Goal: Task Accomplishment & Management: Manage account settings

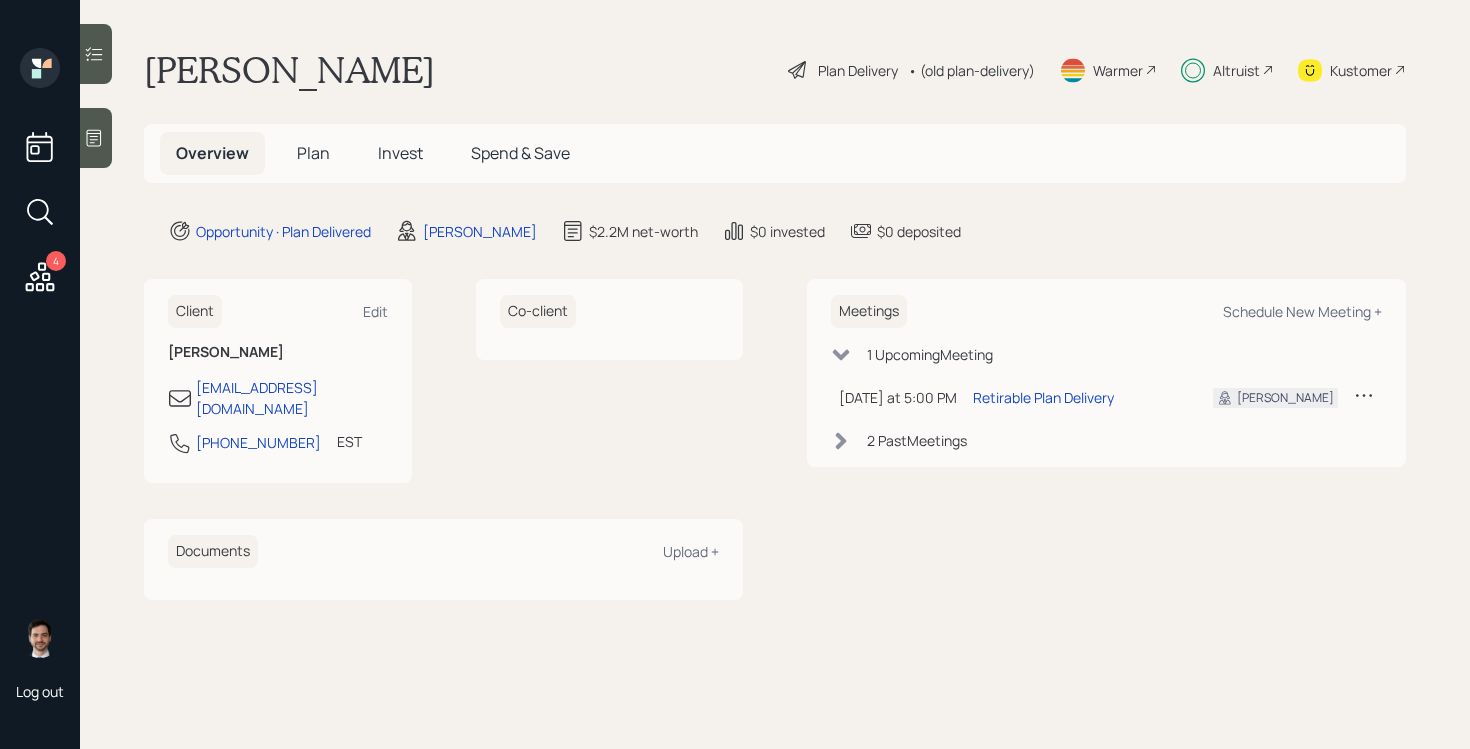
click at [316, 159] on span "Plan" at bounding box center [313, 153] width 33 height 22
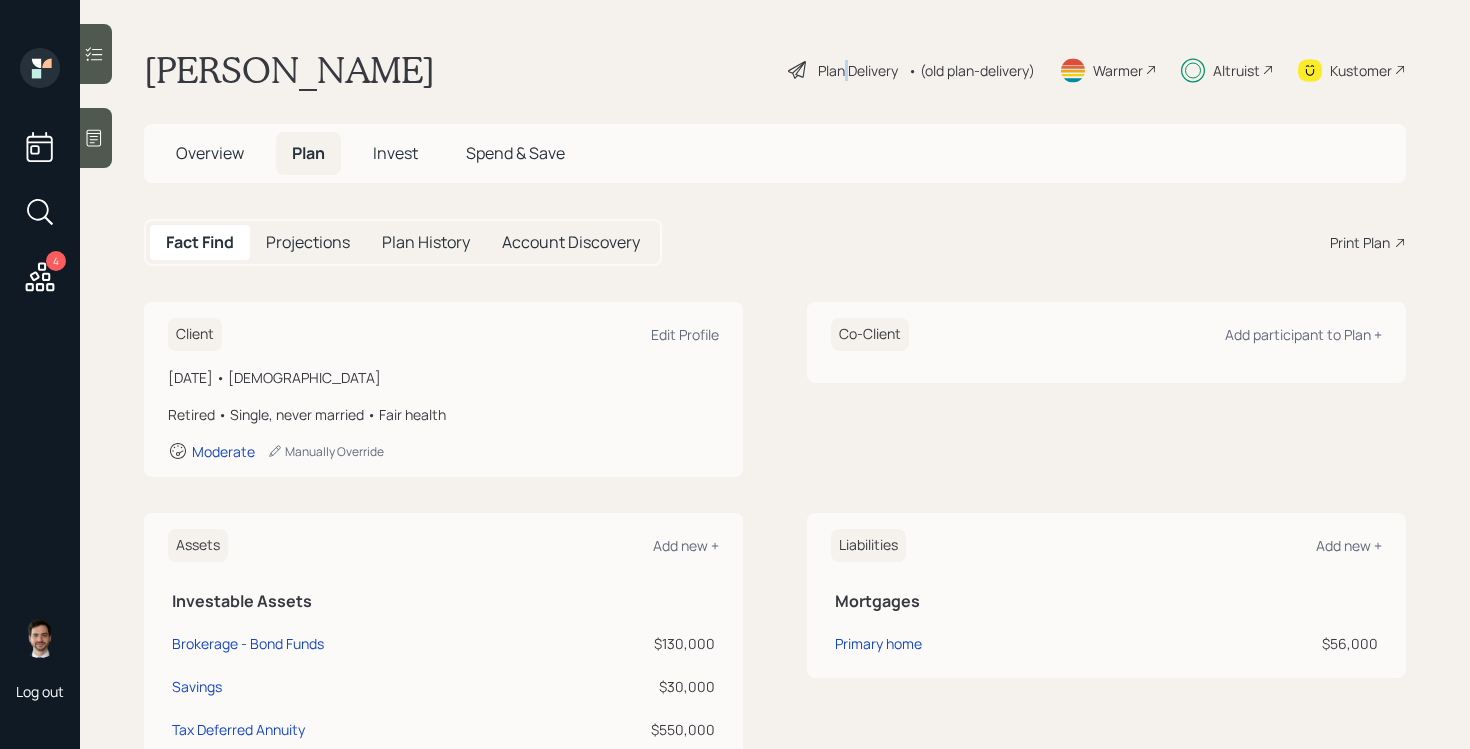
click at [841, 70] on div "Plan Delivery" at bounding box center [858, 70] width 80 height 21
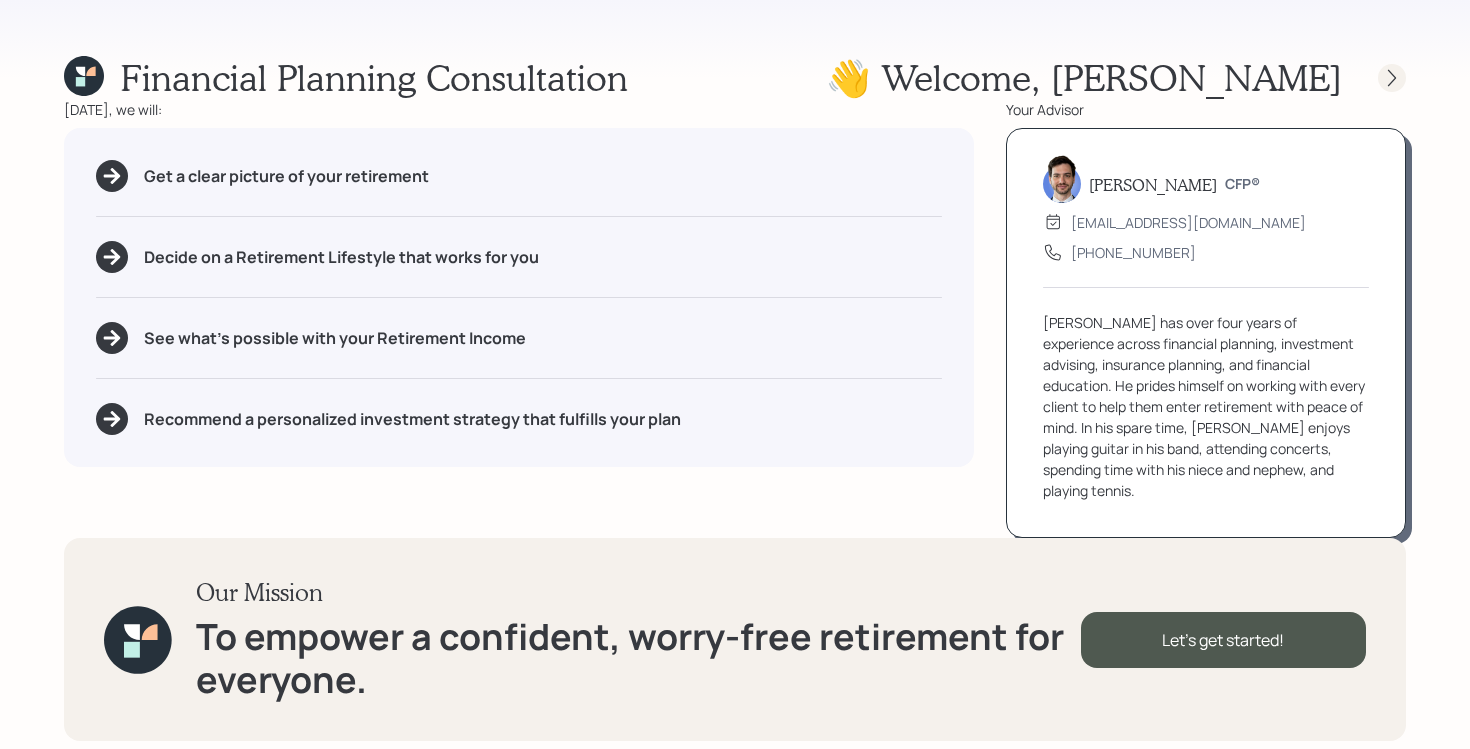
click at [1404, 64] on div at bounding box center [1374, 78] width 64 height 28
click at [1399, 66] on div at bounding box center [1392, 78] width 28 height 28
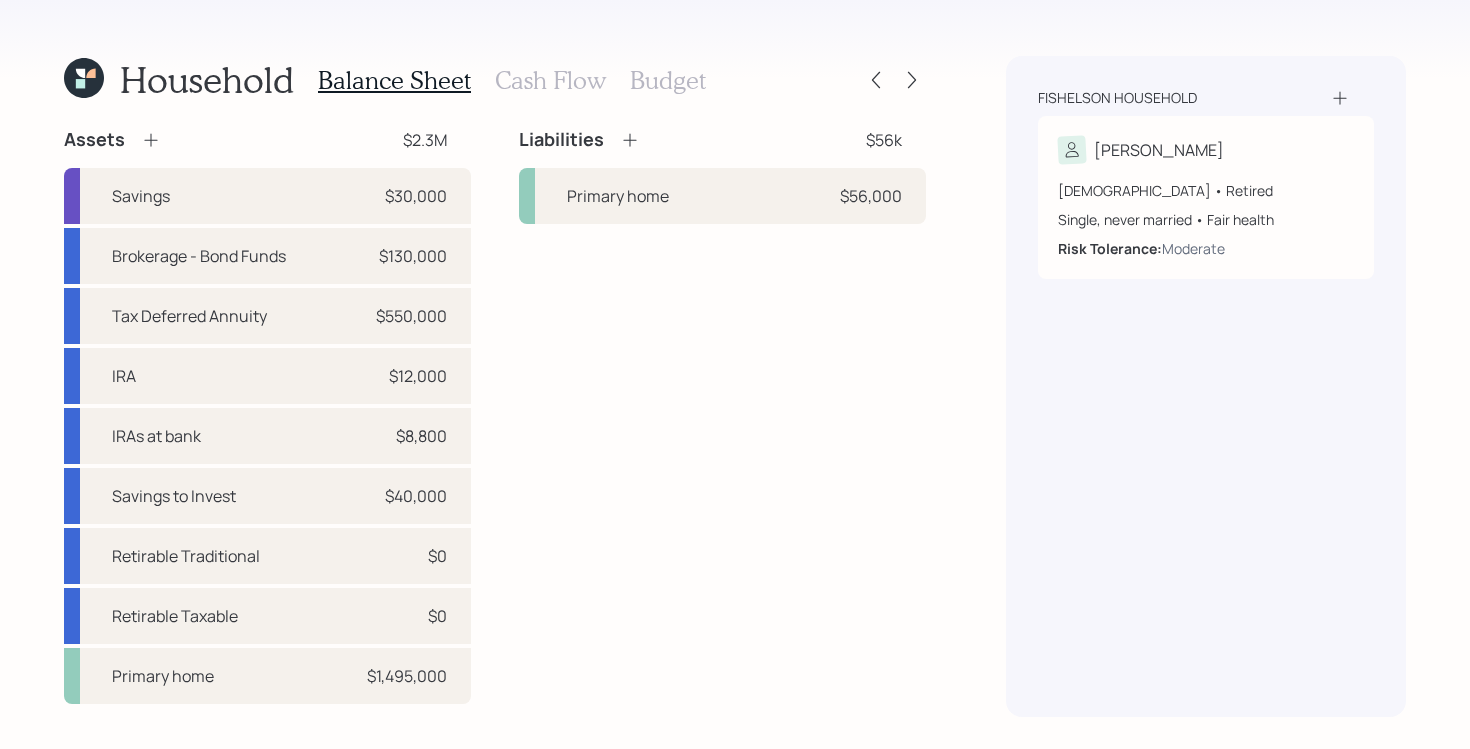
click at [76, 80] on icon at bounding box center [80, 83] width 9 height 9
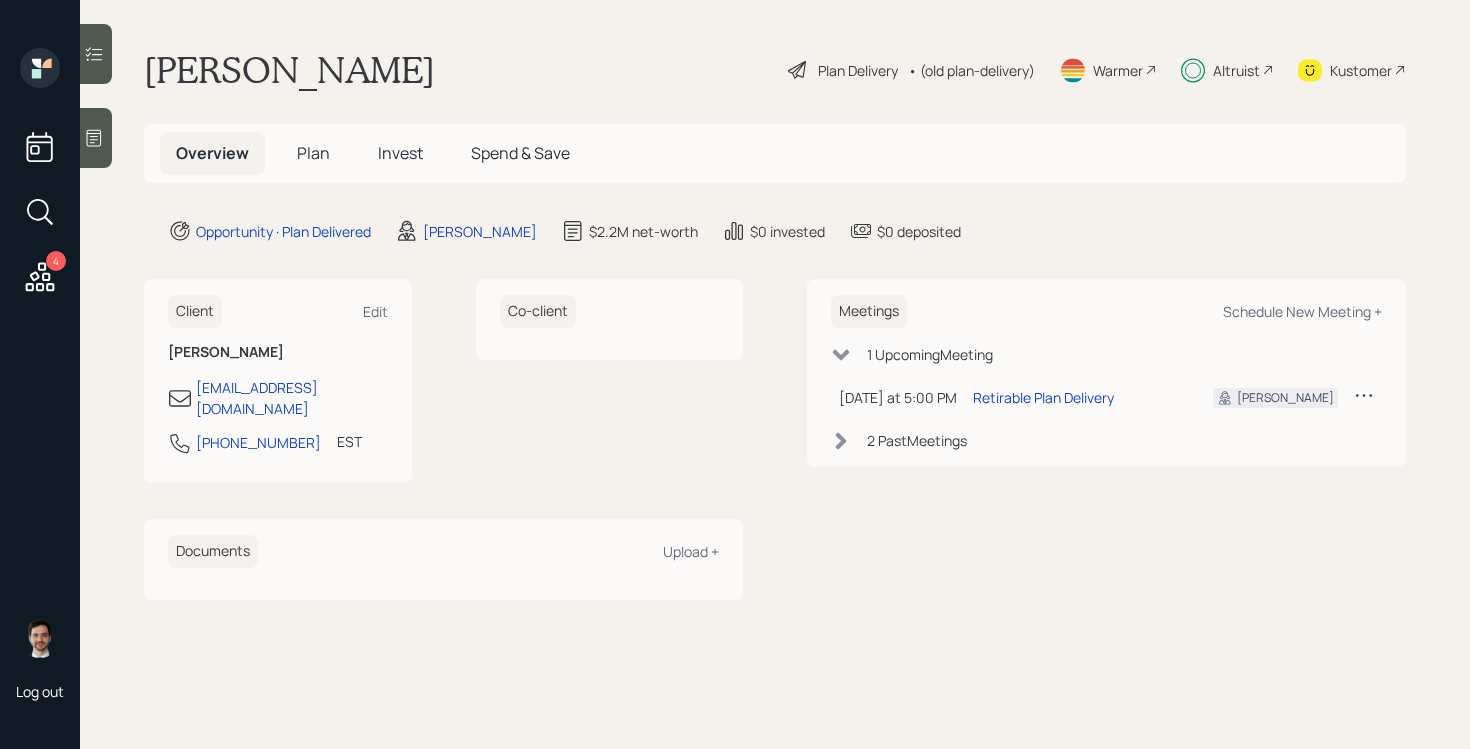
click at [317, 155] on span "Plan" at bounding box center [313, 153] width 33 height 22
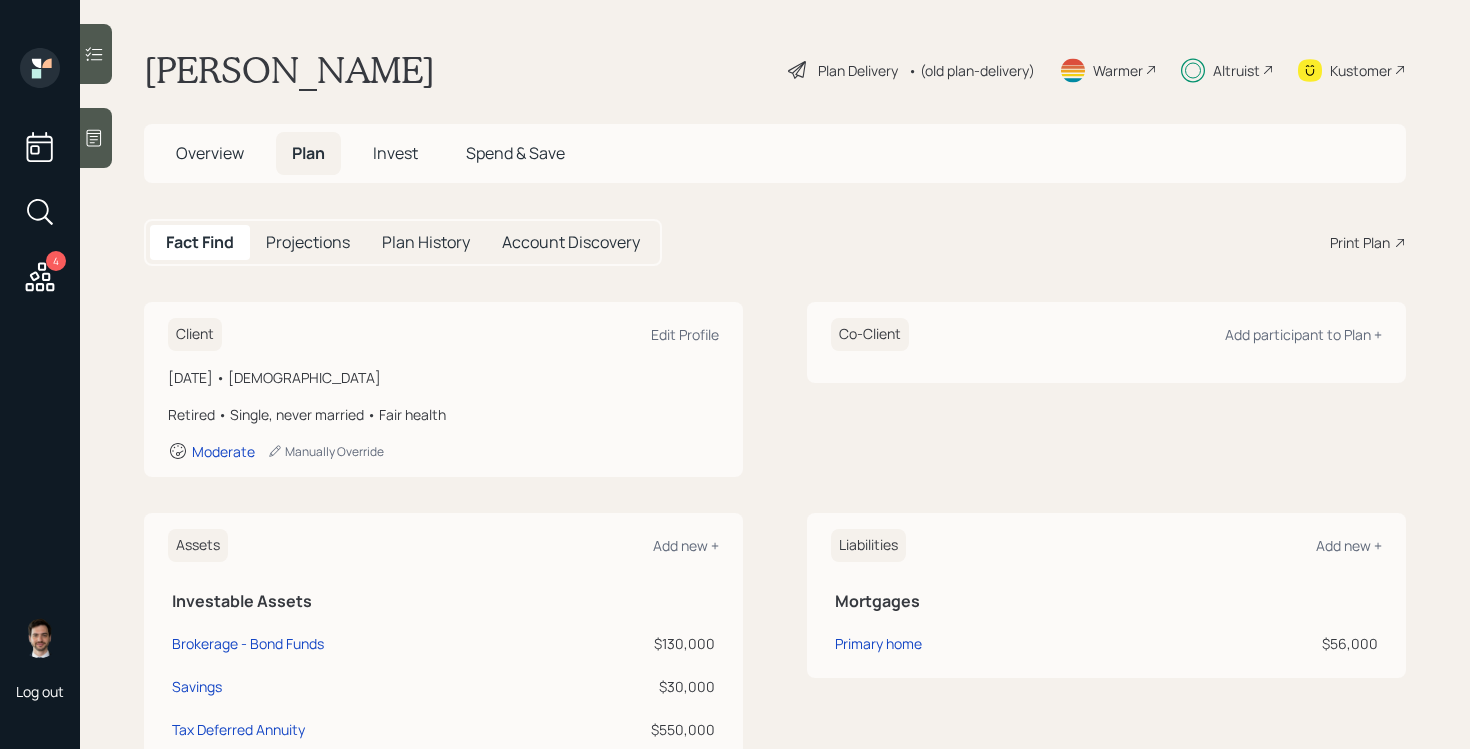
click at [856, 76] on div "Plan Delivery" at bounding box center [858, 70] width 80 height 21
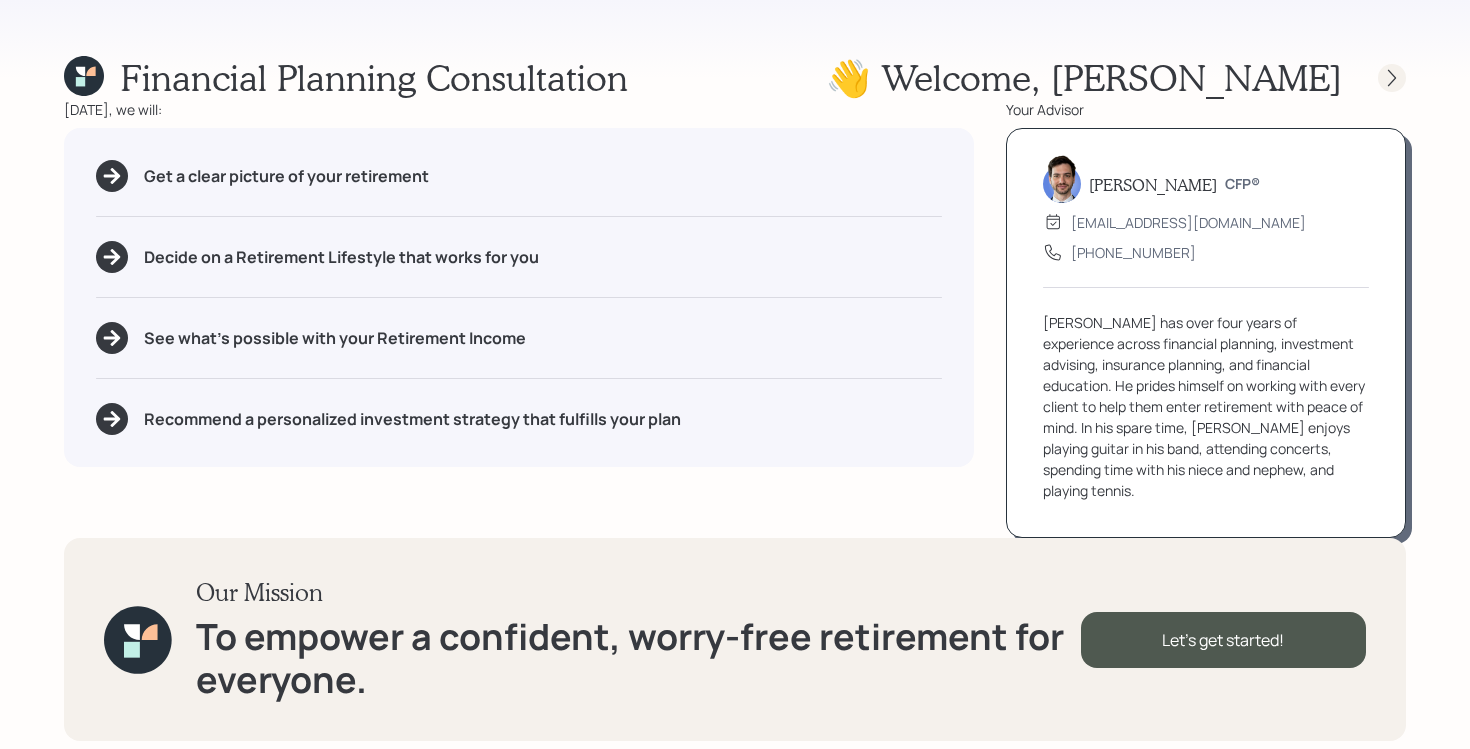
click at [1390, 84] on icon at bounding box center [1392, 77] width 8 height 17
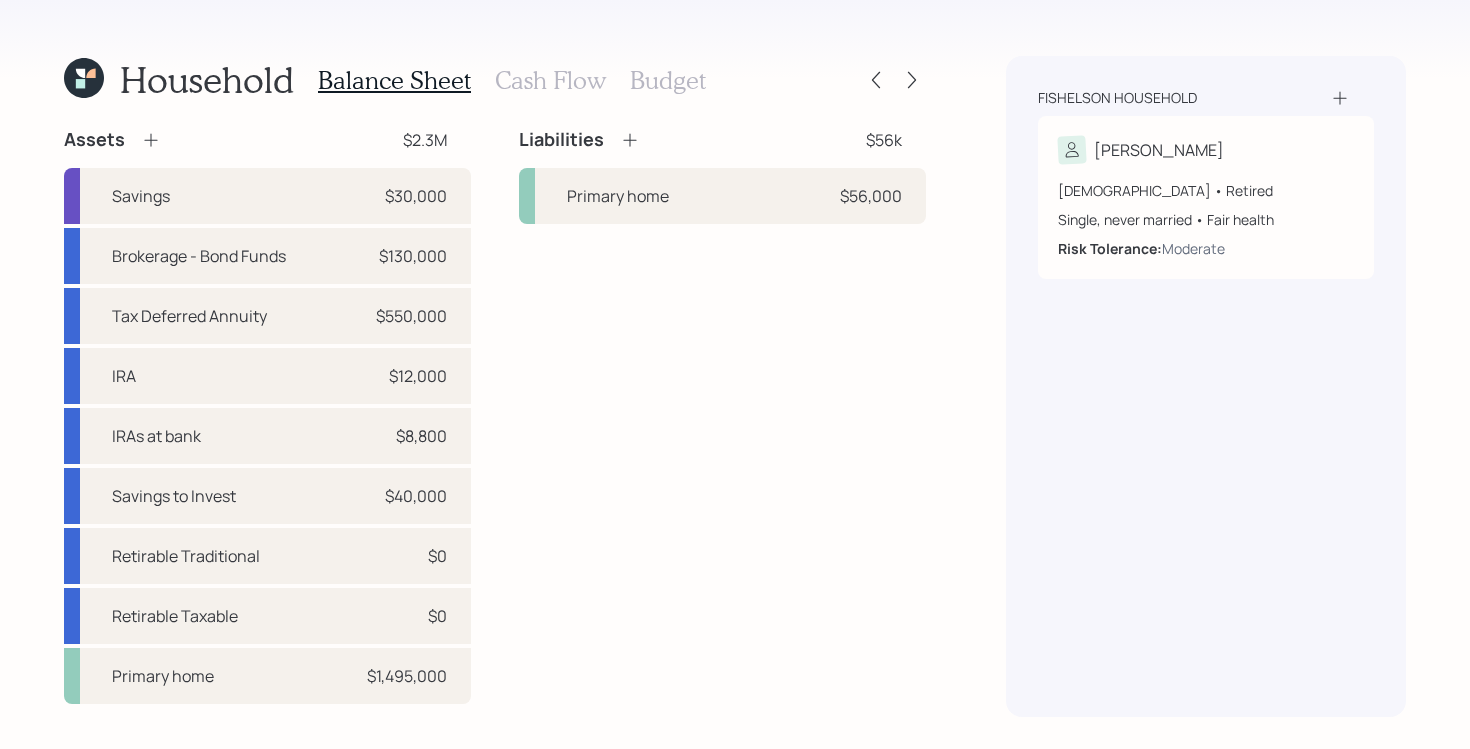
click at [76, 76] on icon at bounding box center [84, 78] width 40 height 40
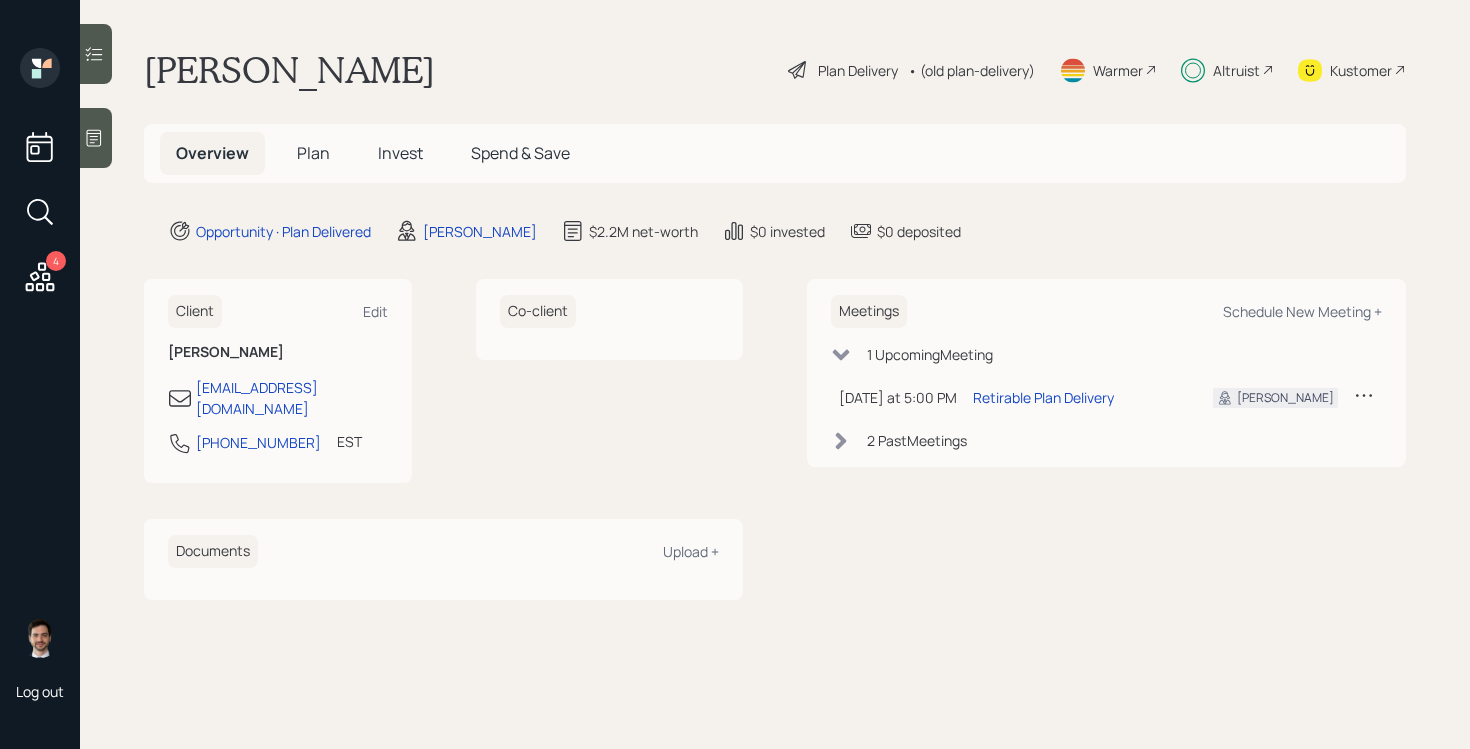
click at [318, 157] on span "Plan" at bounding box center [313, 153] width 33 height 22
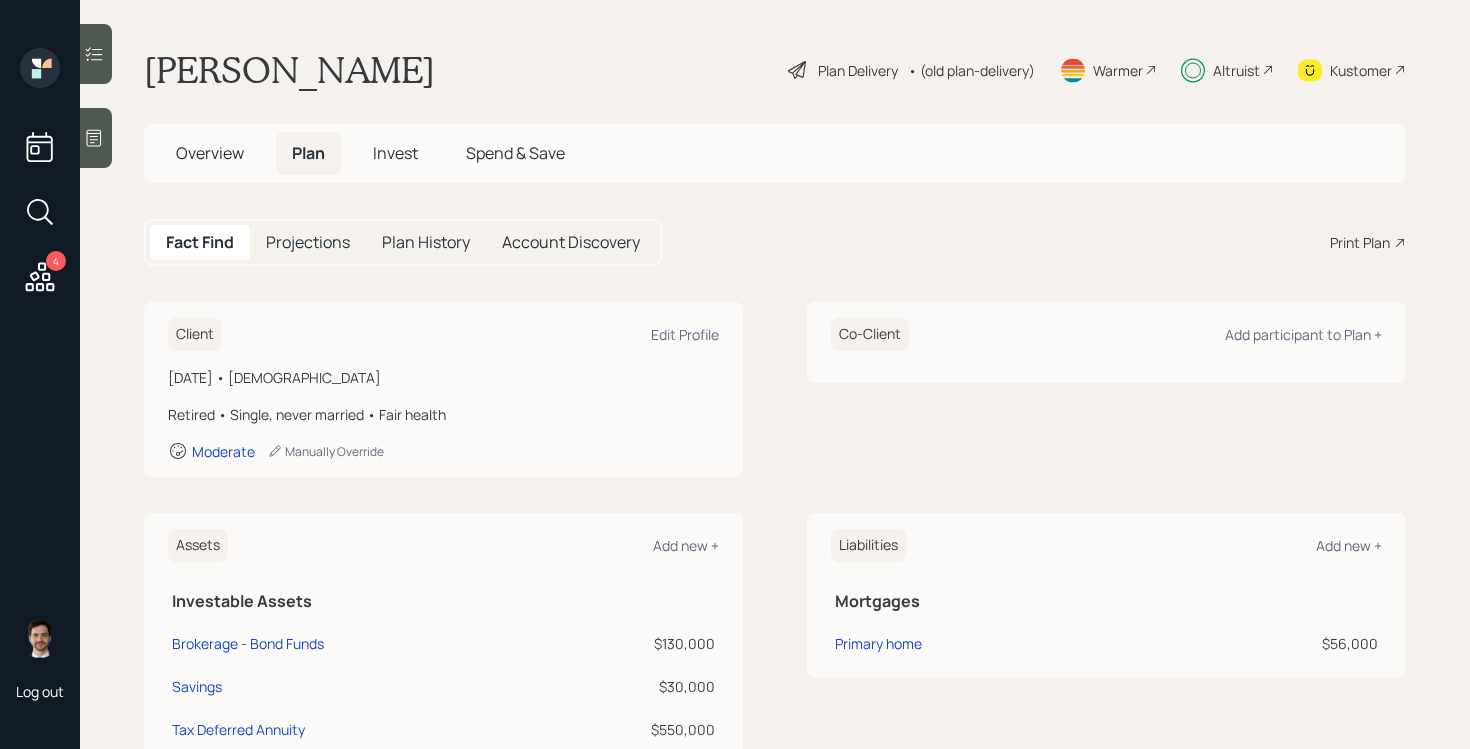
click at [844, 79] on div "Plan Delivery" at bounding box center [858, 70] width 80 height 21
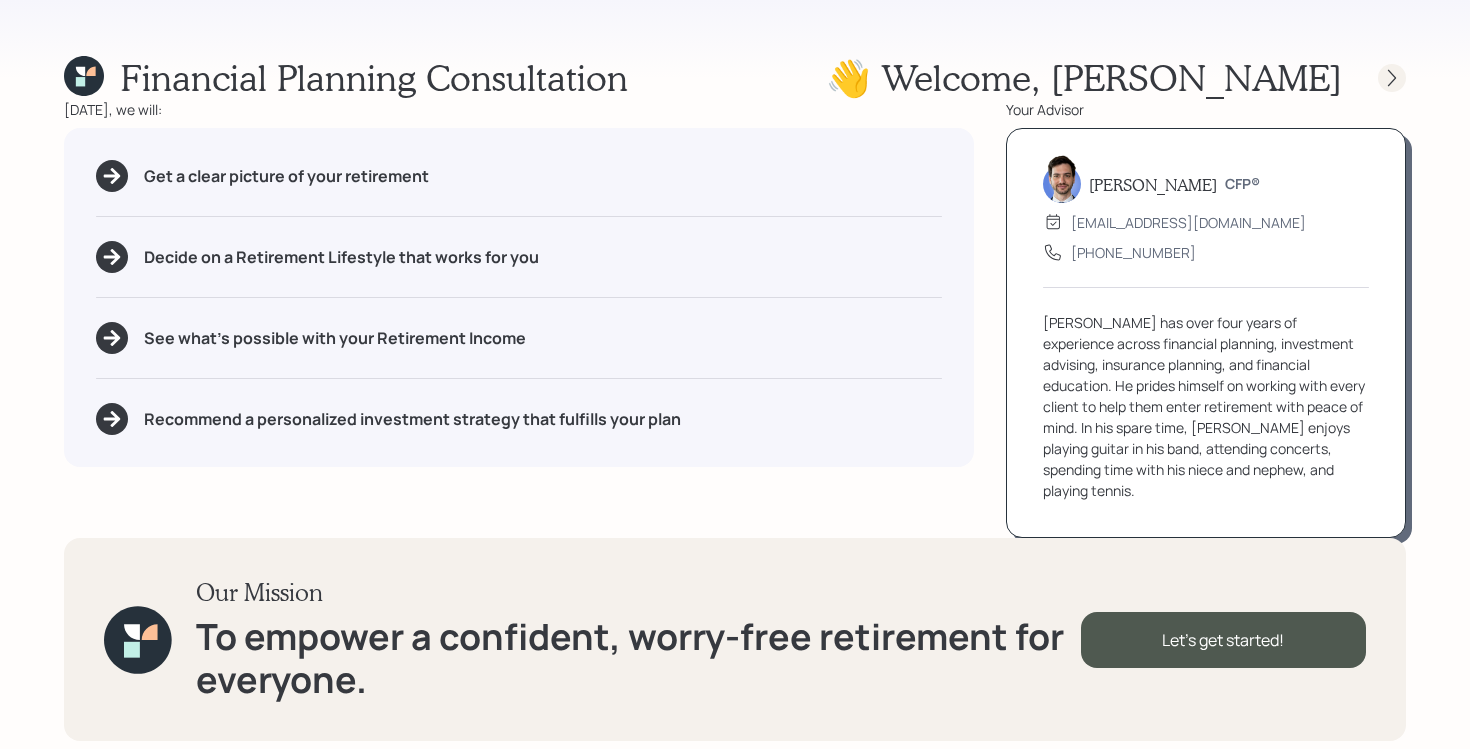
click at [1391, 82] on icon at bounding box center [1392, 77] width 8 height 17
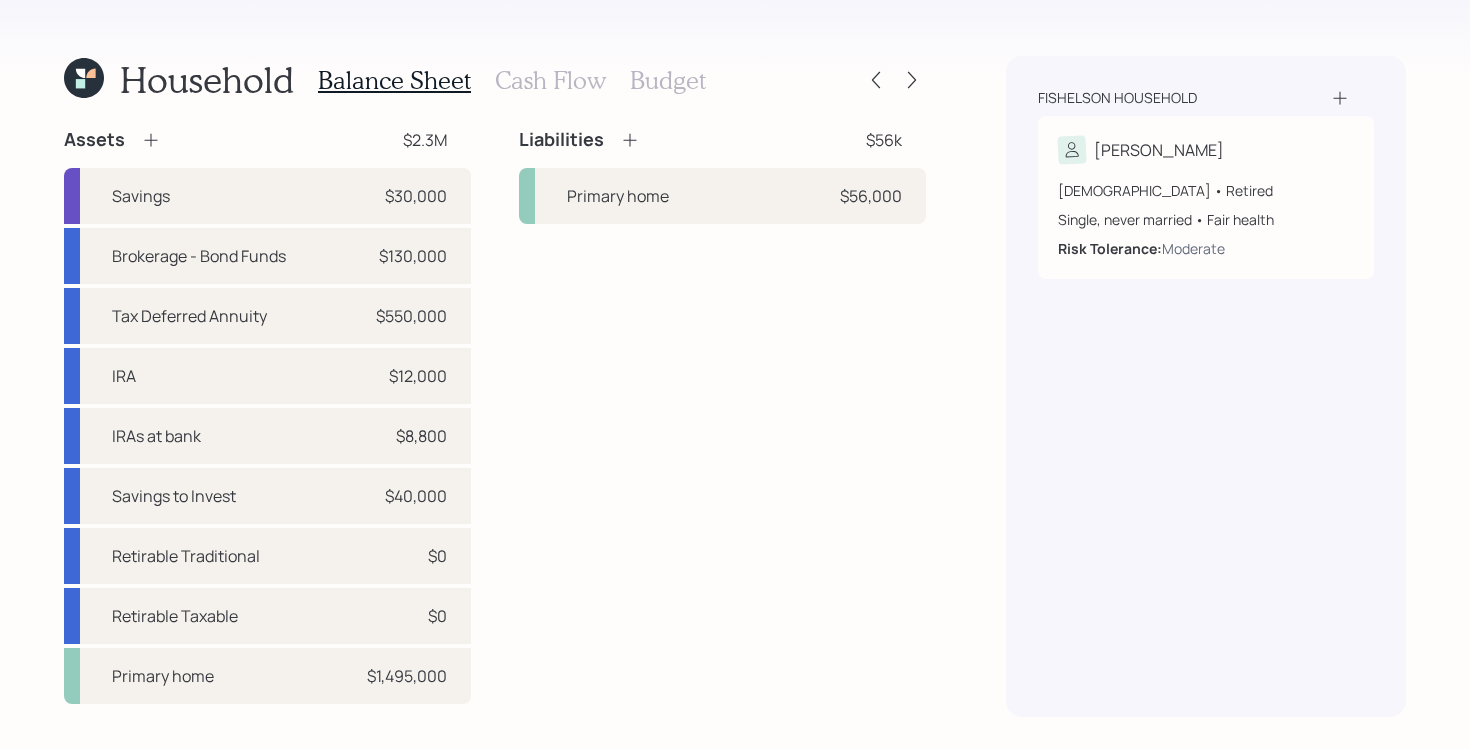
click at [548, 82] on h3 "Cash Flow" at bounding box center [550, 80] width 111 height 29
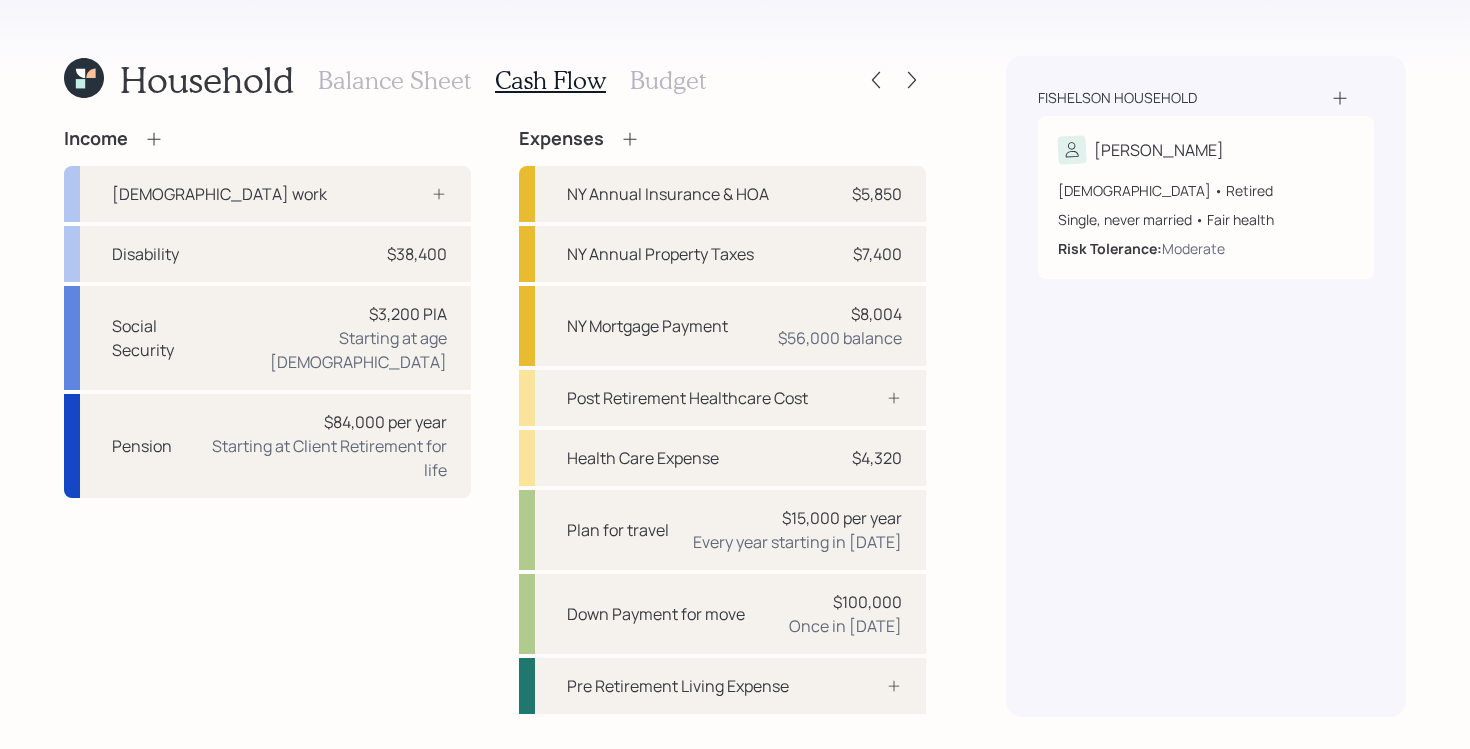
scroll to position [56, 0]
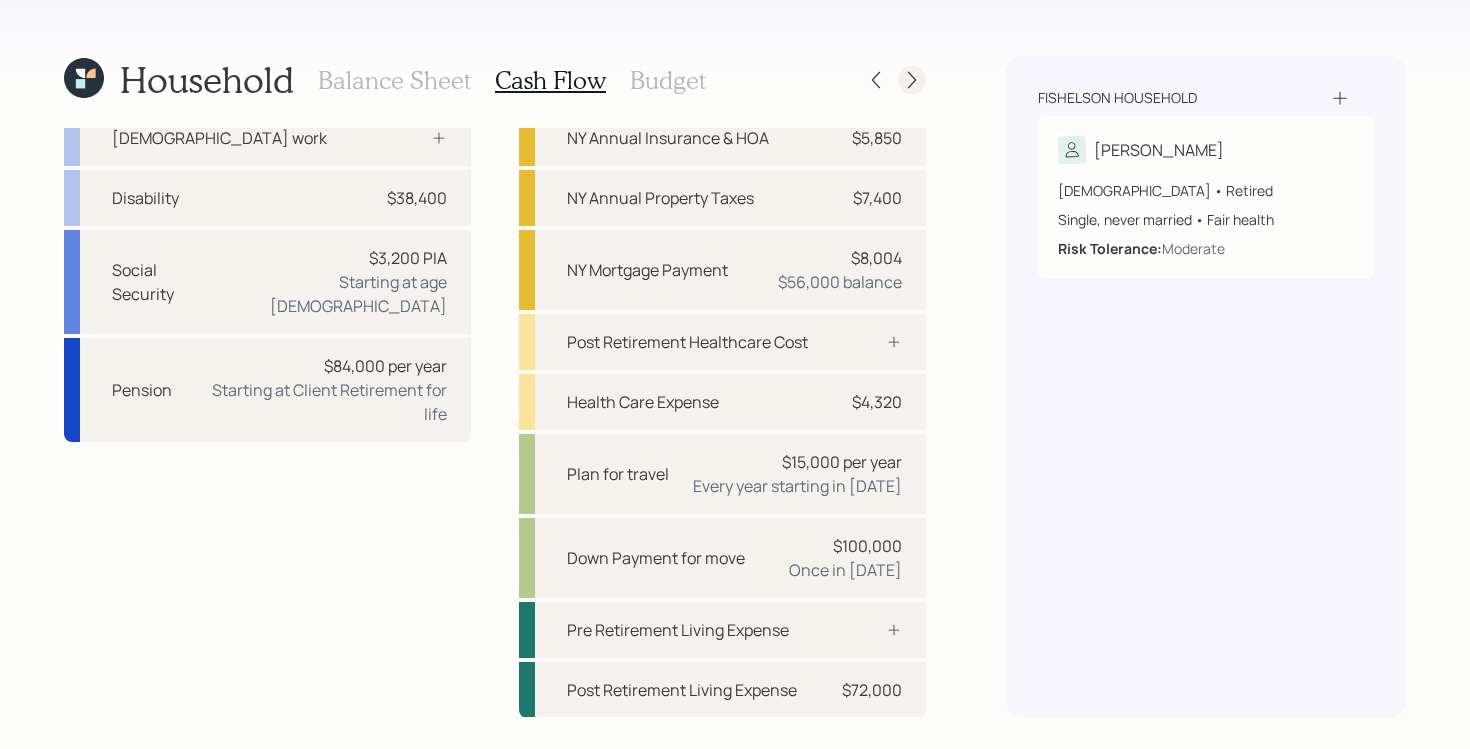
click at [917, 80] on icon at bounding box center [912, 80] width 20 height 20
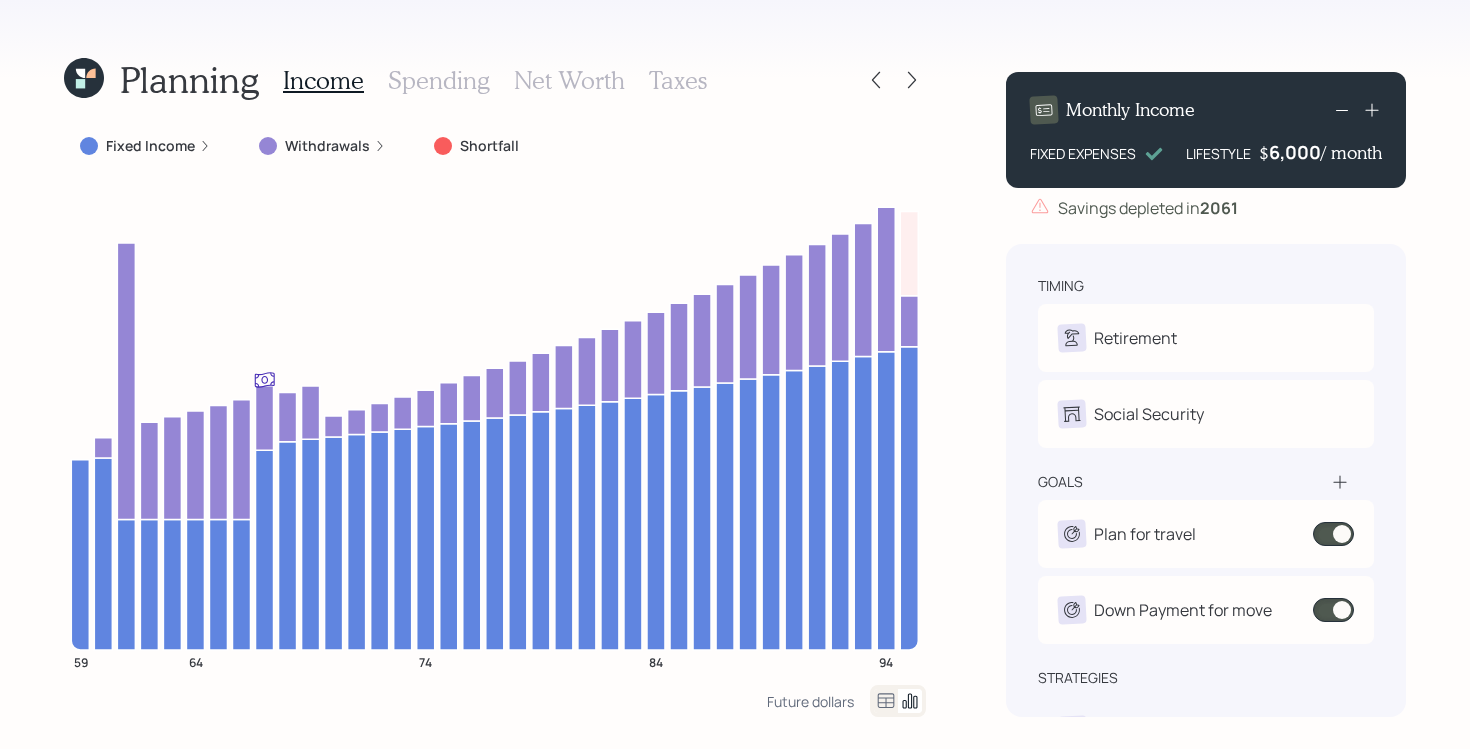
click at [861, 76] on div "Planning Income Spending Net Worth Taxes" at bounding box center [495, 80] width 862 height 48
click at [867, 76] on icon at bounding box center [876, 80] width 20 height 20
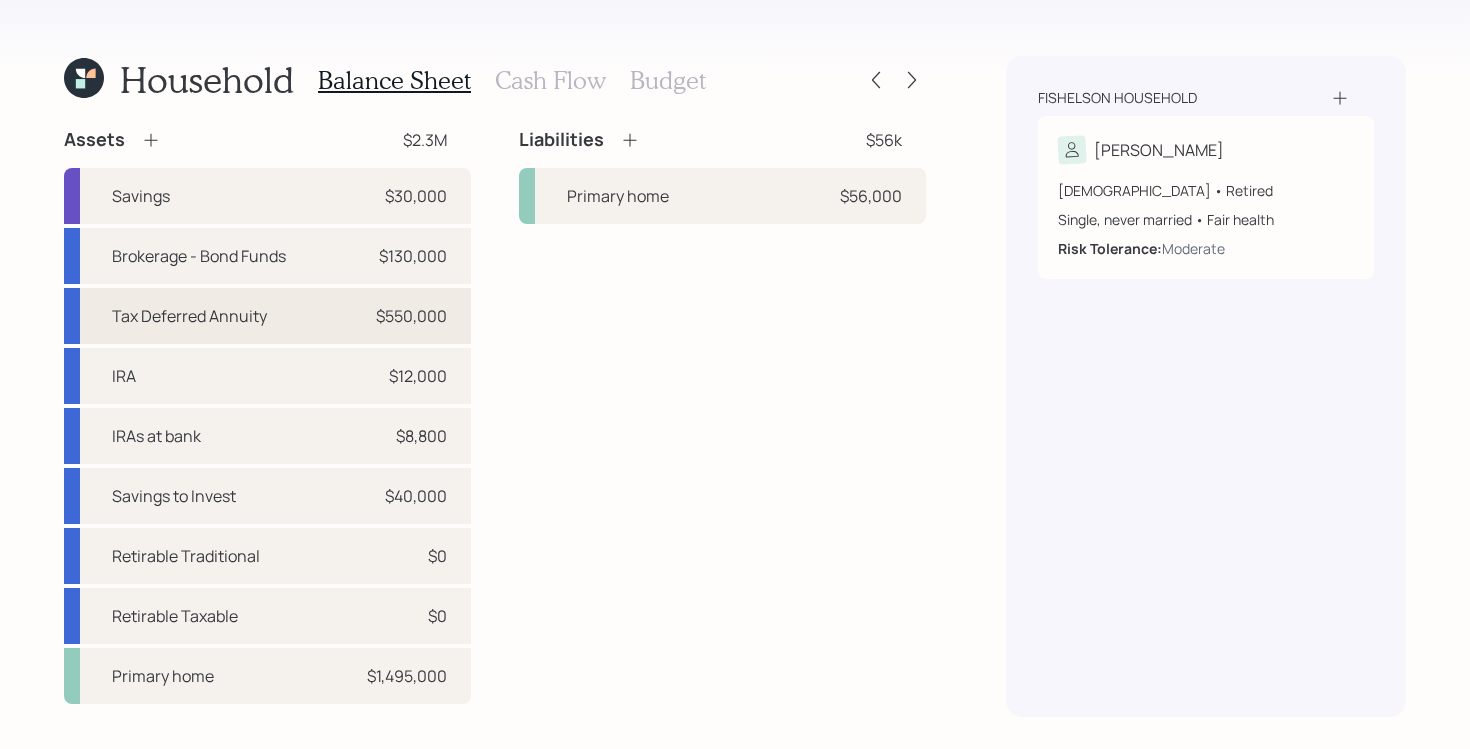
click at [344, 328] on div "Tax Deferred Annuity $550,000" at bounding box center [267, 316] width 407 height 56
select select "taxable"
select select "balanced"
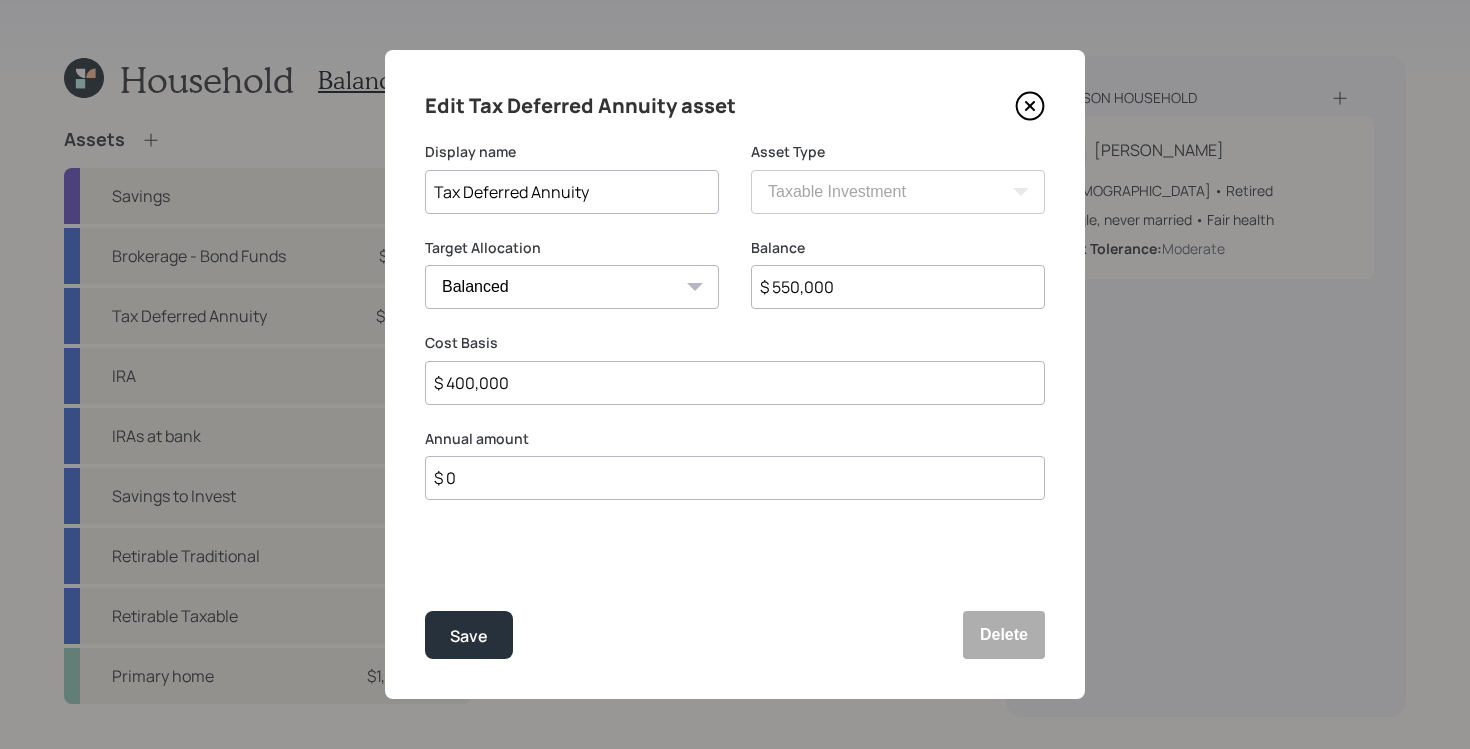
click at [1038, 105] on icon at bounding box center [1030, 106] width 30 height 30
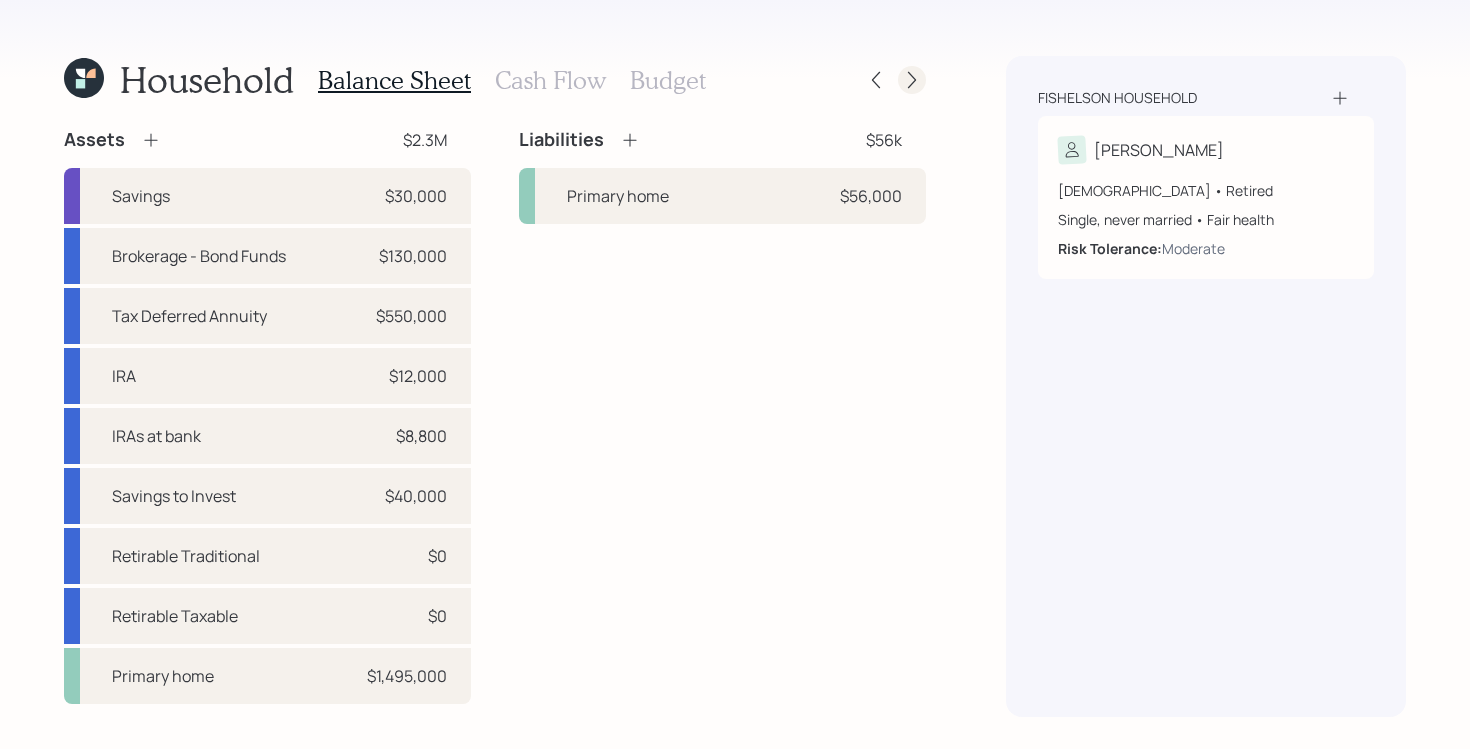
click at [911, 77] on icon at bounding box center [912, 80] width 20 height 20
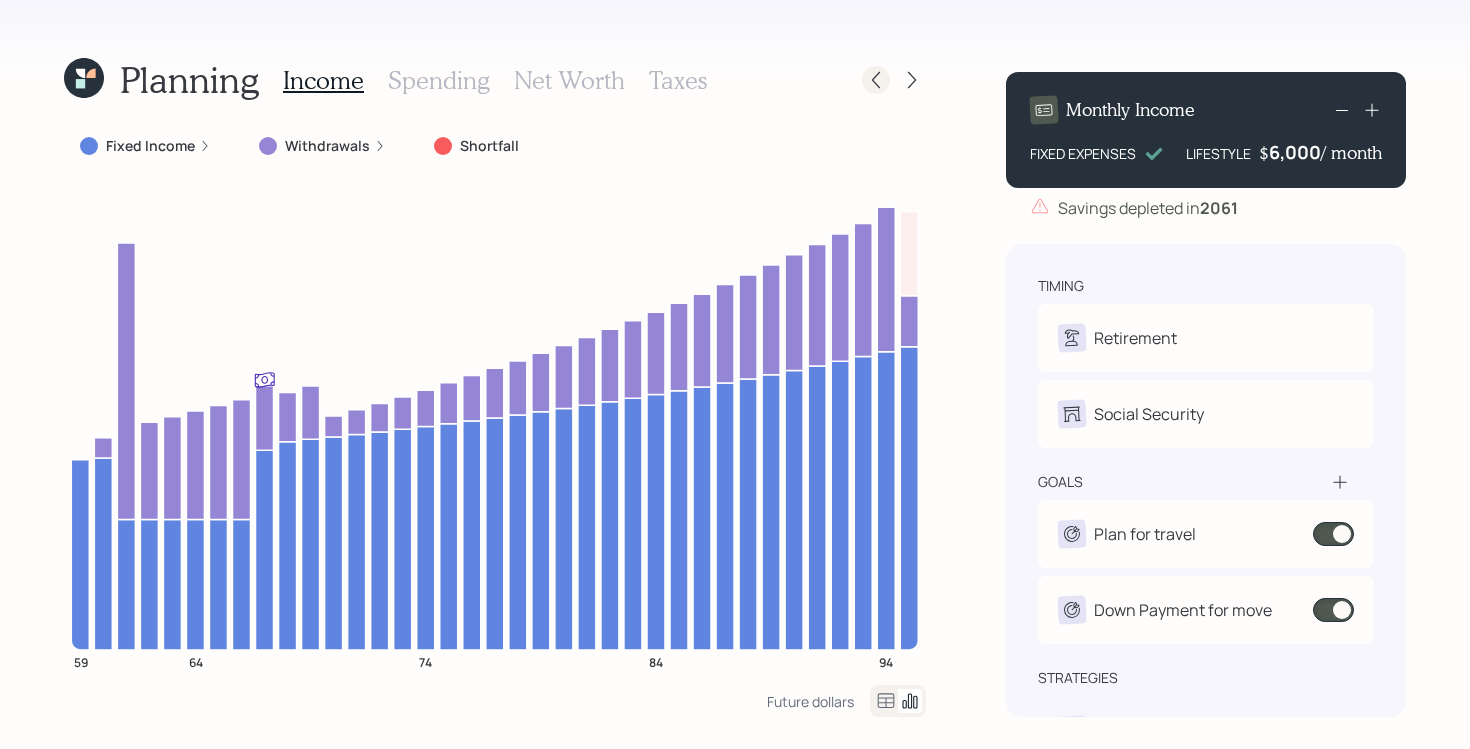
click at [878, 81] on icon at bounding box center [876, 80] width 20 height 20
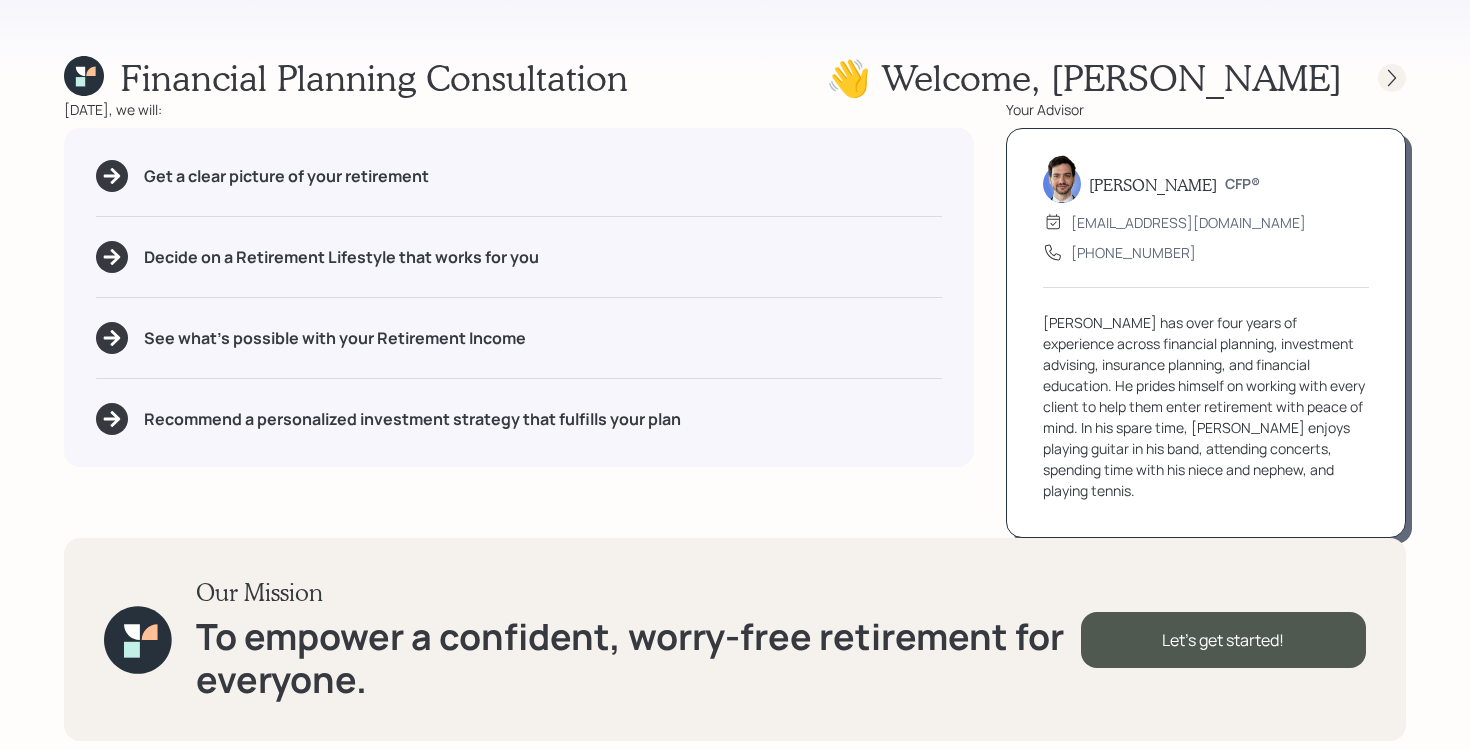
click at [1382, 77] on icon at bounding box center [1392, 78] width 20 height 20
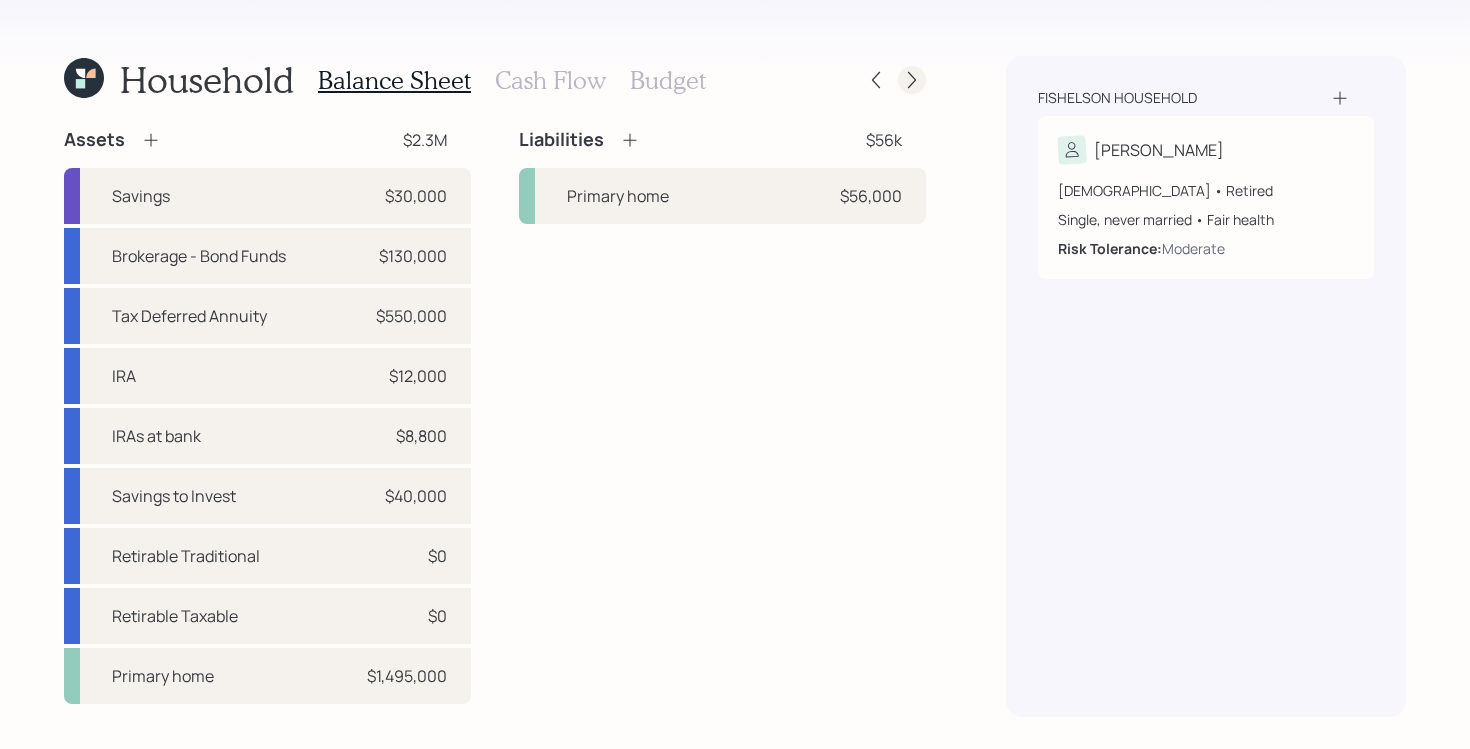
click at [917, 77] on icon at bounding box center [912, 80] width 20 height 20
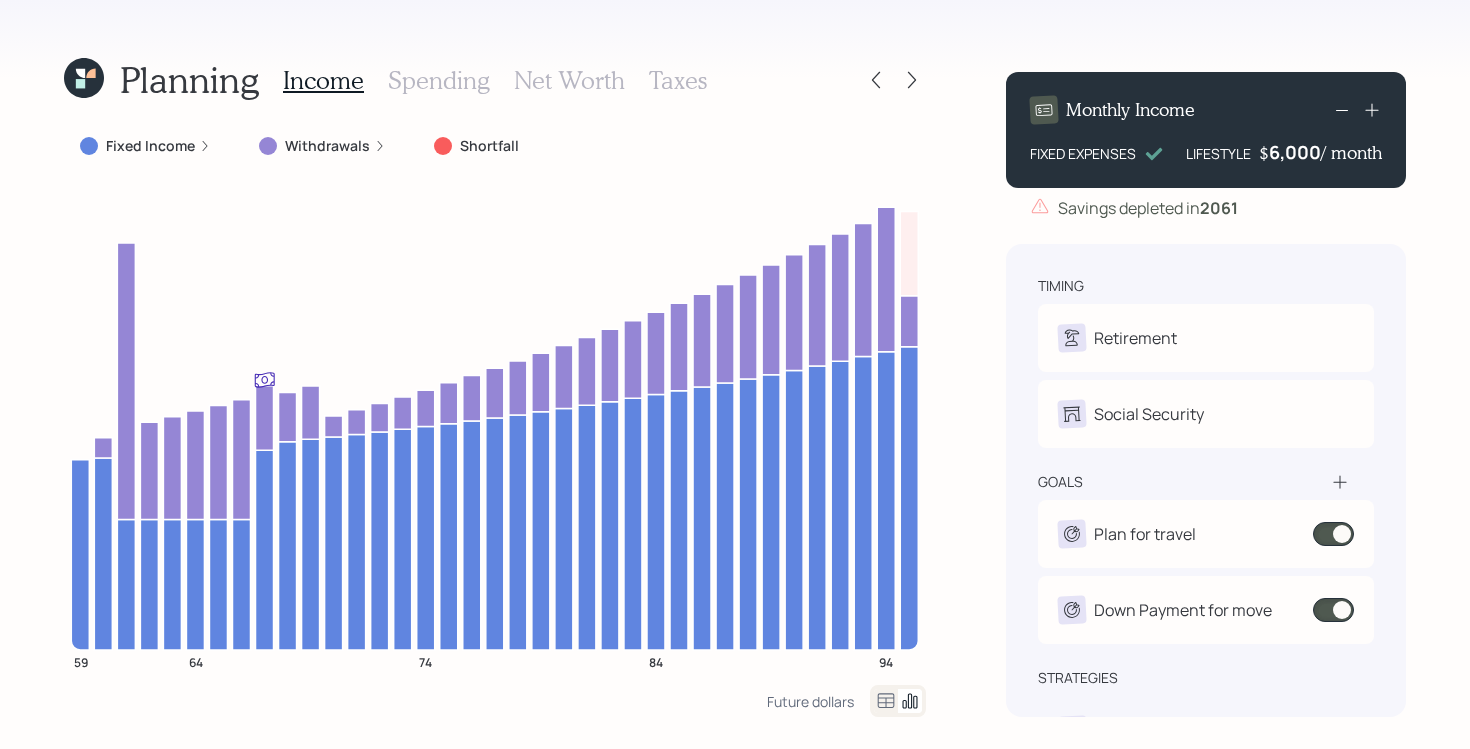
click at [167, 147] on label "Fixed Income" at bounding box center [150, 146] width 89 height 20
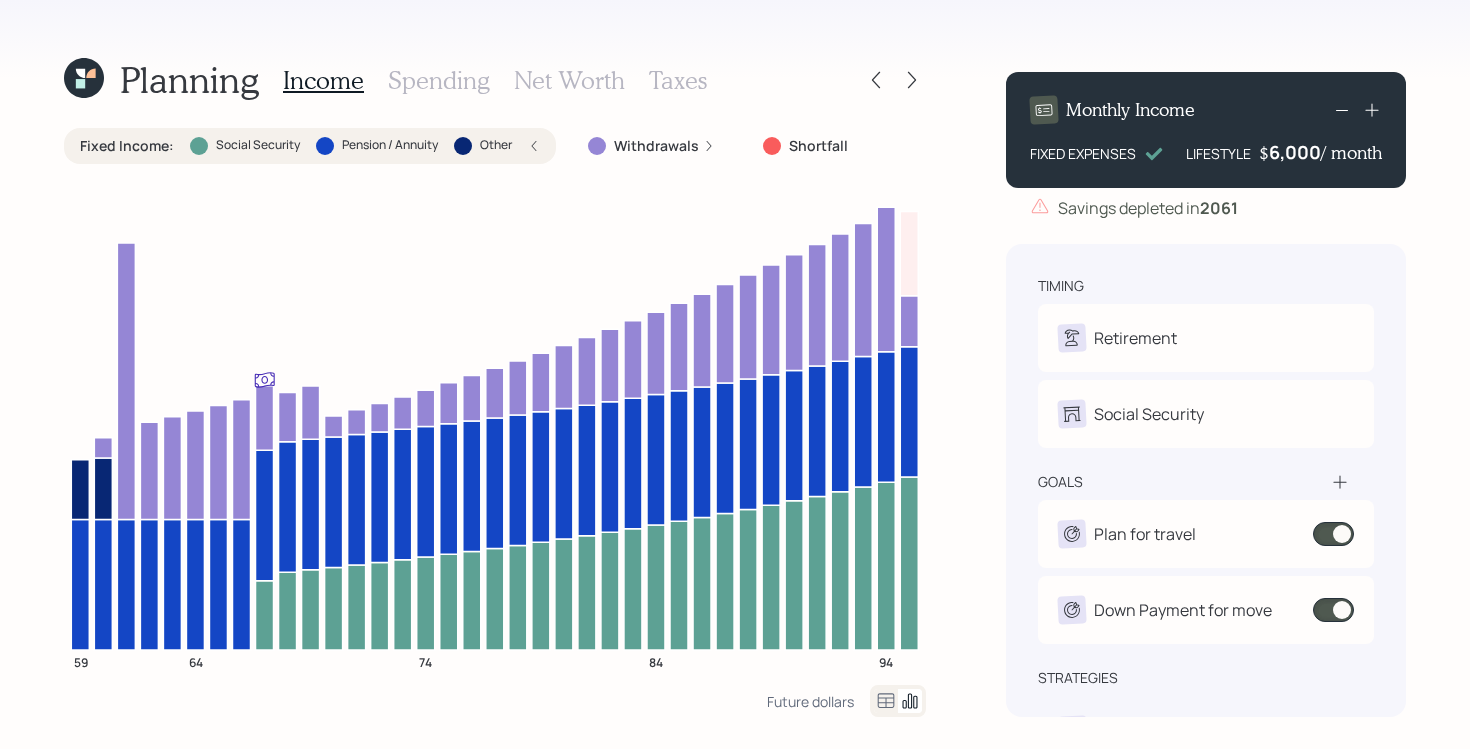
click at [323, 78] on h3 "Income" at bounding box center [323, 80] width 81 height 29
click at [875, 86] on icon at bounding box center [876, 80] width 20 height 20
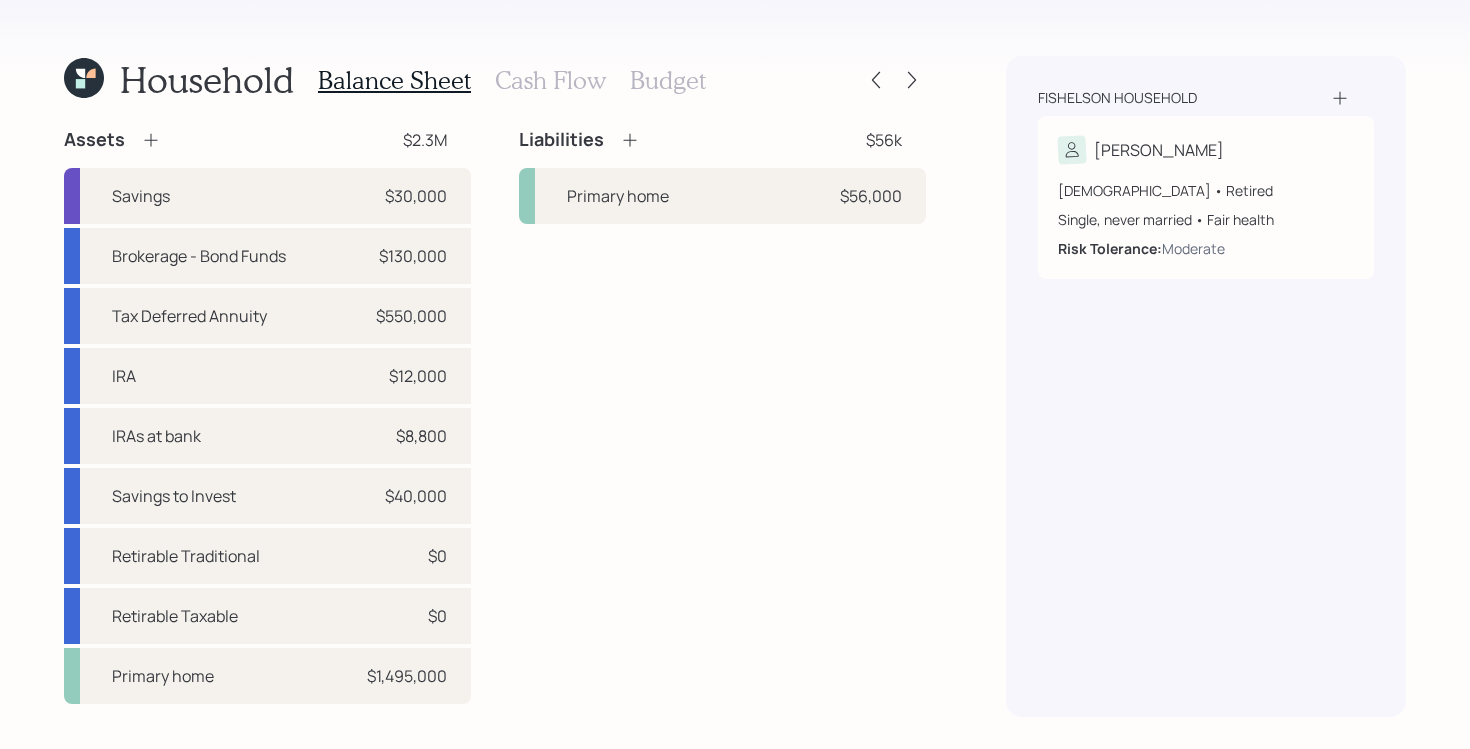
click at [541, 80] on h3 "Cash Flow" at bounding box center [550, 80] width 111 height 29
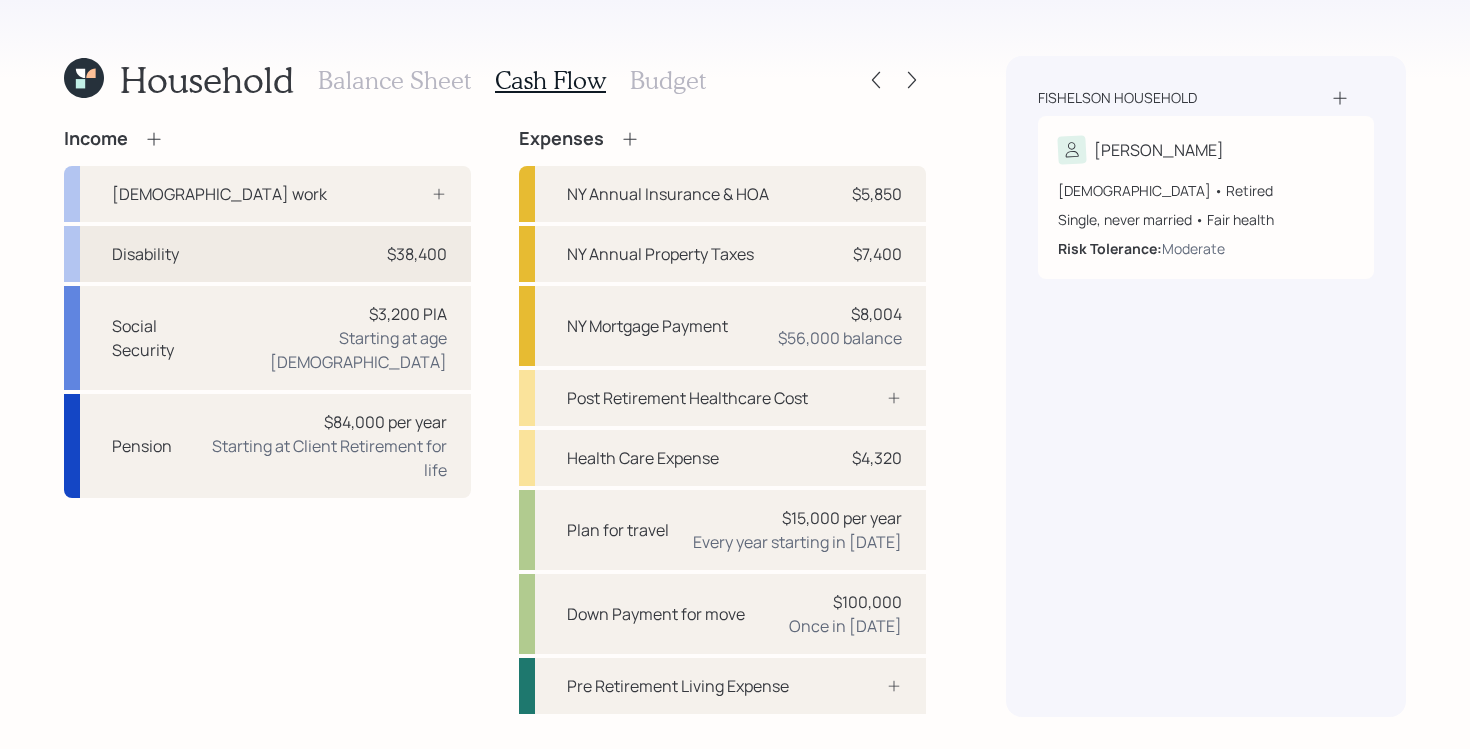
click at [314, 265] on div "Disability $38,400" at bounding box center [267, 254] width 407 height 56
select select "other"
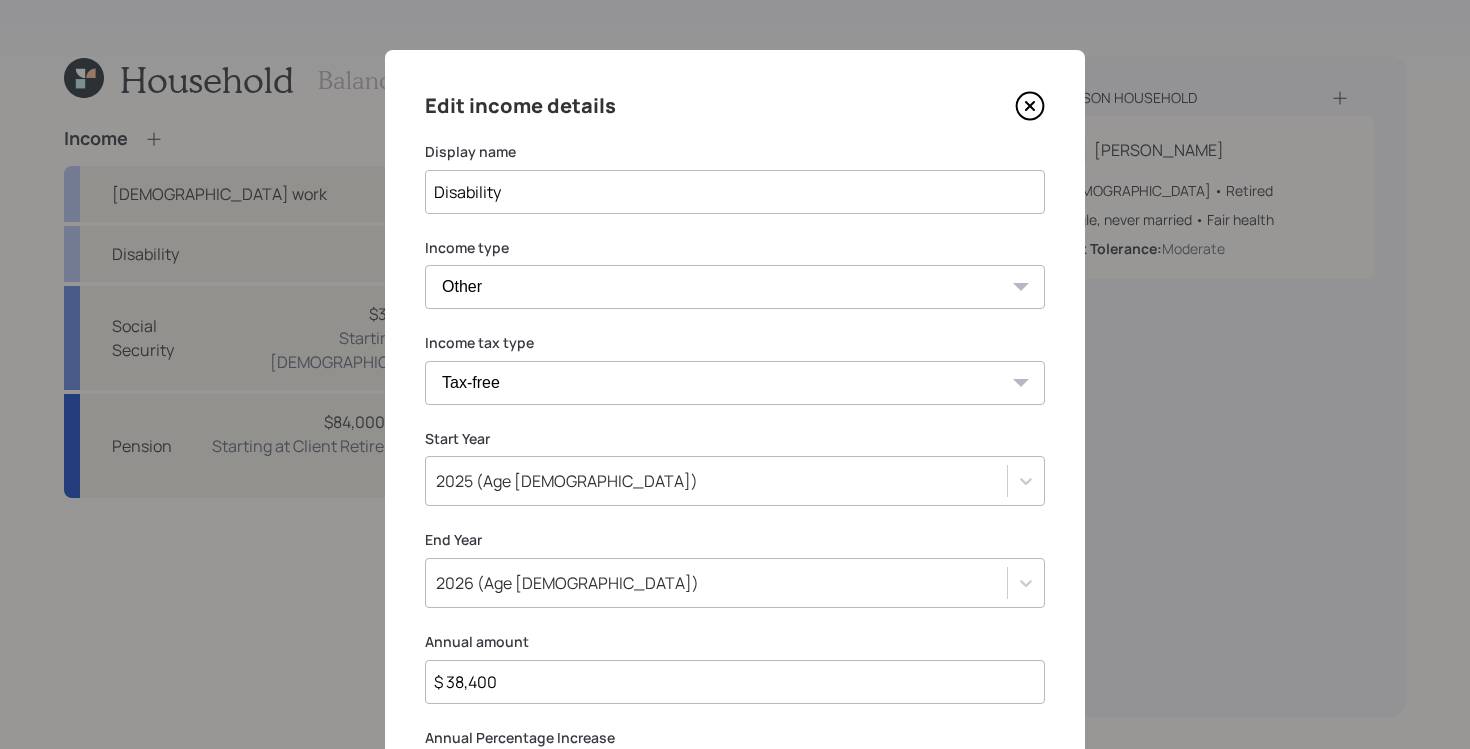
click at [1026, 113] on icon at bounding box center [1030, 106] width 30 height 30
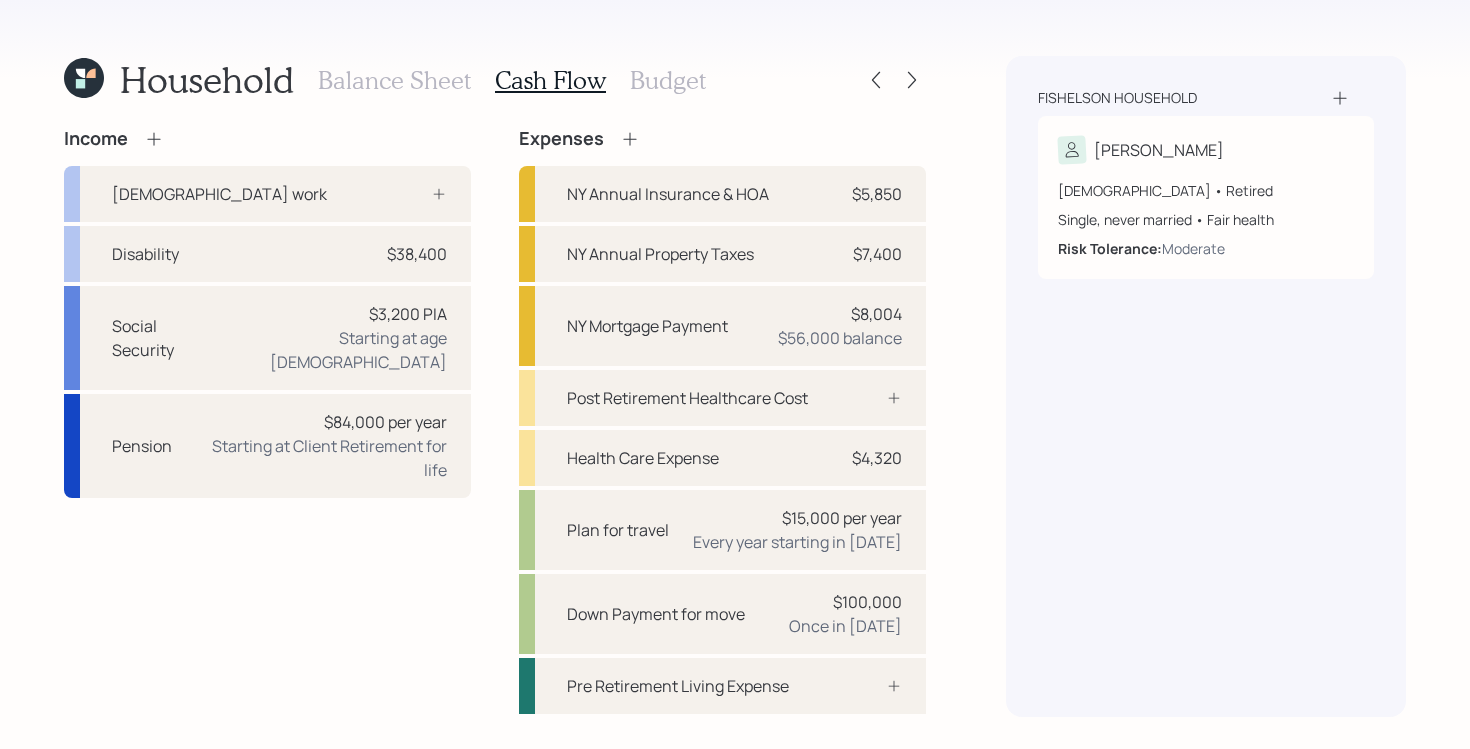
click at [349, 83] on h3 "Balance Sheet" at bounding box center [394, 80] width 153 height 29
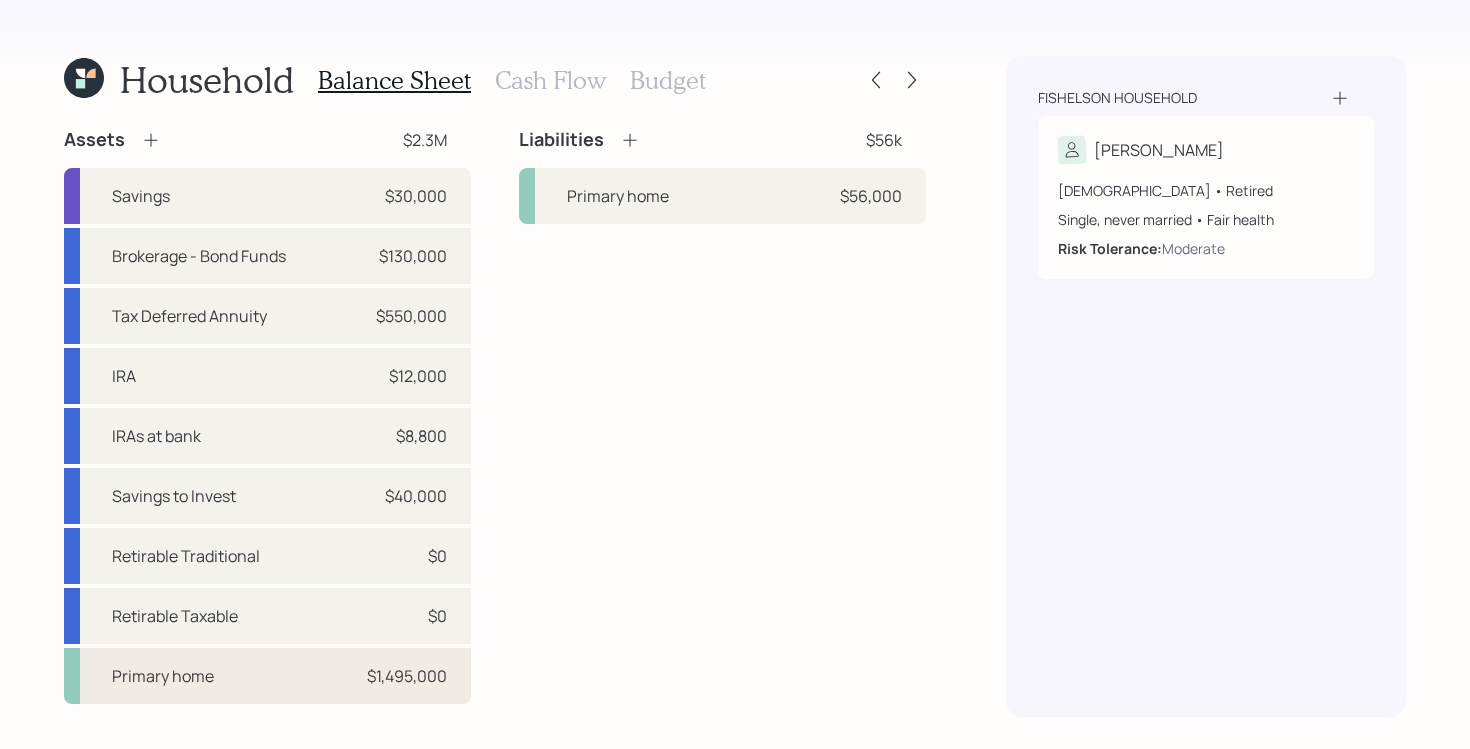
click at [253, 681] on div "Primary home $1,495,000" at bounding box center [267, 676] width 407 height 56
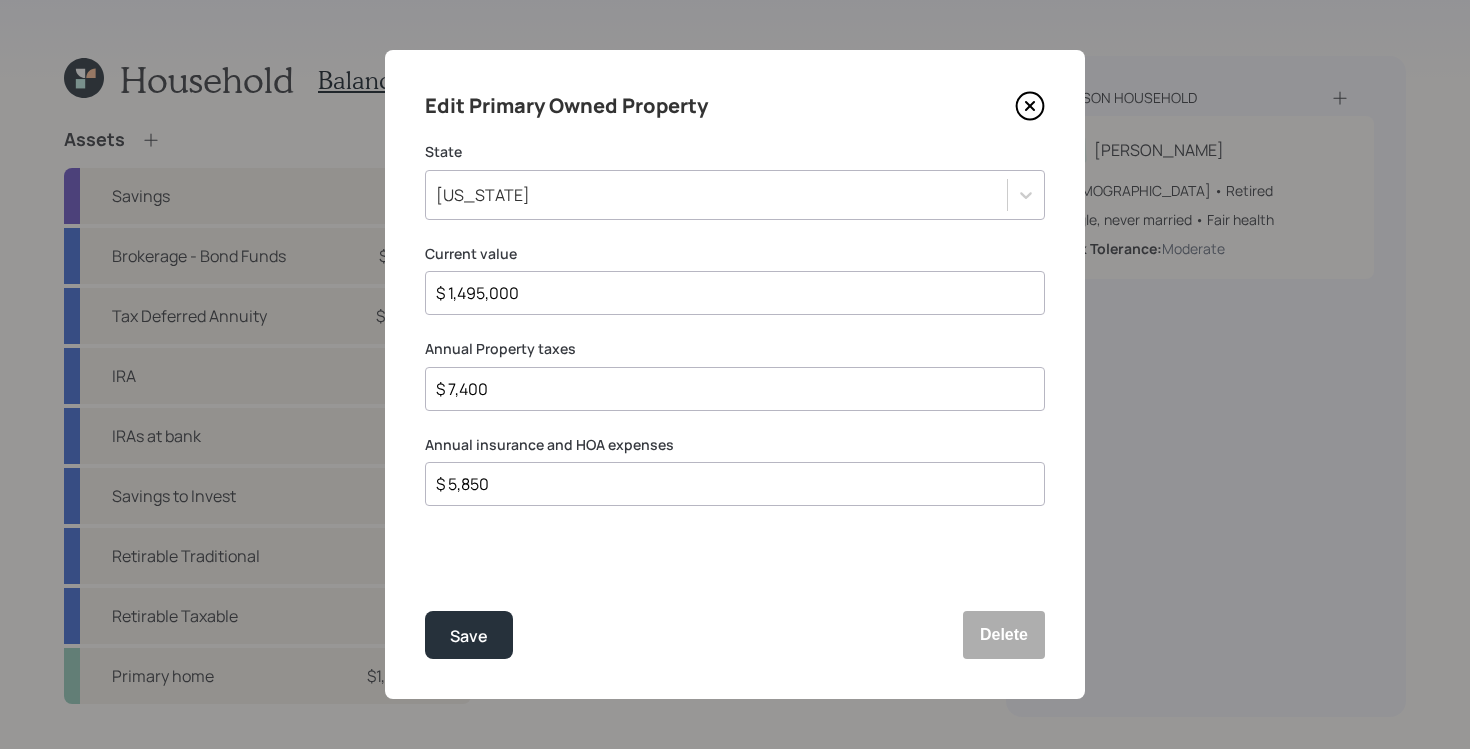
click at [1018, 106] on icon at bounding box center [1030, 106] width 30 height 30
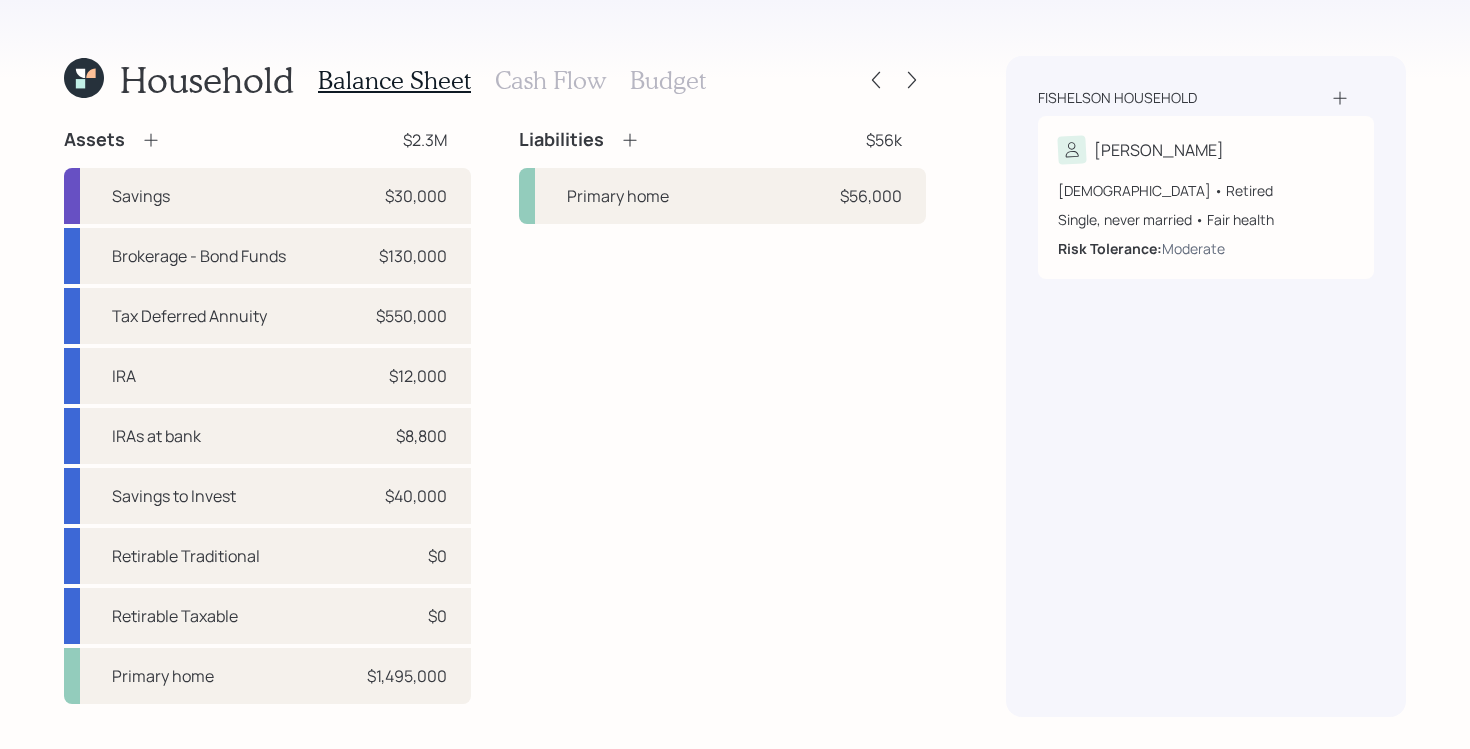
click at [523, 78] on h3 "Cash Flow" at bounding box center [550, 80] width 111 height 29
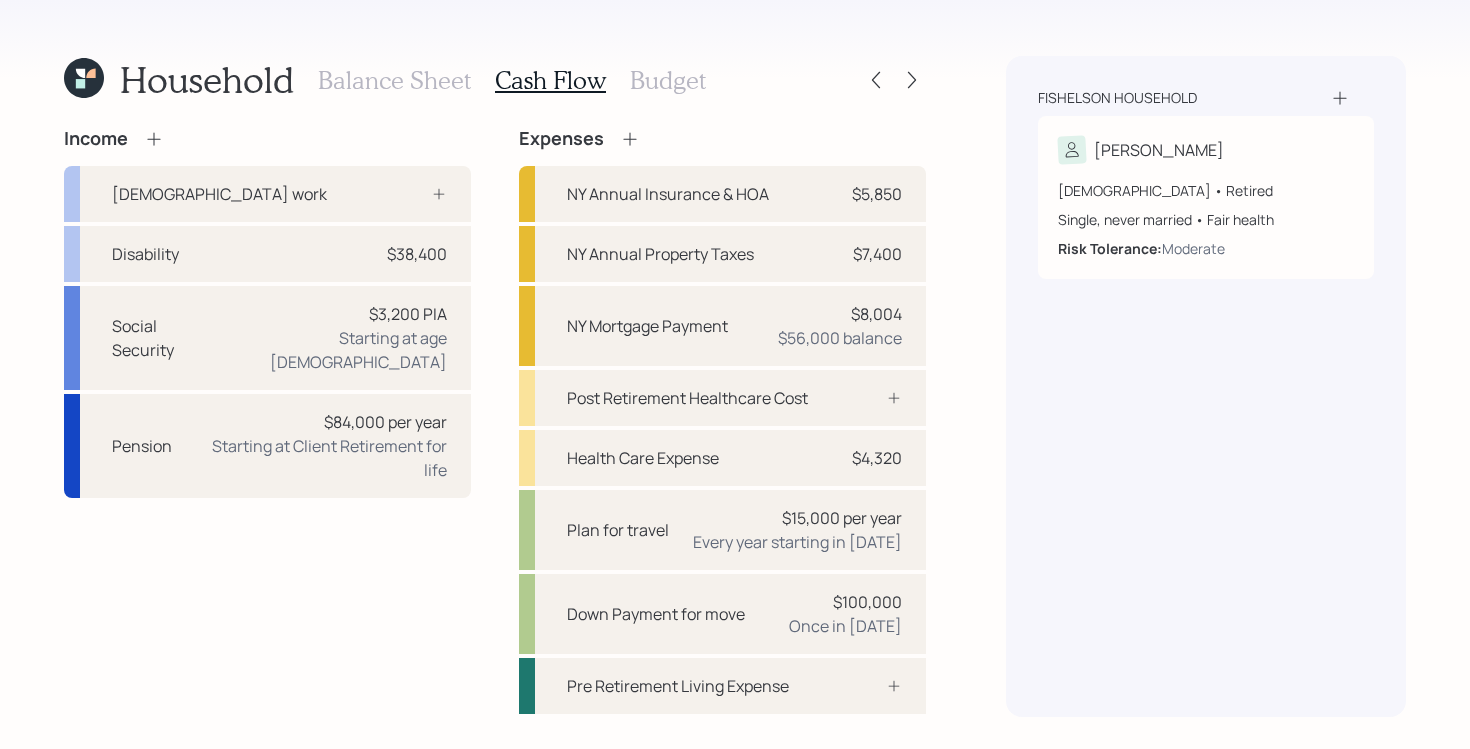
click at [89, 80] on icon at bounding box center [84, 78] width 40 height 40
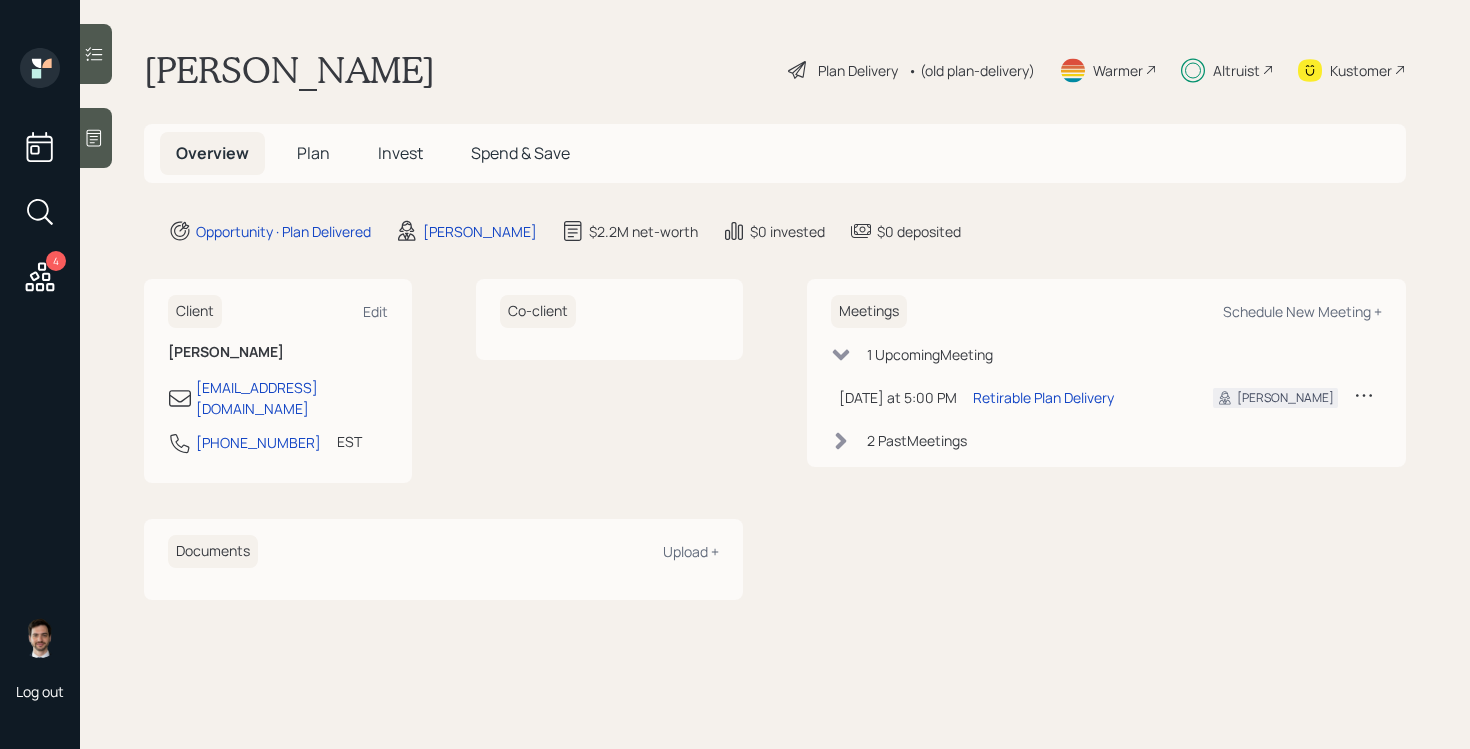
click at [859, 67] on div "Plan Delivery" at bounding box center [858, 70] width 80 height 21
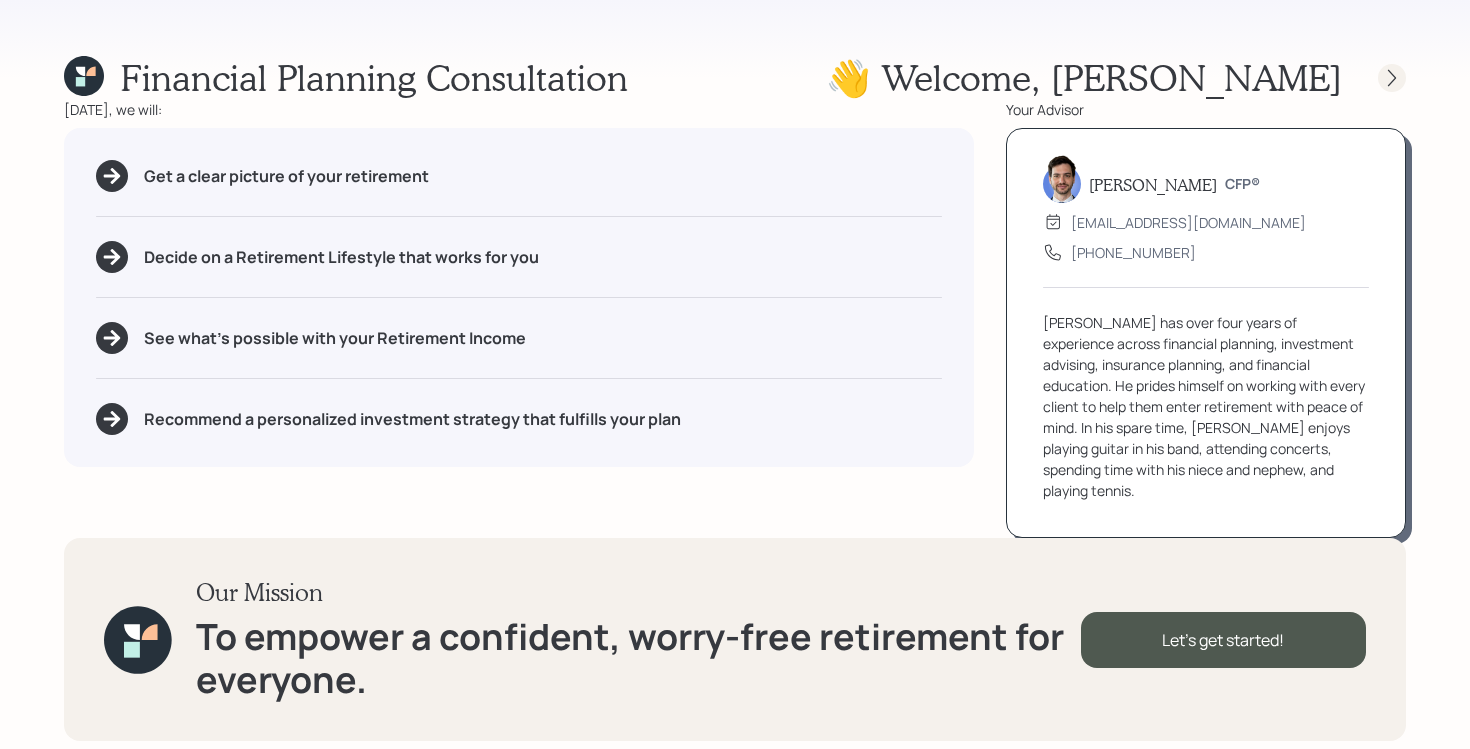
click at [1402, 80] on div at bounding box center [1392, 78] width 28 height 28
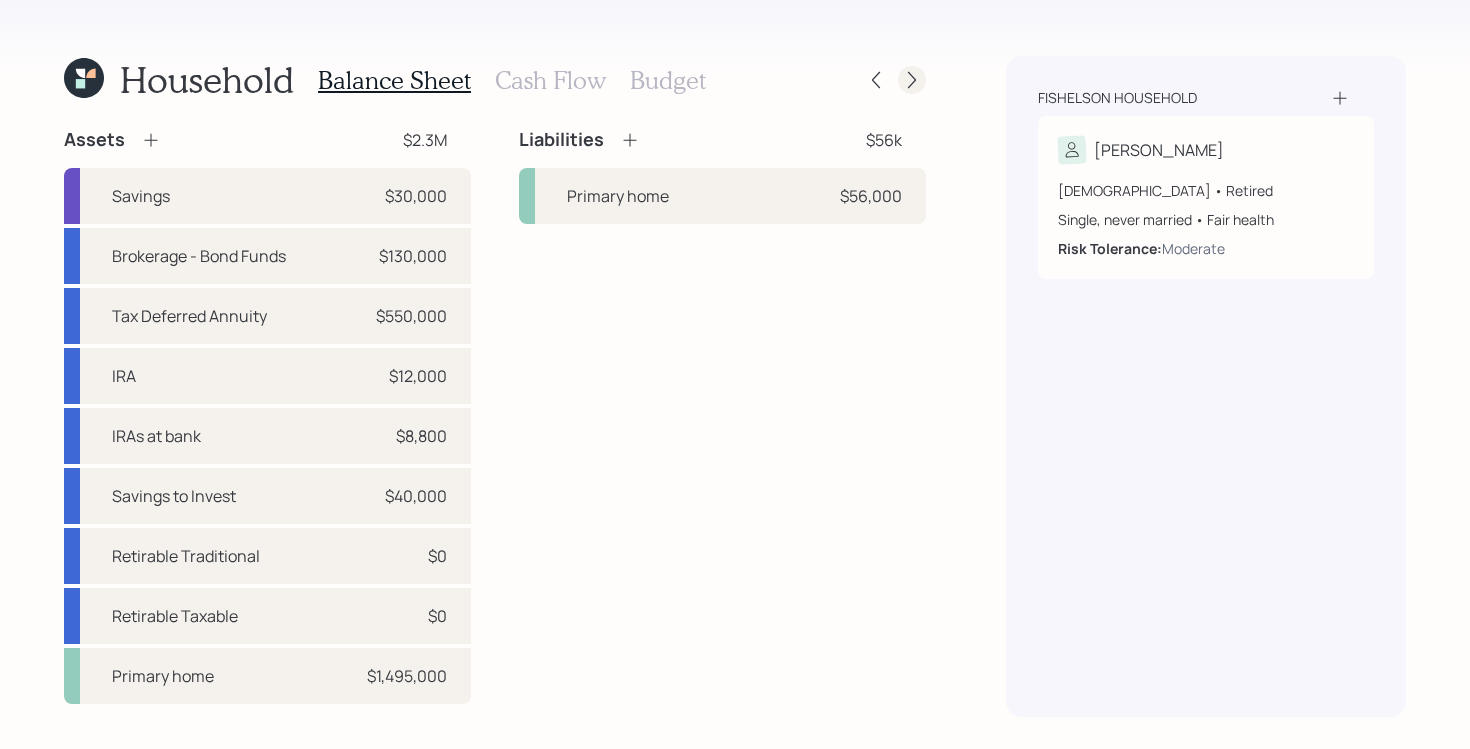
click at [918, 84] on icon at bounding box center [912, 80] width 20 height 20
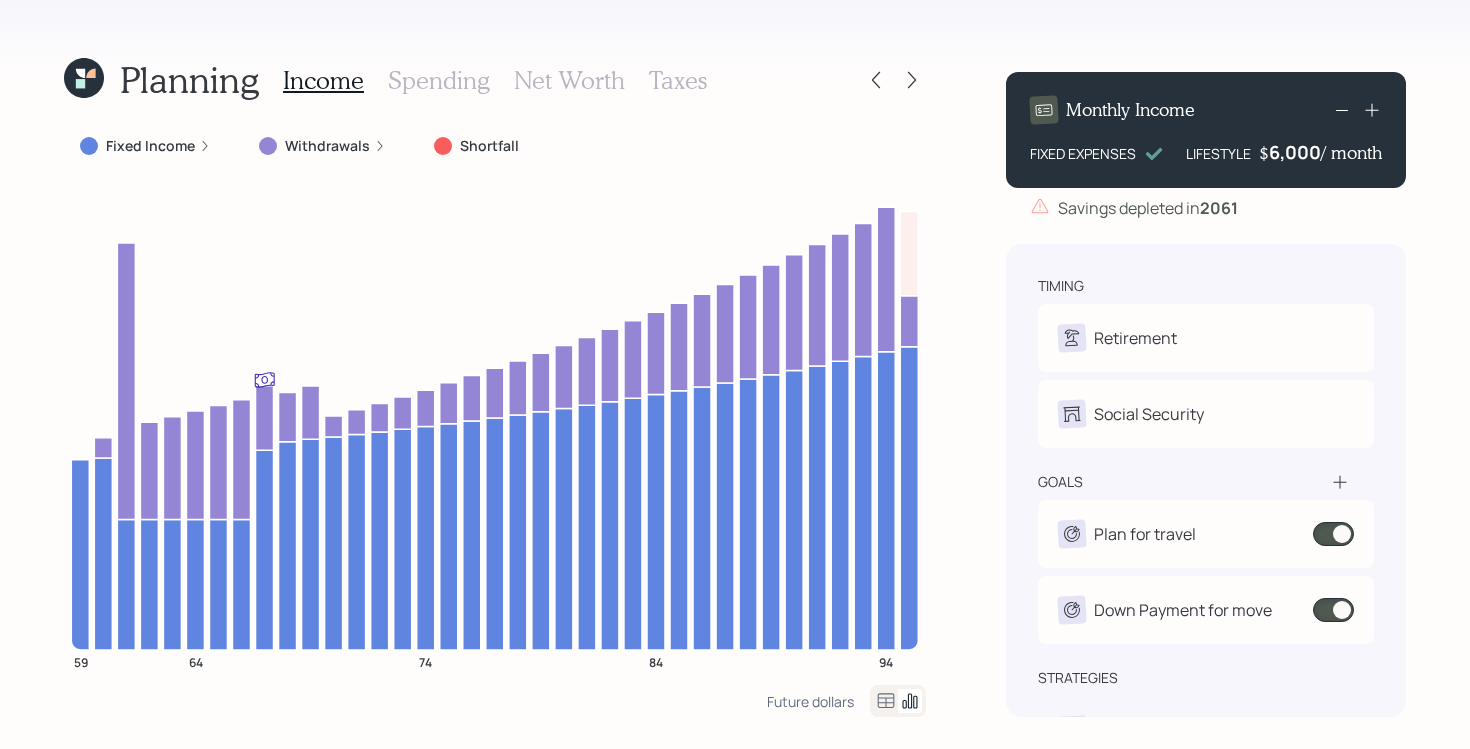
click at [918, 84] on icon at bounding box center [912, 80] width 20 height 20
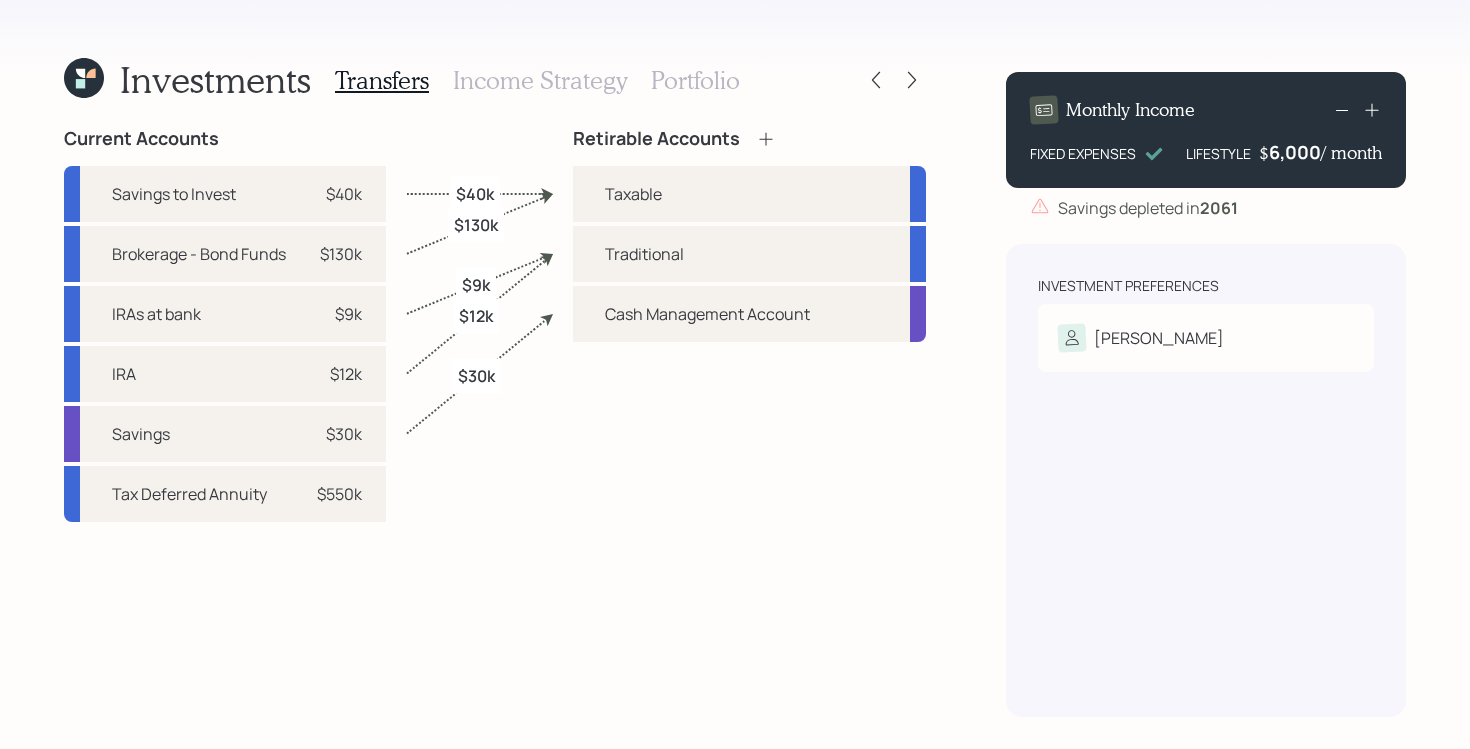
click at [700, 88] on h3 "Portfolio" at bounding box center [695, 80] width 89 height 29
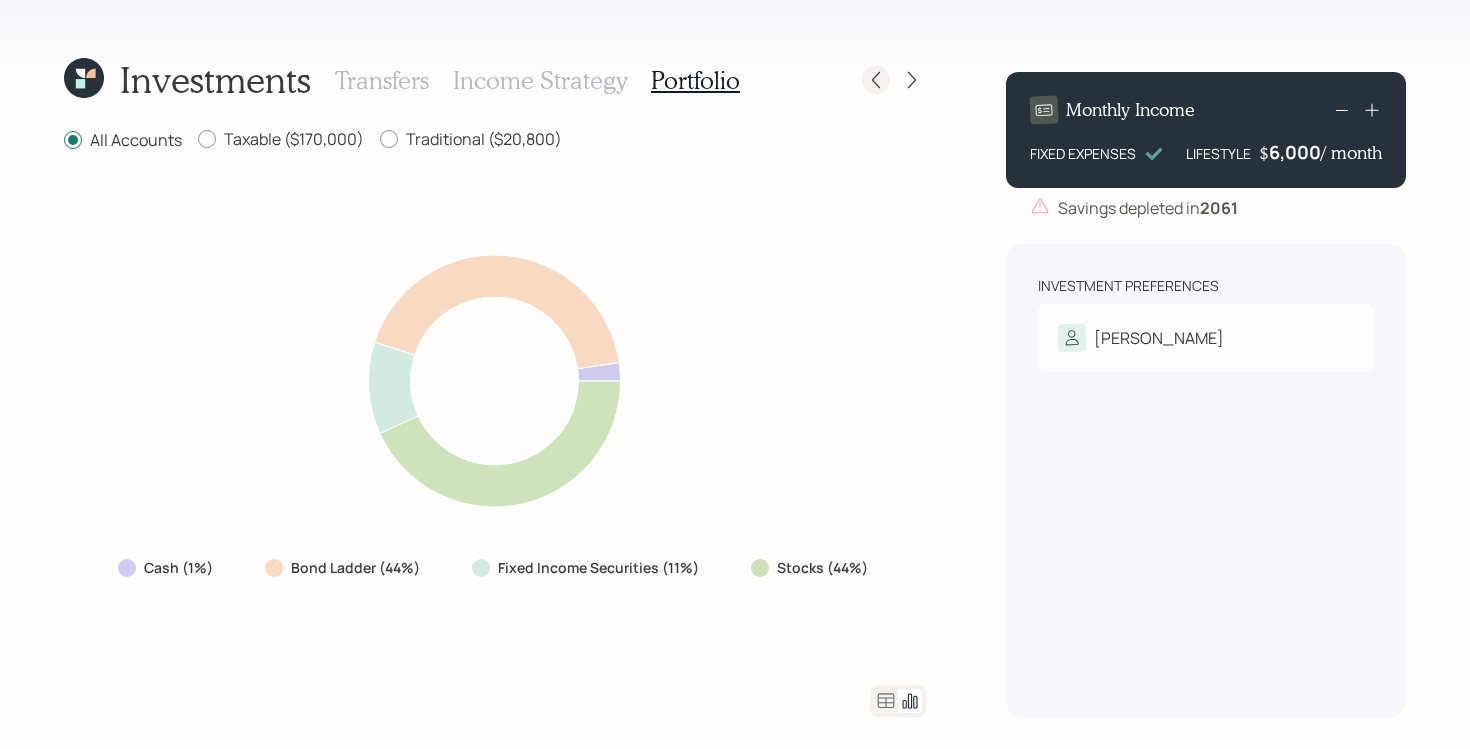
click at [876, 86] on icon at bounding box center [876, 80] width 20 height 20
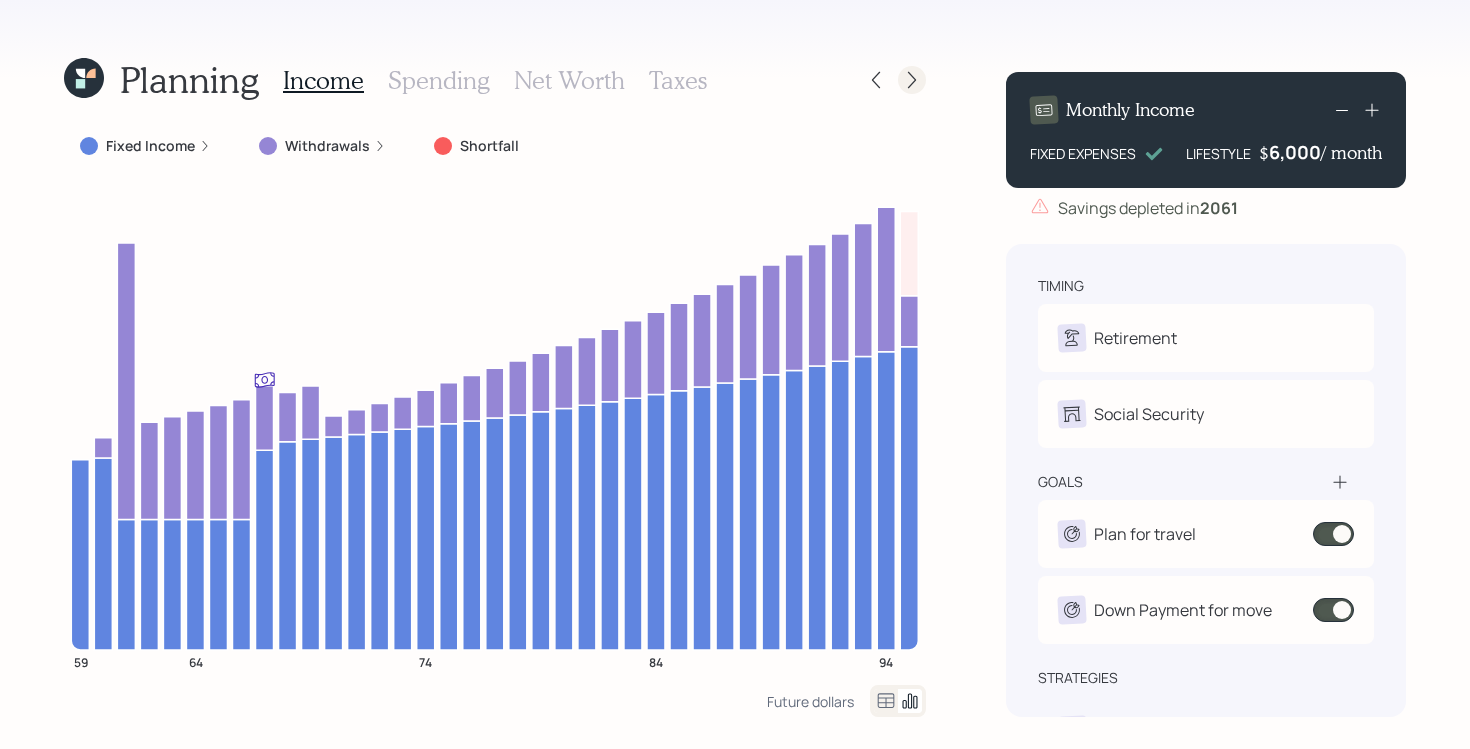
click at [920, 86] on icon at bounding box center [912, 80] width 20 height 20
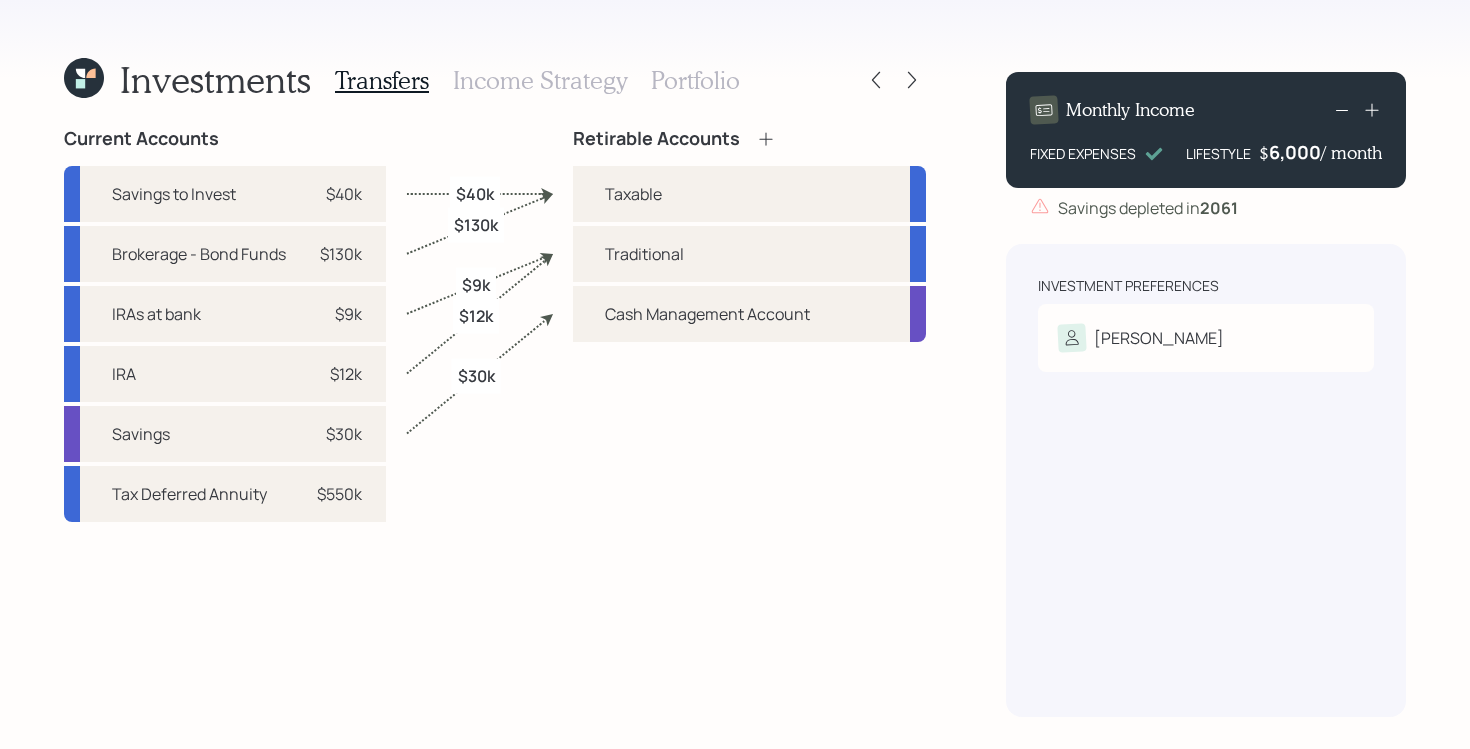
click at [694, 79] on h3 "Portfolio" at bounding box center [695, 80] width 89 height 29
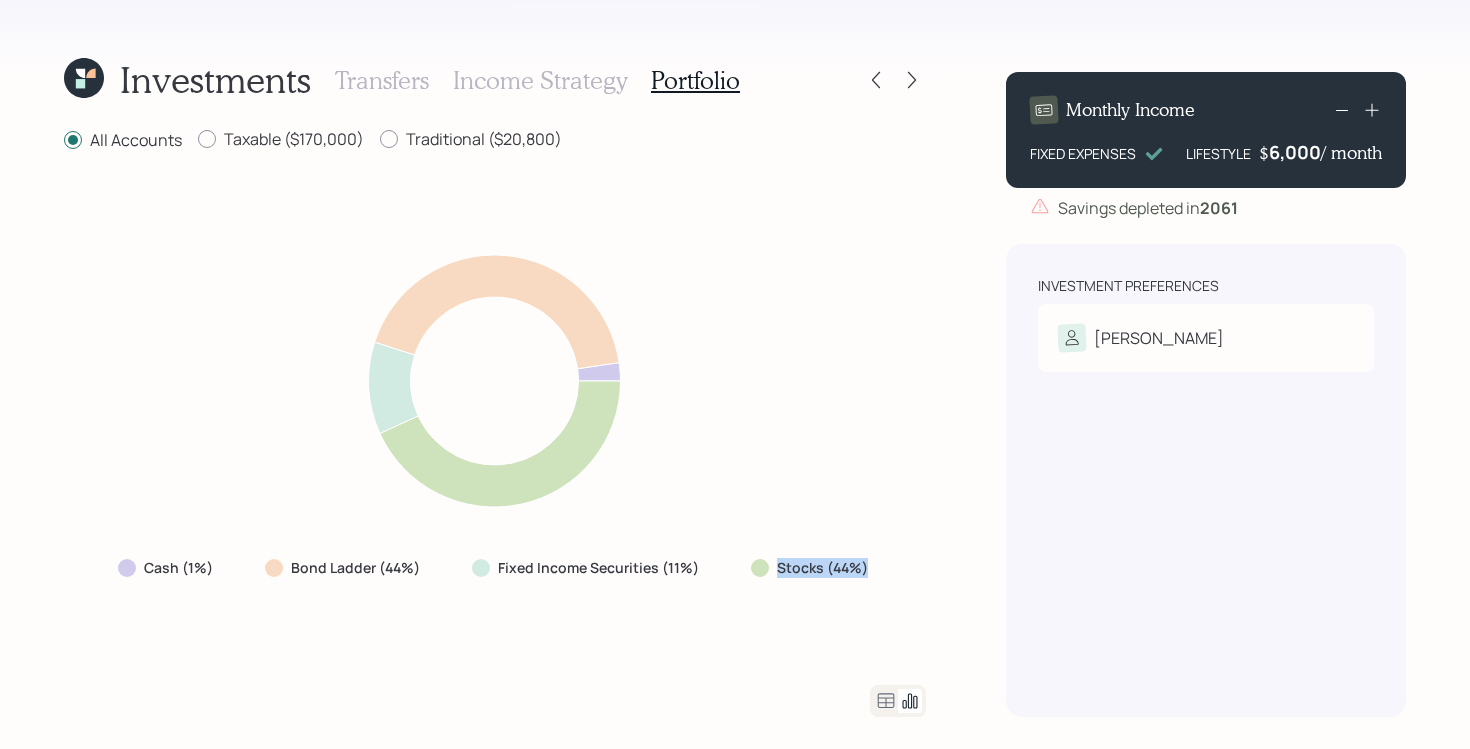
drag, startPoint x: 899, startPoint y: 577, endPoint x: 766, endPoint y: 564, distance: 133.6
click at [766, 564] on div "Cash (1%) Bond Ladder (44%) Fixed Income Securities (11%) Stocks (44%)" at bounding box center [495, 419] width 862 height 484
click at [682, 605] on div "Cash (1%) Bond Ladder (44%) Fixed Income Securities (11%) Stocks (44%)" at bounding box center [495, 419] width 862 height 484
drag, startPoint x: 709, startPoint y: 579, endPoint x: 272, endPoint y: 563, distance: 437.3
click at [270, 562] on div "Cash (1%) Bond Ladder (44%) Fixed Income Securities (11%) Stocks (44%)" at bounding box center [495, 568] width 786 height 36
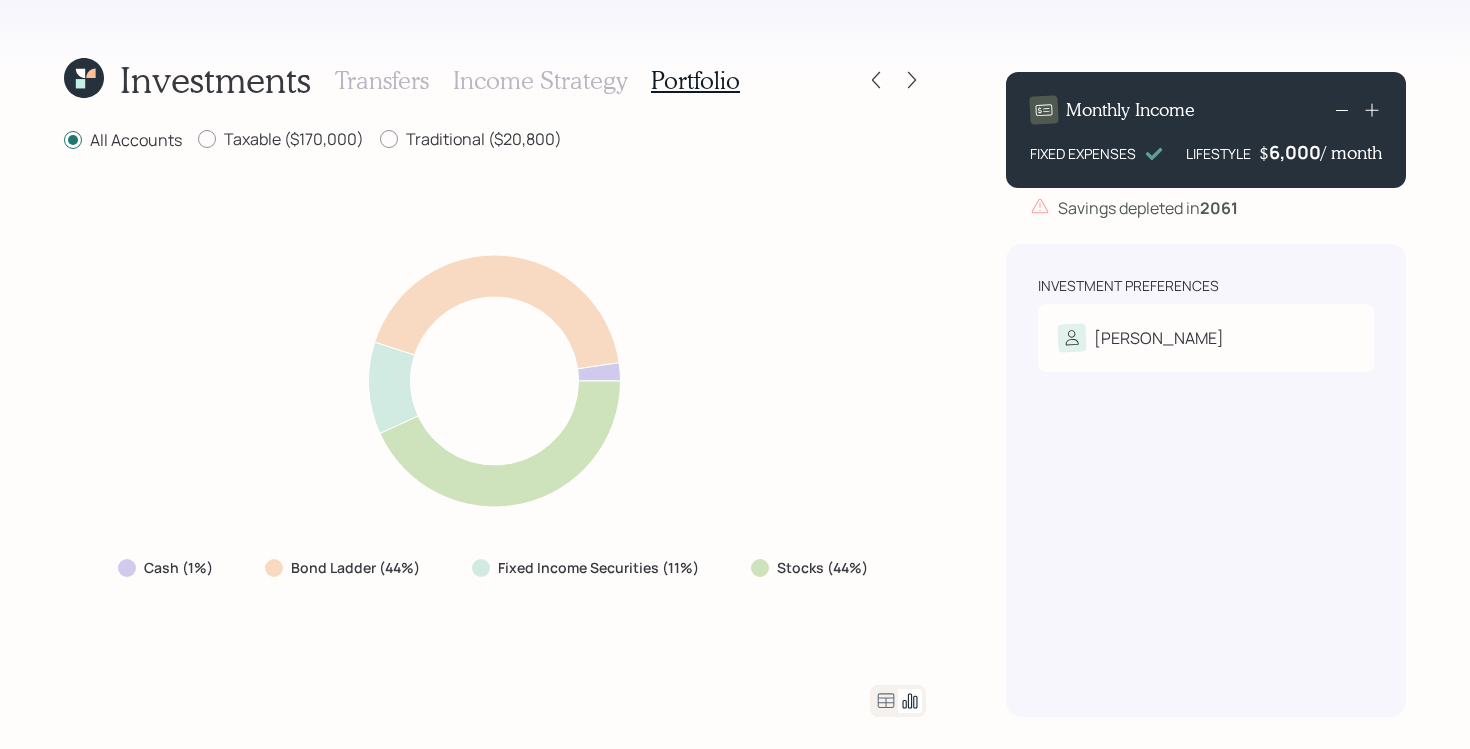
click at [273, 643] on div "Cash (1%) Bond Ladder (44%) Fixed Income Securities (11%) Stocks (44%)" at bounding box center [495, 419] width 862 height 484
drag, startPoint x: 213, startPoint y: 579, endPoint x: 89, endPoint y: 561, distance: 125.3
click at [89, 561] on div "Cash (1%) Bond Ladder (44%) Fixed Income Securities (11%) Stocks (44%)" at bounding box center [495, 419] width 862 height 484
click at [262, 615] on div "Cash (1%) Bond Ladder (44%) Fixed Income Securities (11%) Stocks (44%)" at bounding box center [495, 419] width 862 height 484
click at [88, 82] on icon at bounding box center [84, 78] width 40 height 40
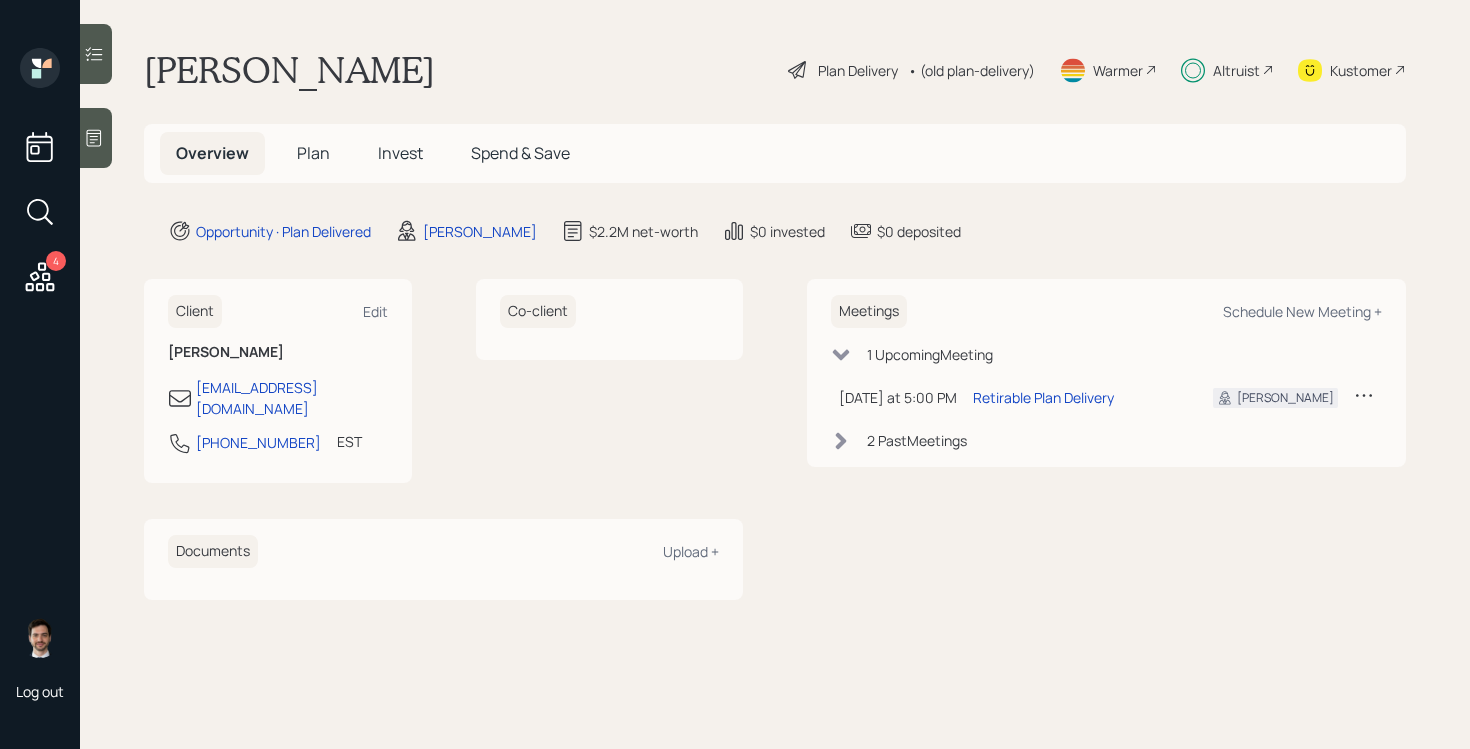
click at [307, 160] on span "Plan" at bounding box center [313, 153] width 33 height 22
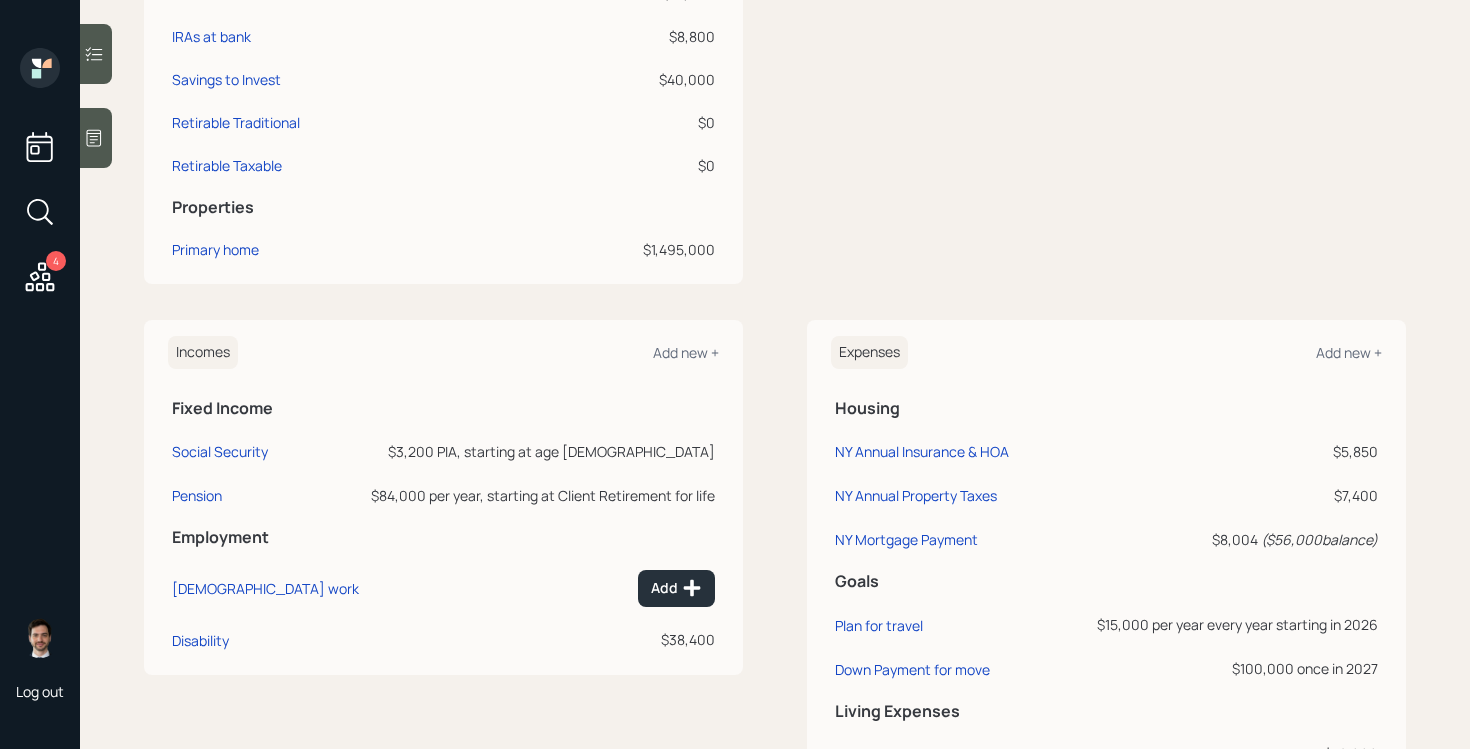
scroll to position [812, 0]
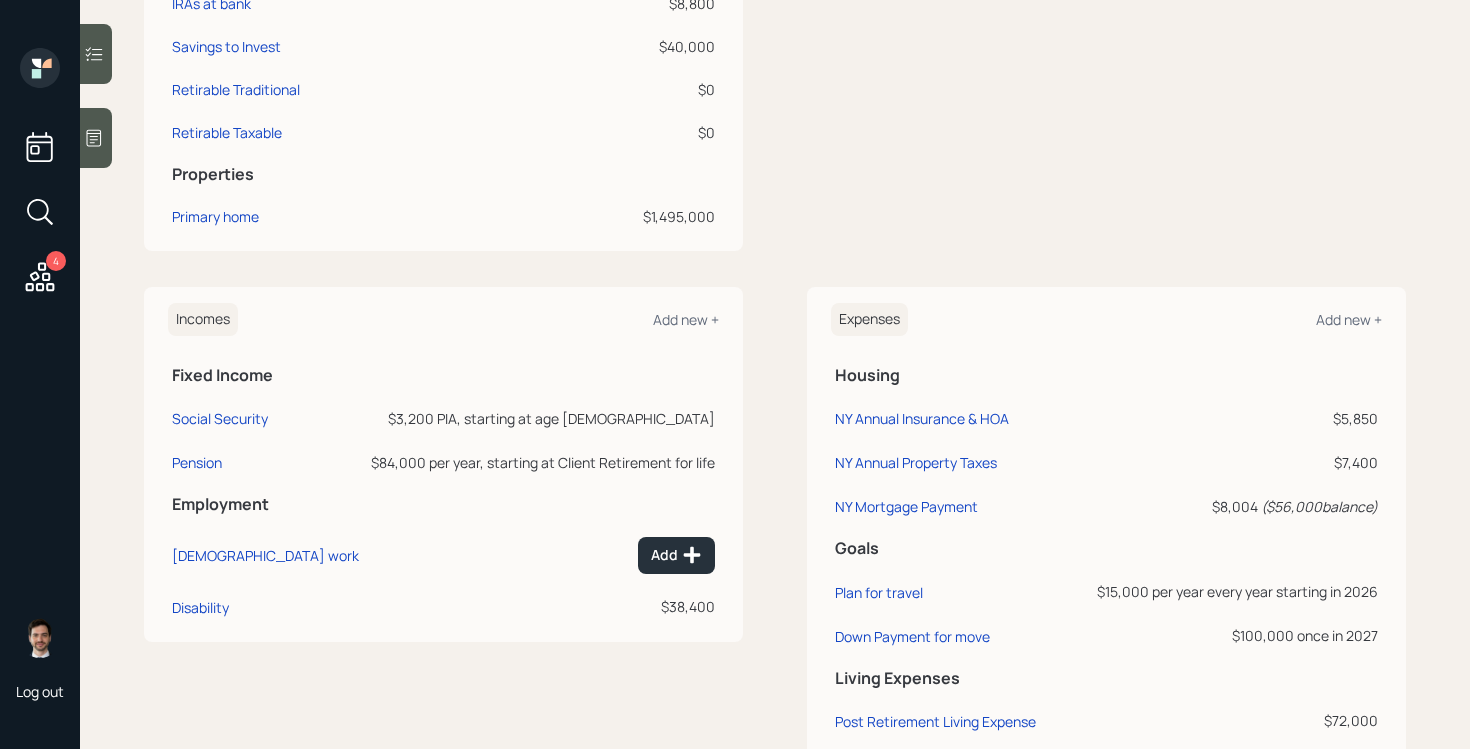
click at [243, 675] on div "Incomes Add new + Fixed Income Social Security $3,200 PIA, starting at age 67 P…" at bounding box center [443, 623] width 599 height 672
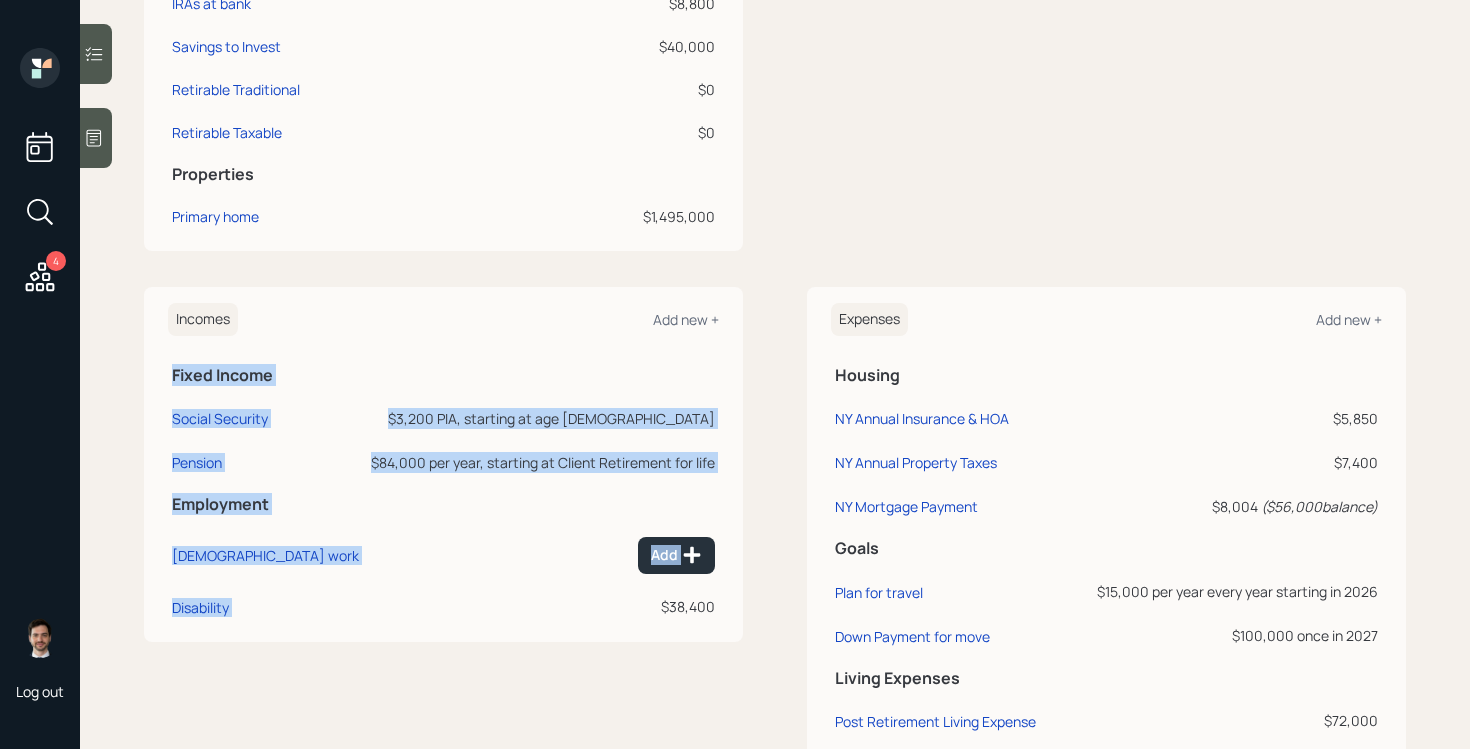
drag, startPoint x: 638, startPoint y: 614, endPoint x: 729, endPoint y: 613, distance: 91.0
click at [729, 613] on div "Incomes Add new + Fixed Income Social Security $3,200 PIA, starting at age 67 P…" at bounding box center [443, 464] width 599 height 354
click at [746, 606] on div "Incomes Add new + Fixed Income Social Security $3,200 PIA, starting at age 67 P…" at bounding box center [775, 623] width 1262 height 672
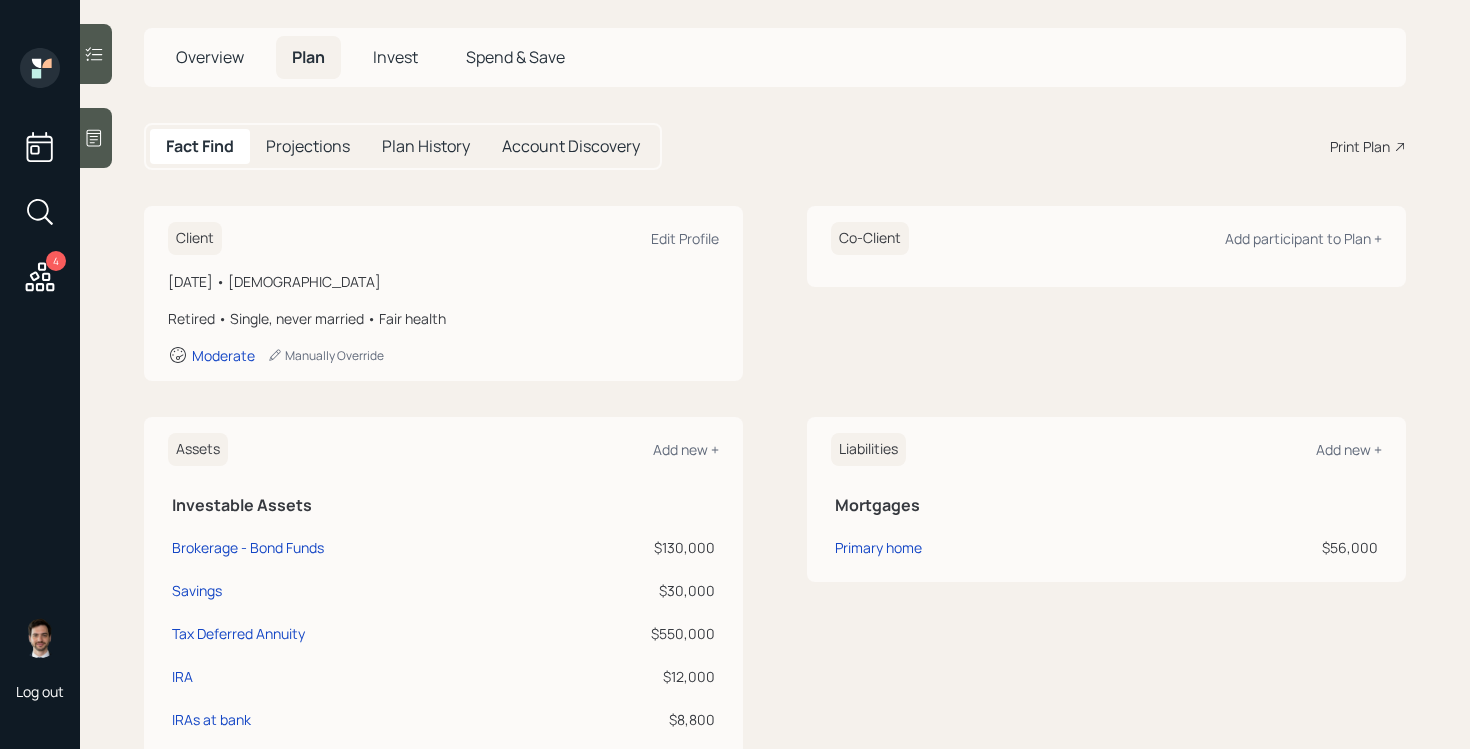
scroll to position [18, 0]
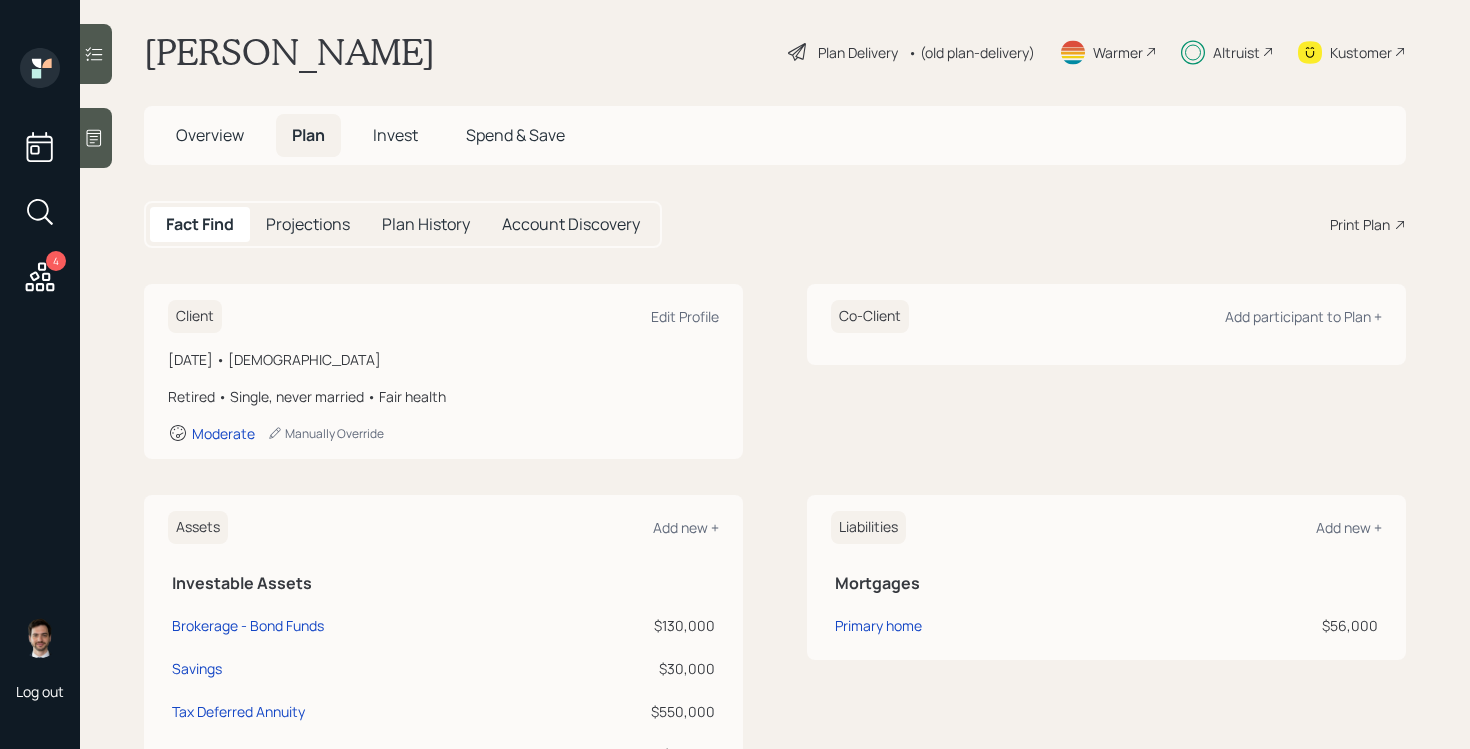
click at [828, 45] on div "Plan Delivery" at bounding box center [858, 52] width 80 height 21
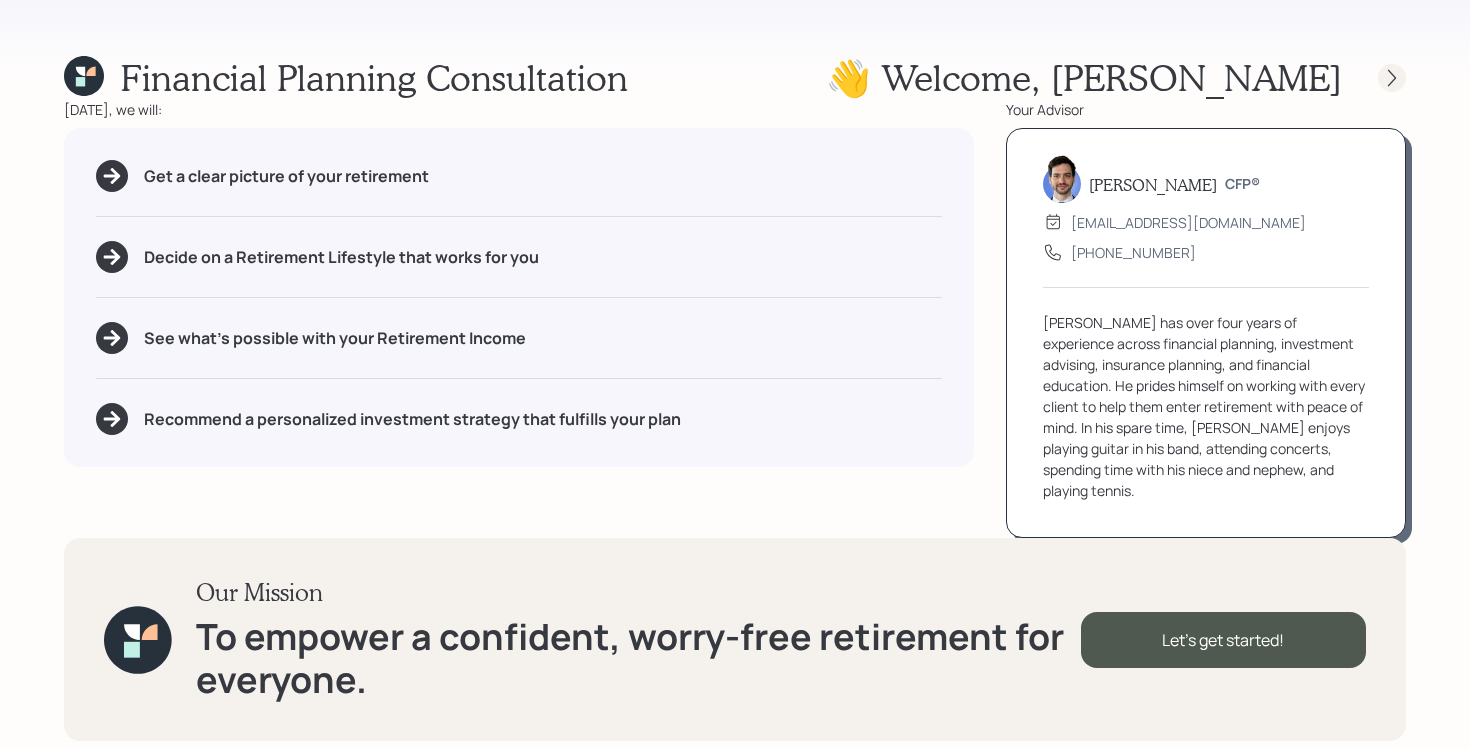
click at [1384, 70] on icon at bounding box center [1392, 78] width 20 height 20
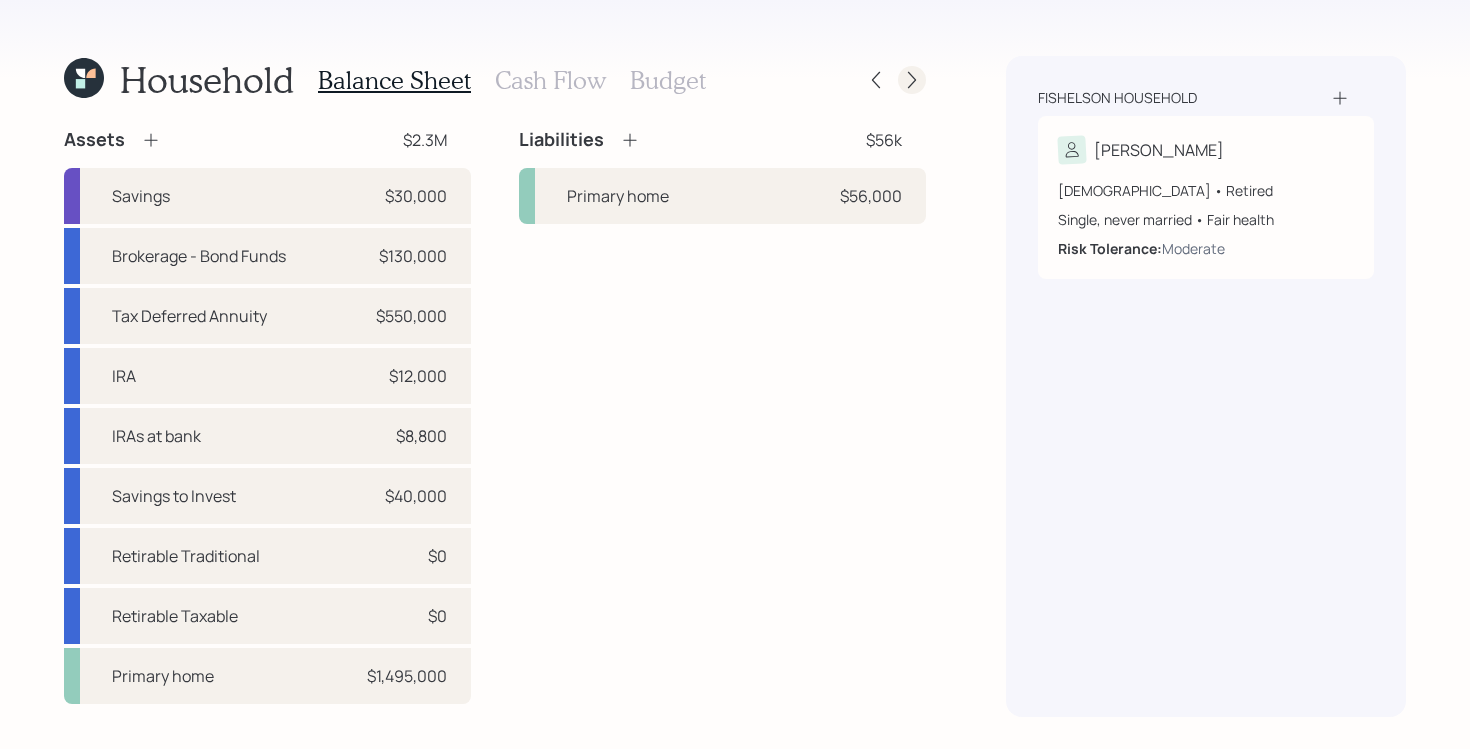
click at [906, 66] on div at bounding box center [912, 80] width 28 height 28
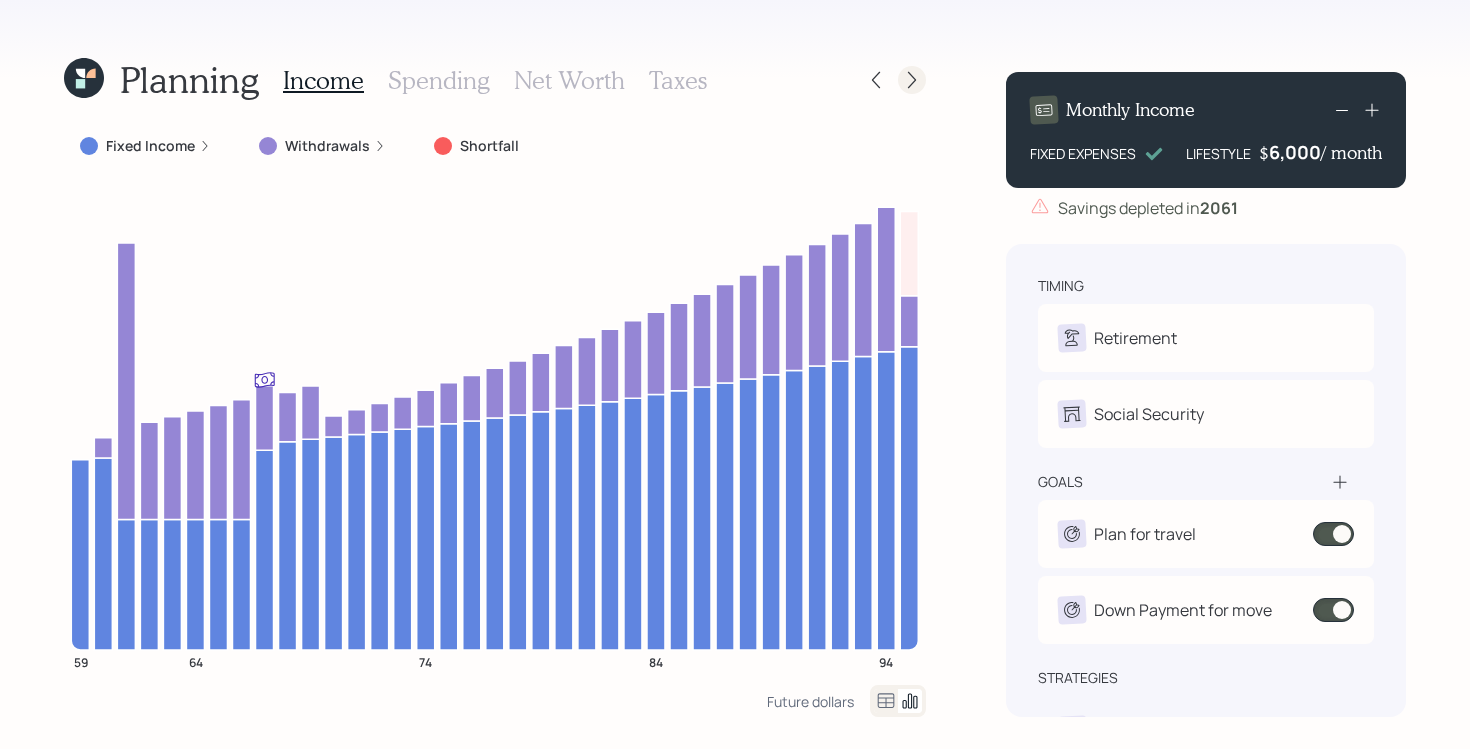
click at [920, 70] on icon at bounding box center [912, 80] width 20 height 20
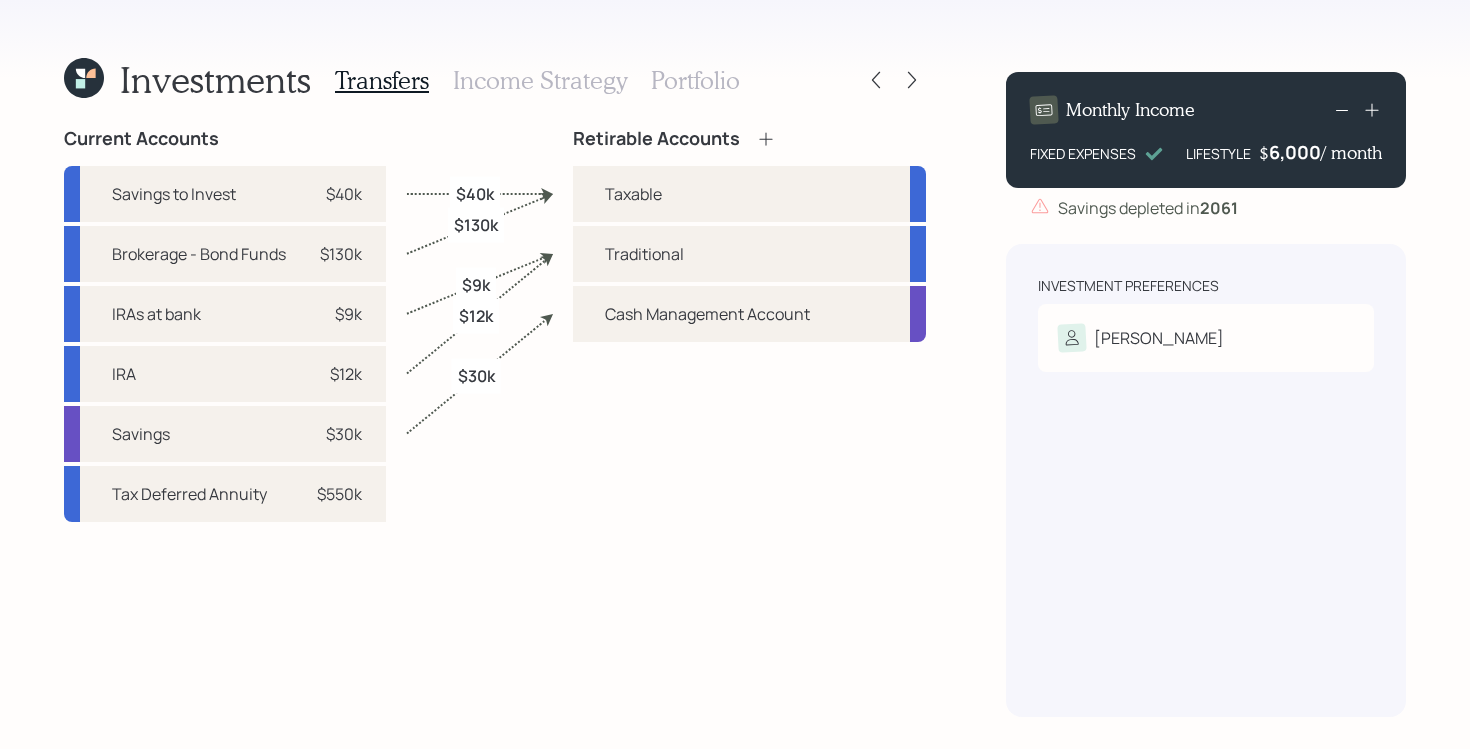
click at [695, 70] on h3 "Portfolio" at bounding box center [695, 80] width 89 height 29
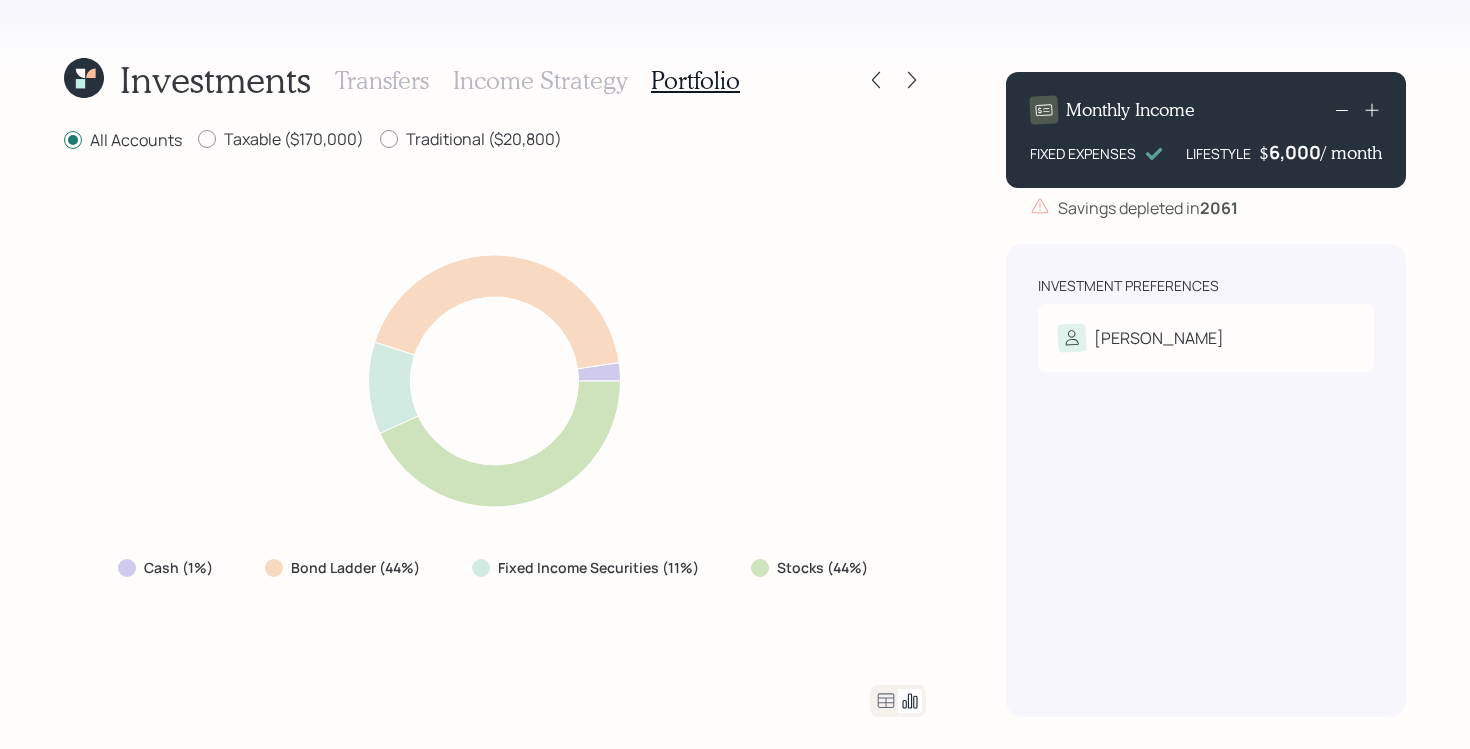
click at [893, 695] on icon at bounding box center [886, 701] width 24 height 24
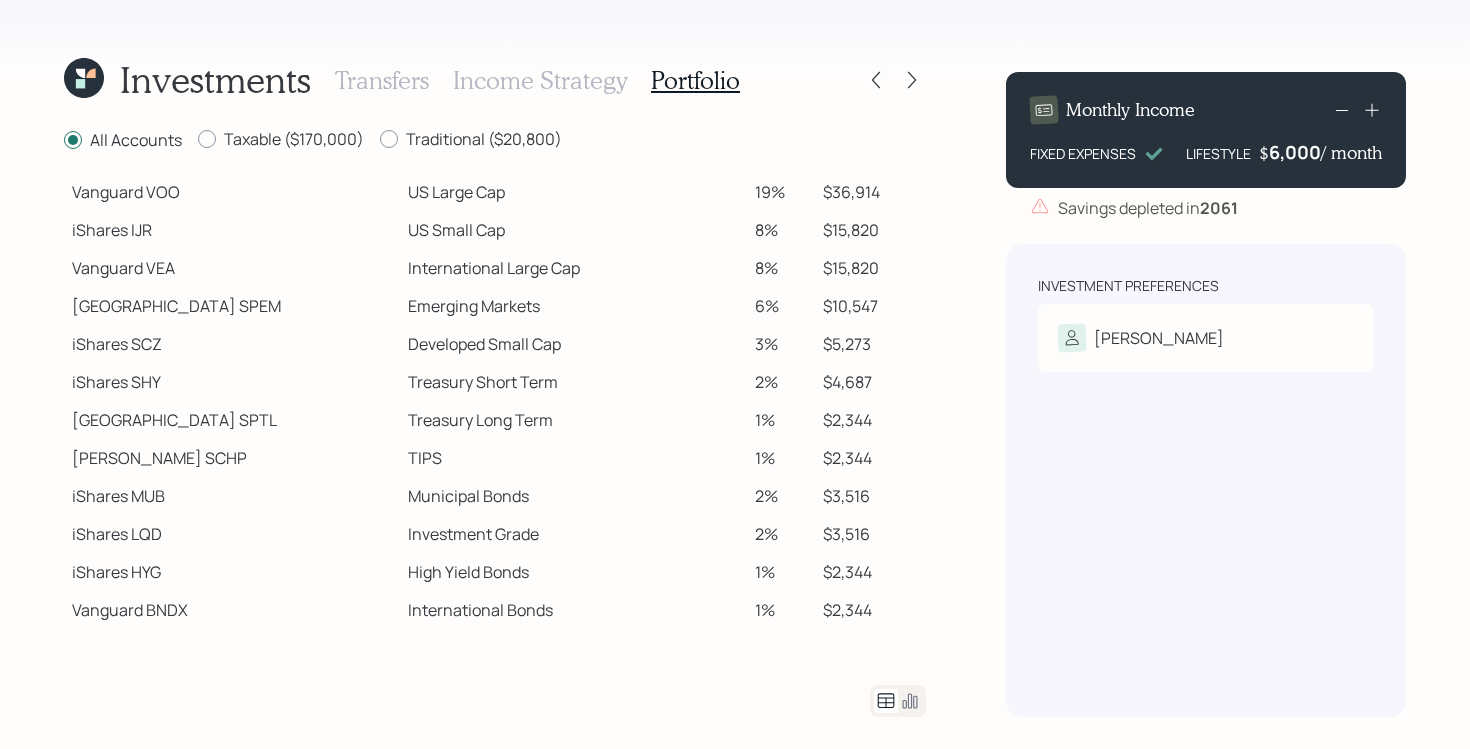
scroll to position [266, 0]
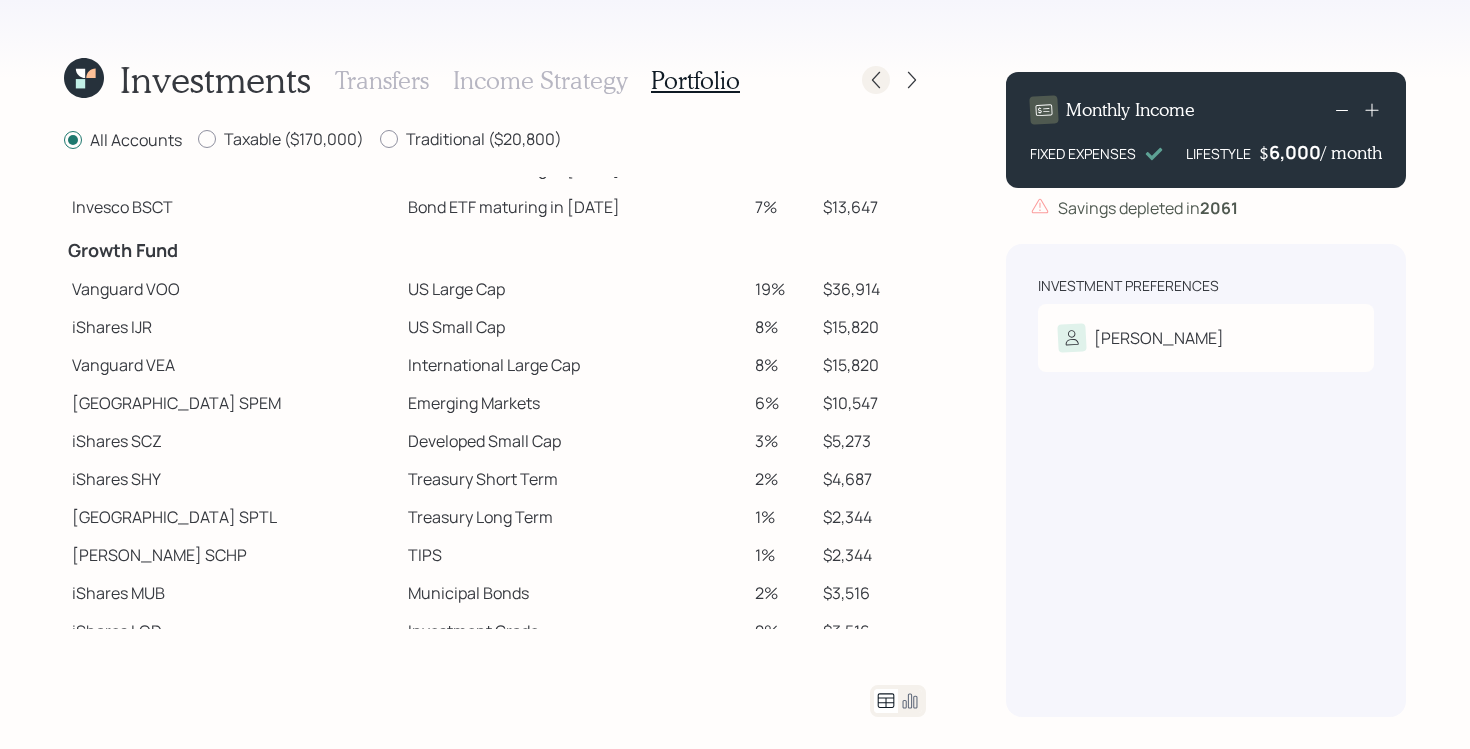
click at [875, 83] on icon at bounding box center [876, 80] width 8 height 17
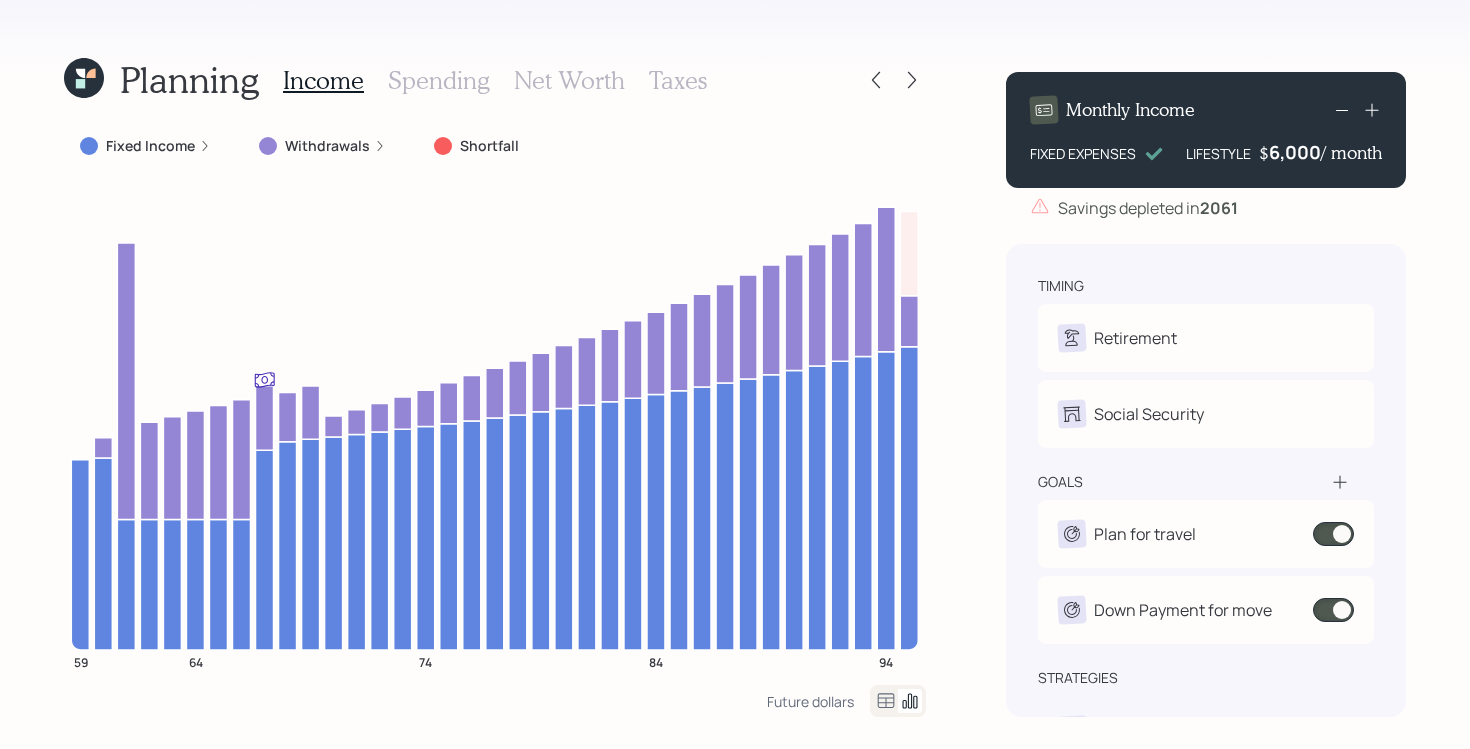
click at [875, 83] on icon at bounding box center [876, 80] width 8 height 17
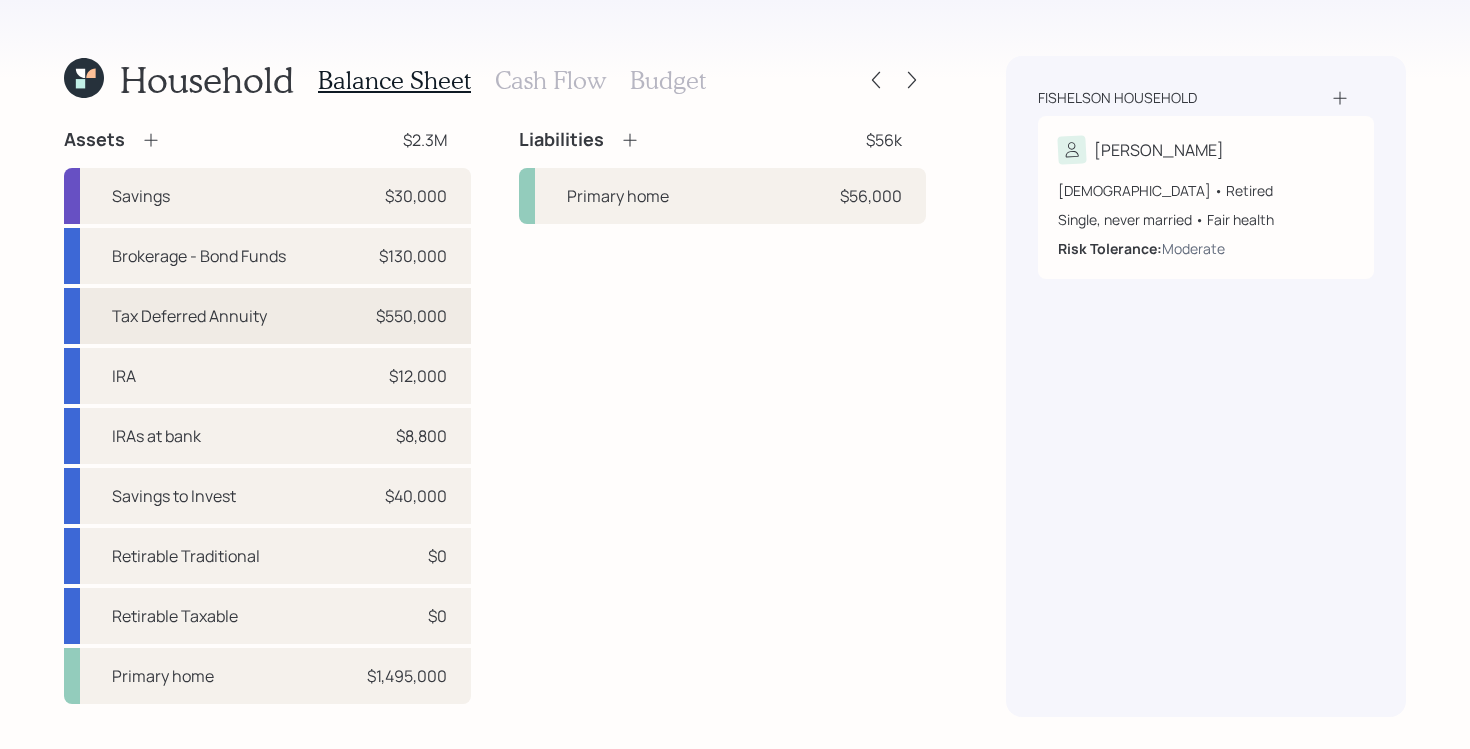
click at [333, 327] on div "Tax Deferred Annuity $550,000" at bounding box center [267, 316] width 407 height 56
select select "taxable"
select select "balanced"
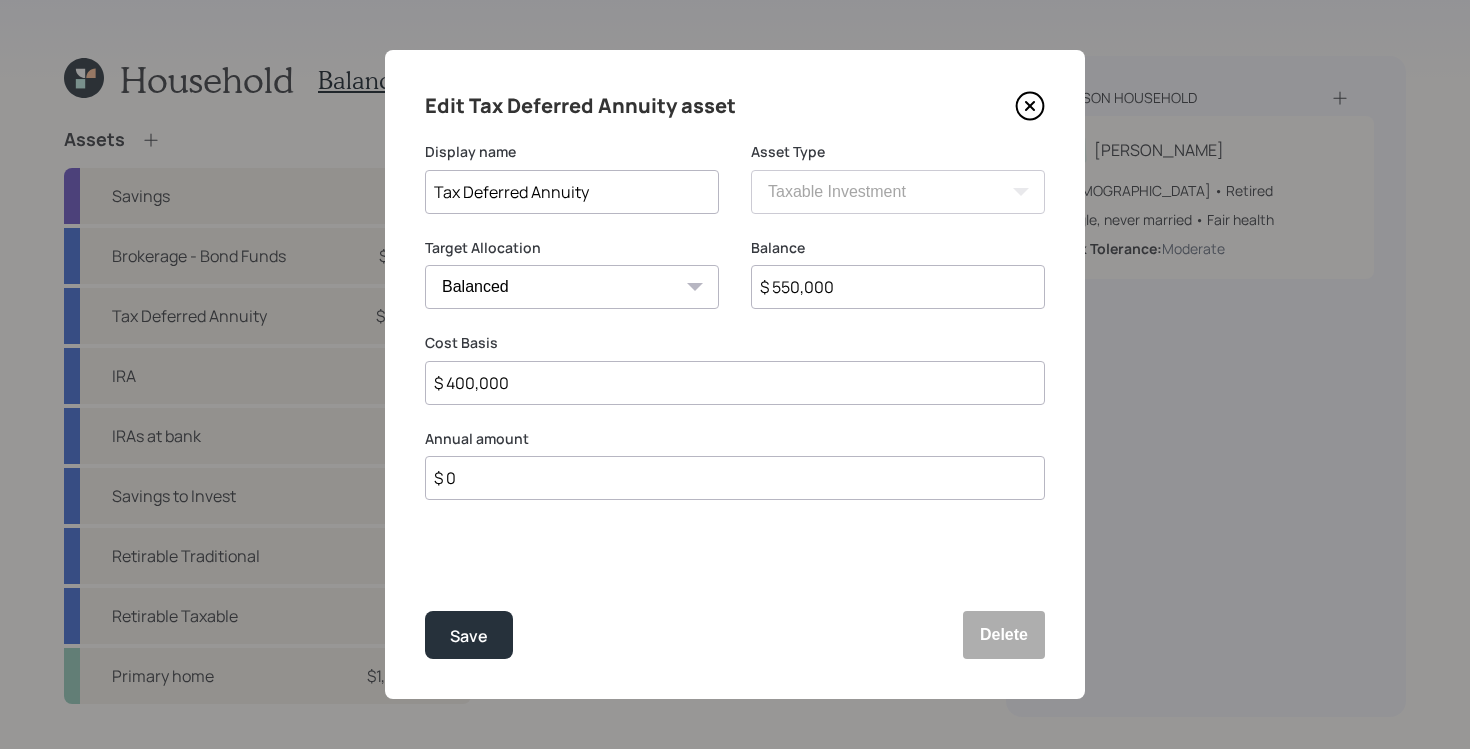
click at [1029, 103] on icon at bounding box center [1030, 106] width 30 height 30
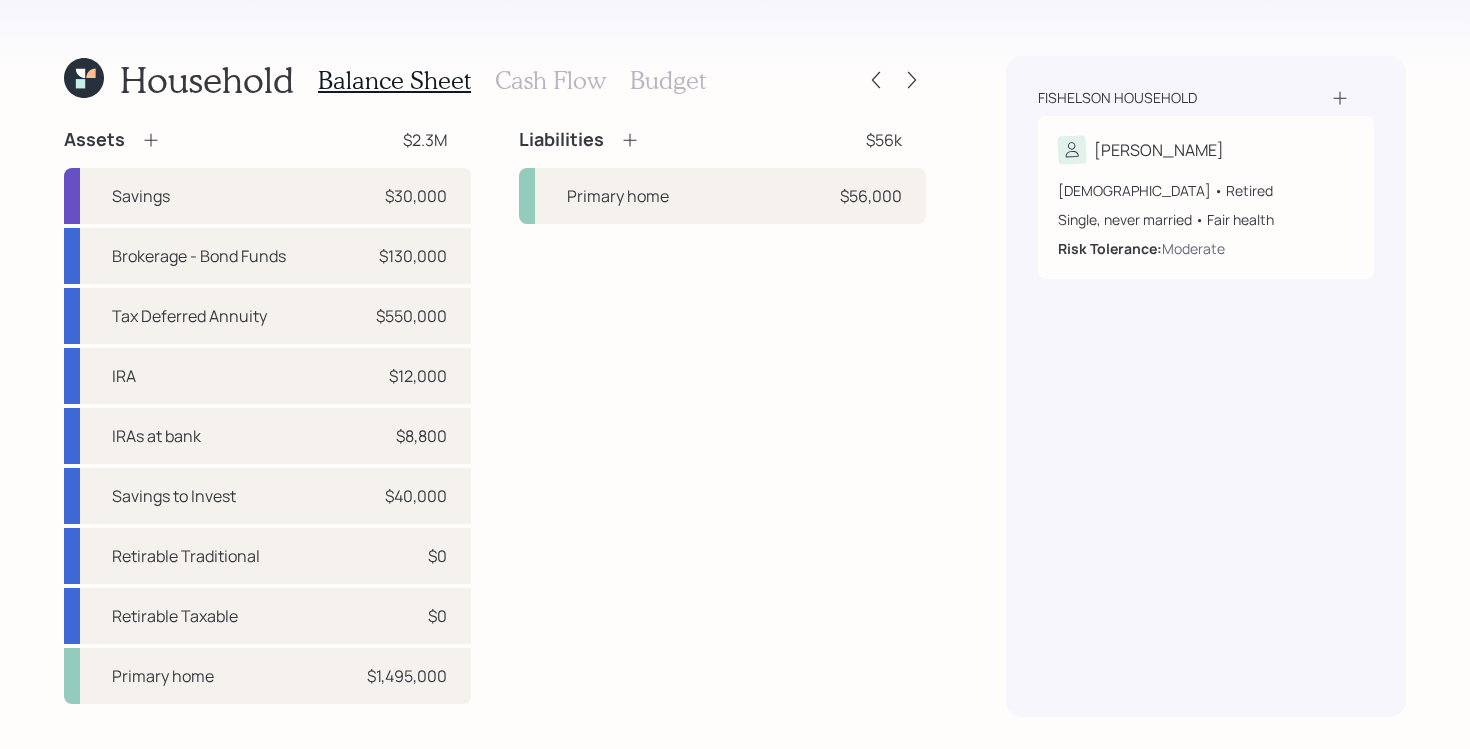
click at [508, 318] on div "Assets $2.3M Savings $30,000 Brokerage - Bond Funds $130,000 Tax Deferred Annui…" at bounding box center [495, 416] width 862 height 576
click at [693, 212] on div "Primary home $56,000" at bounding box center [722, 196] width 407 height 56
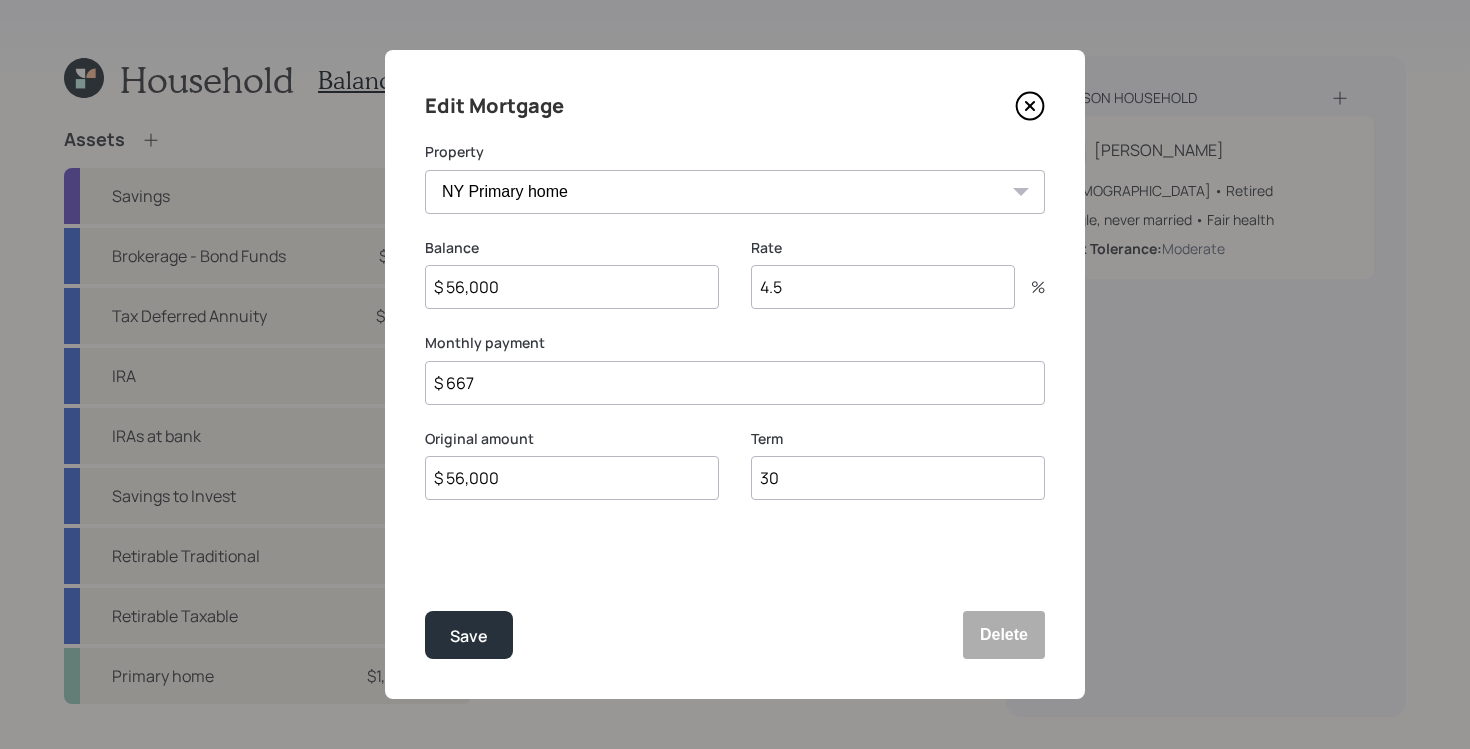
click at [821, 285] on input "4.5" at bounding box center [883, 287] width 264 height 44
type input "5.87"
click at [425, 611] on button "Save" at bounding box center [469, 635] width 88 height 48
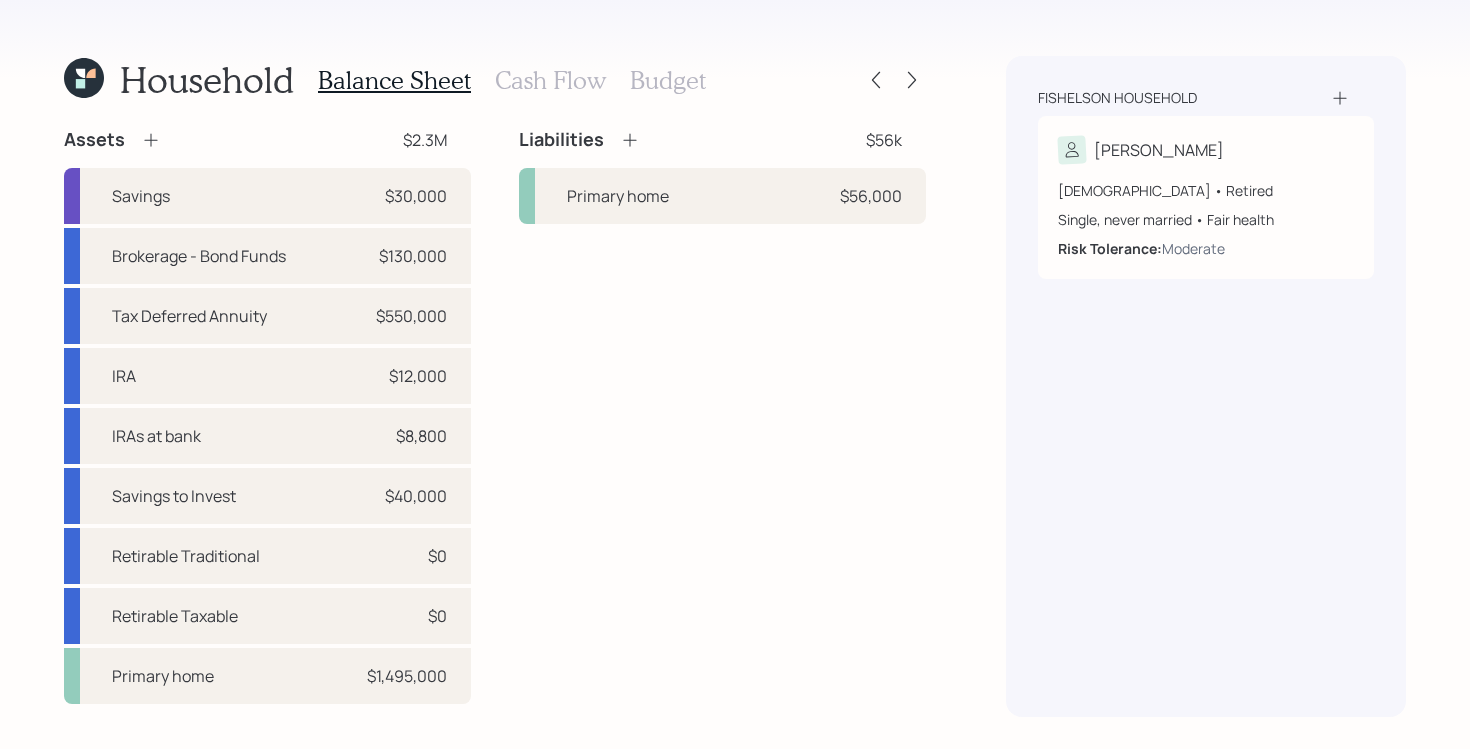
click at [69, 82] on icon at bounding box center [84, 78] width 40 height 40
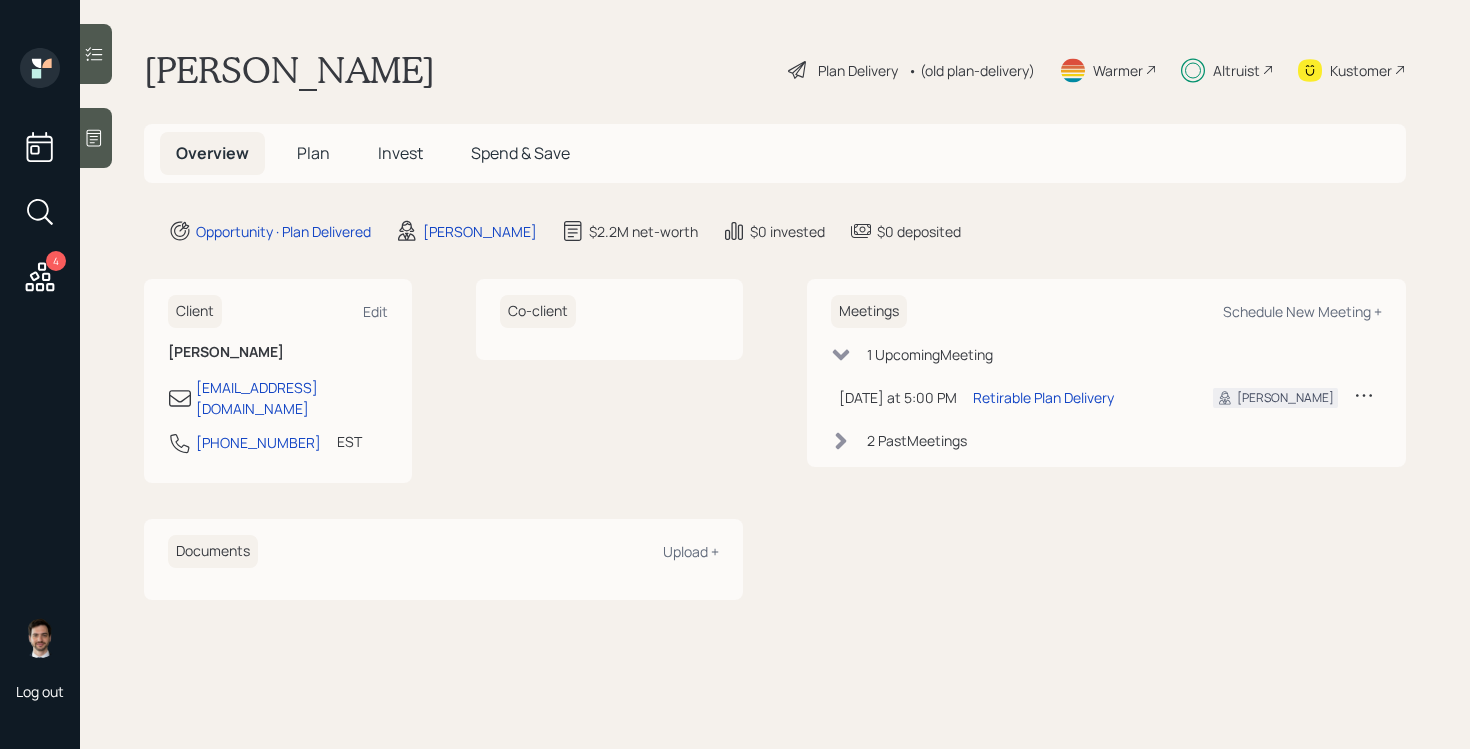
click at [312, 148] on span "Plan" at bounding box center [313, 153] width 33 height 22
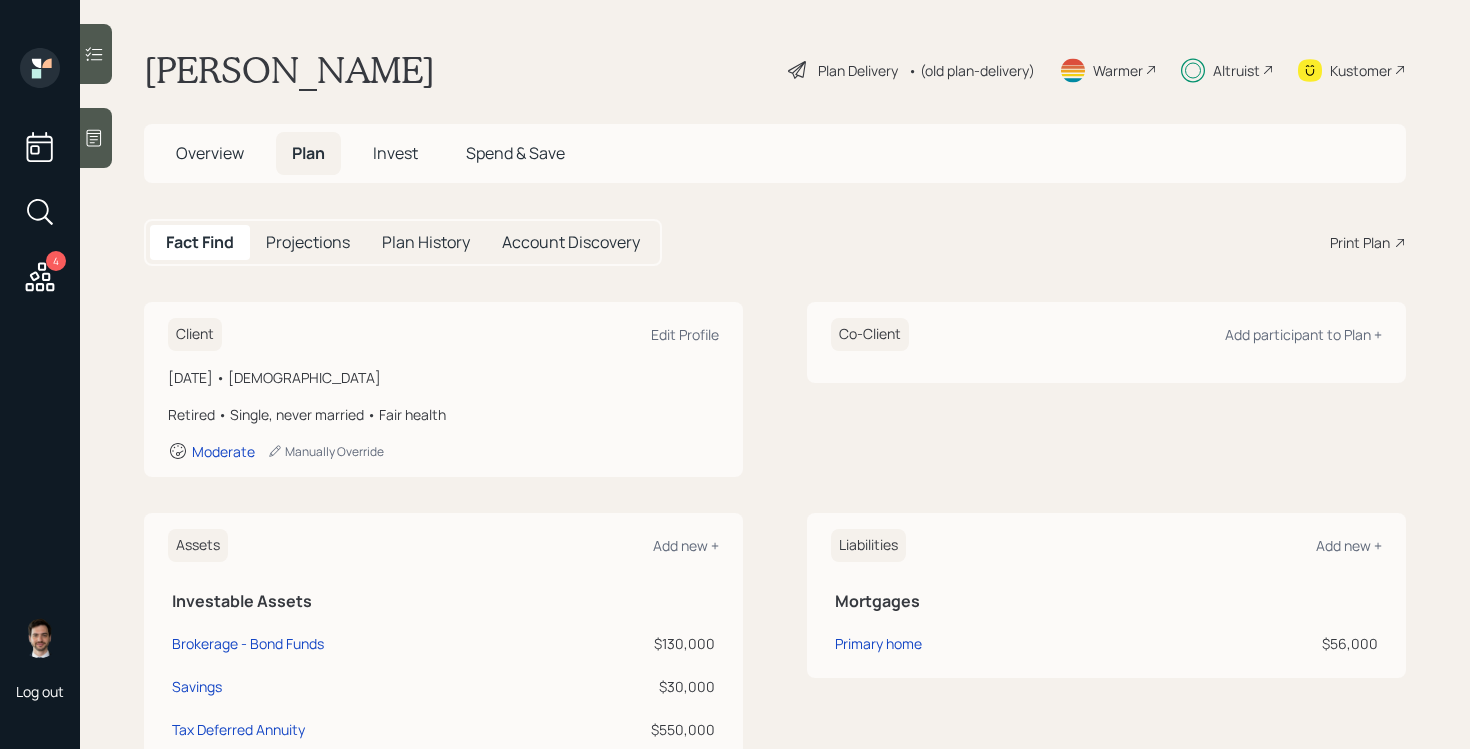
click at [392, 154] on span "Invest" at bounding box center [395, 153] width 45 height 22
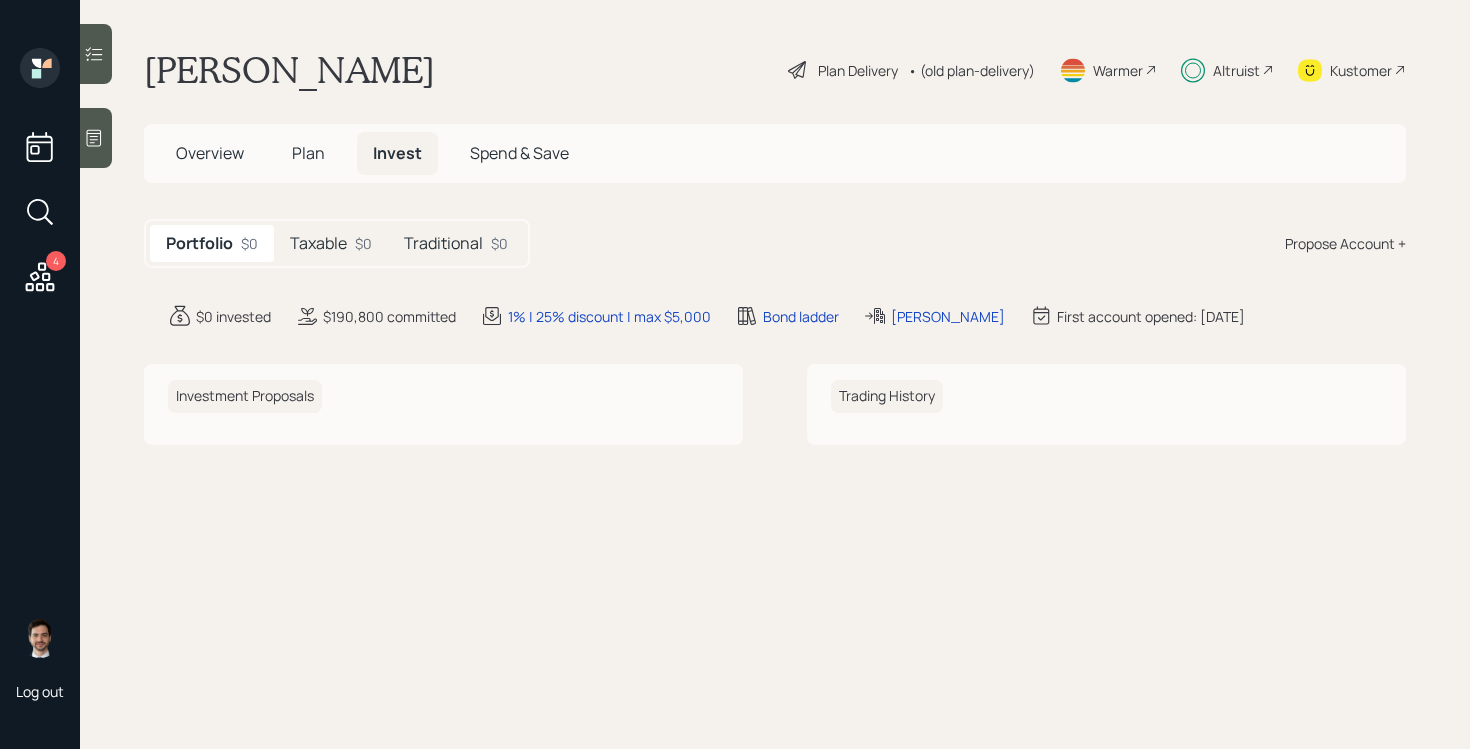
click at [314, 250] on h5 "Taxable" at bounding box center [318, 243] width 57 height 19
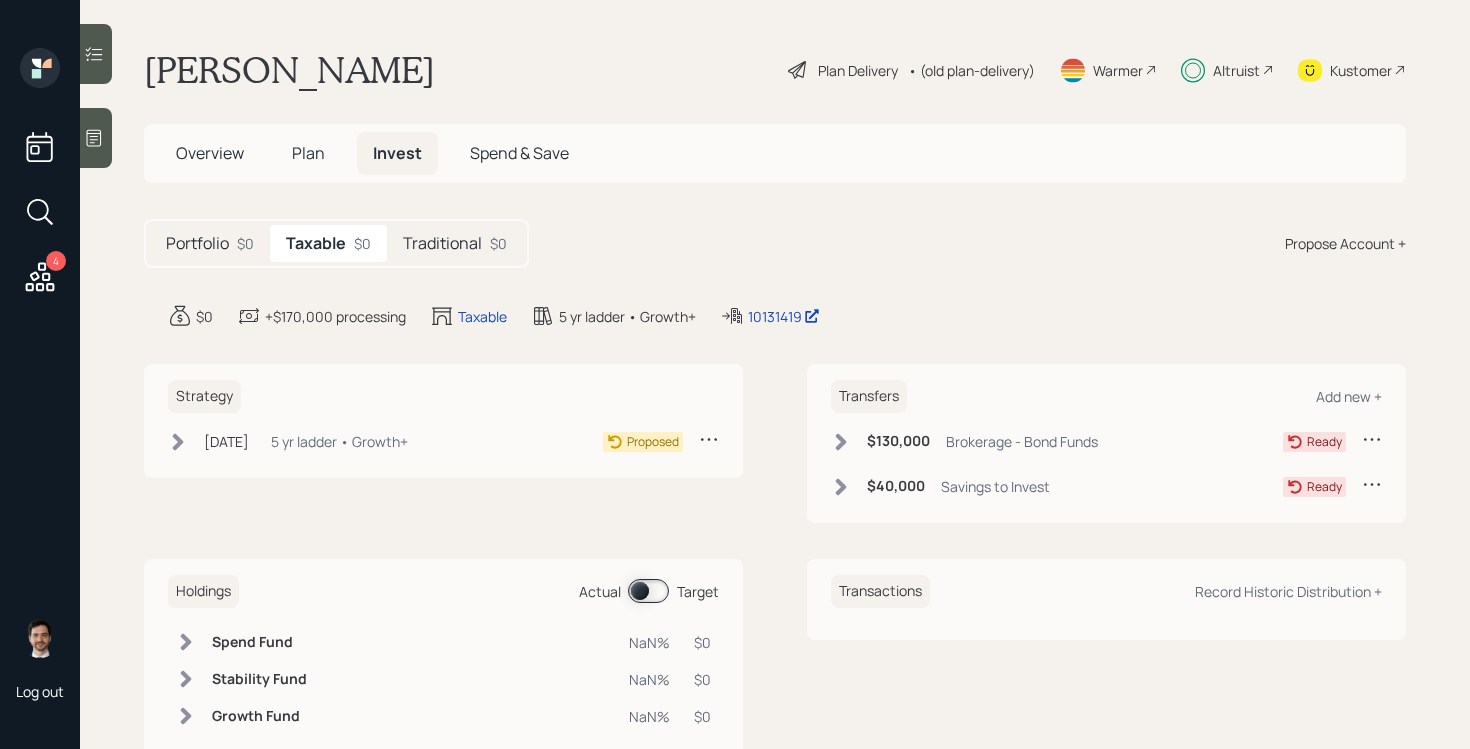
click at [177, 440] on icon at bounding box center [178, 442] width 20 height 20
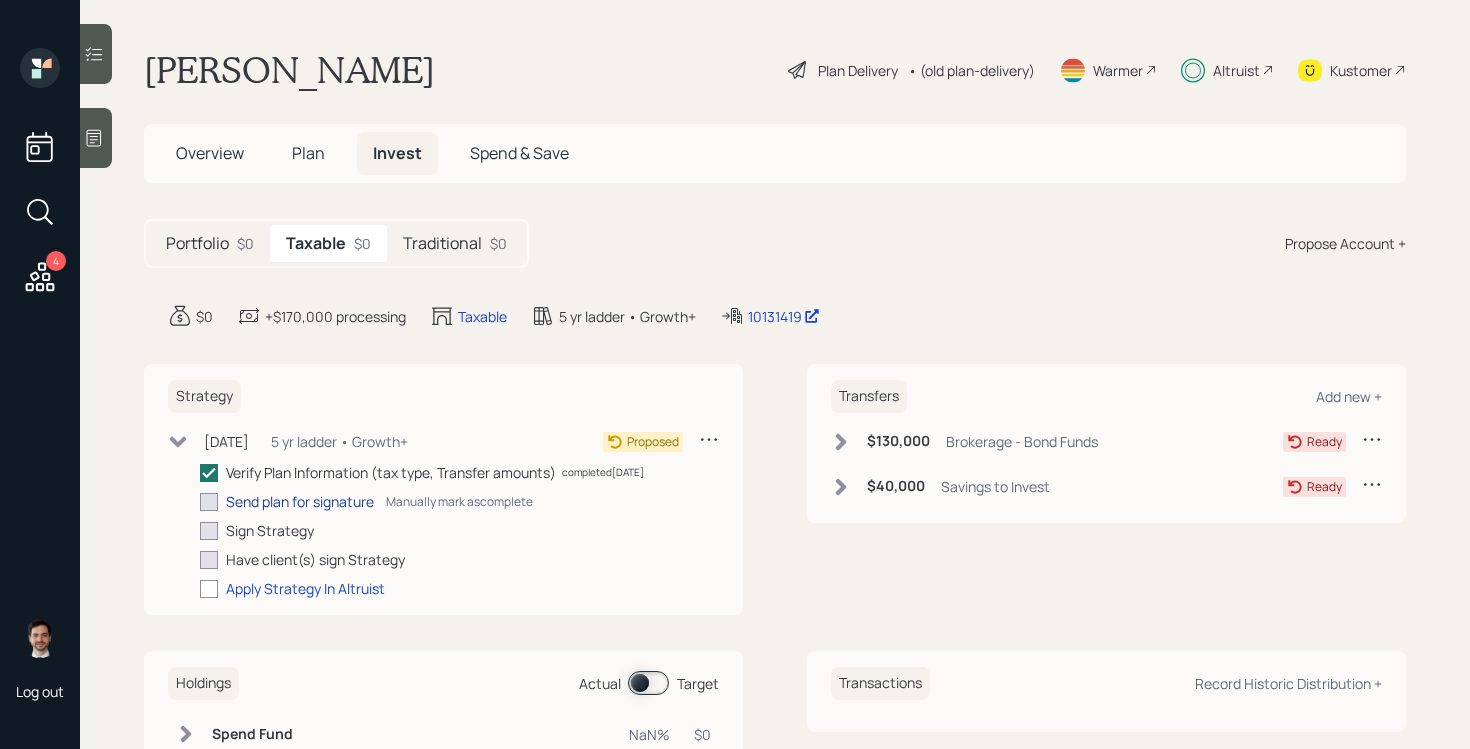
click at [263, 506] on div "Send plan for signature" at bounding box center [300, 501] width 148 height 21
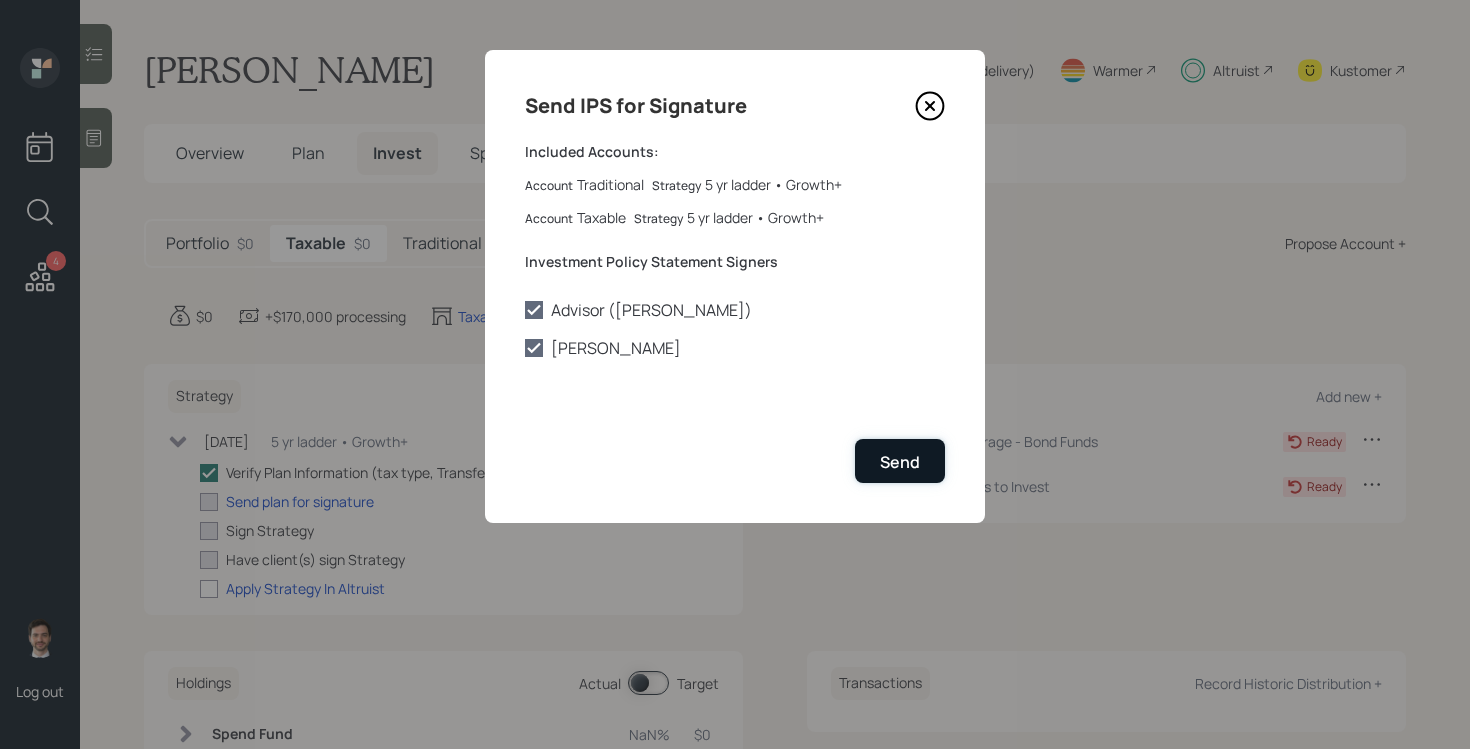
click at [884, 462] on div "Send" at bounding box center [900, 462] width 40 height 22
checkbox input "true"
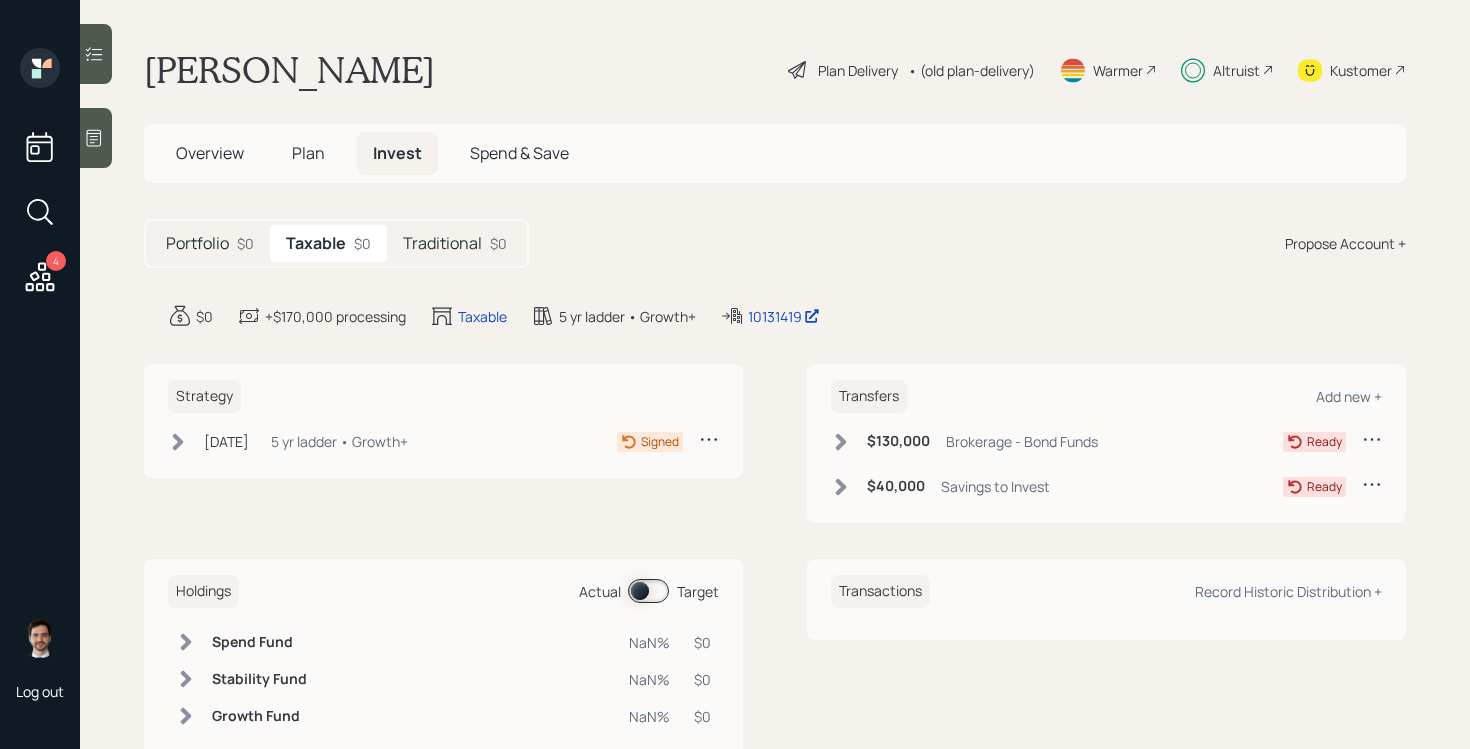
click at [178, 450] on icon at bounding box center [178, 442] width 20 height 20
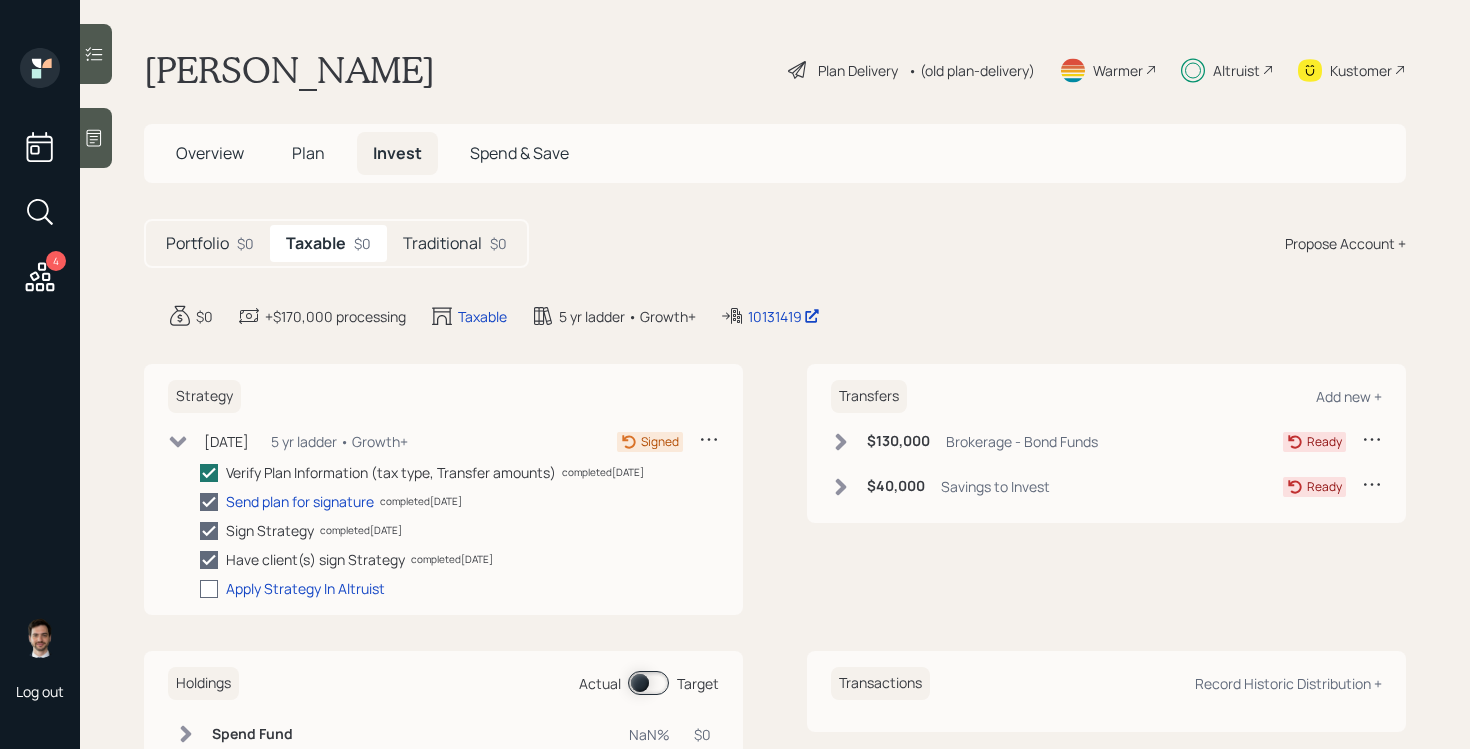
click at [206, 591] on div at bounding box center [209, 589] width 18 height 18
click at [200, 589] on input "checkbox" at bounding box center [199, 588] width 1 height 1
checkbox input "true"
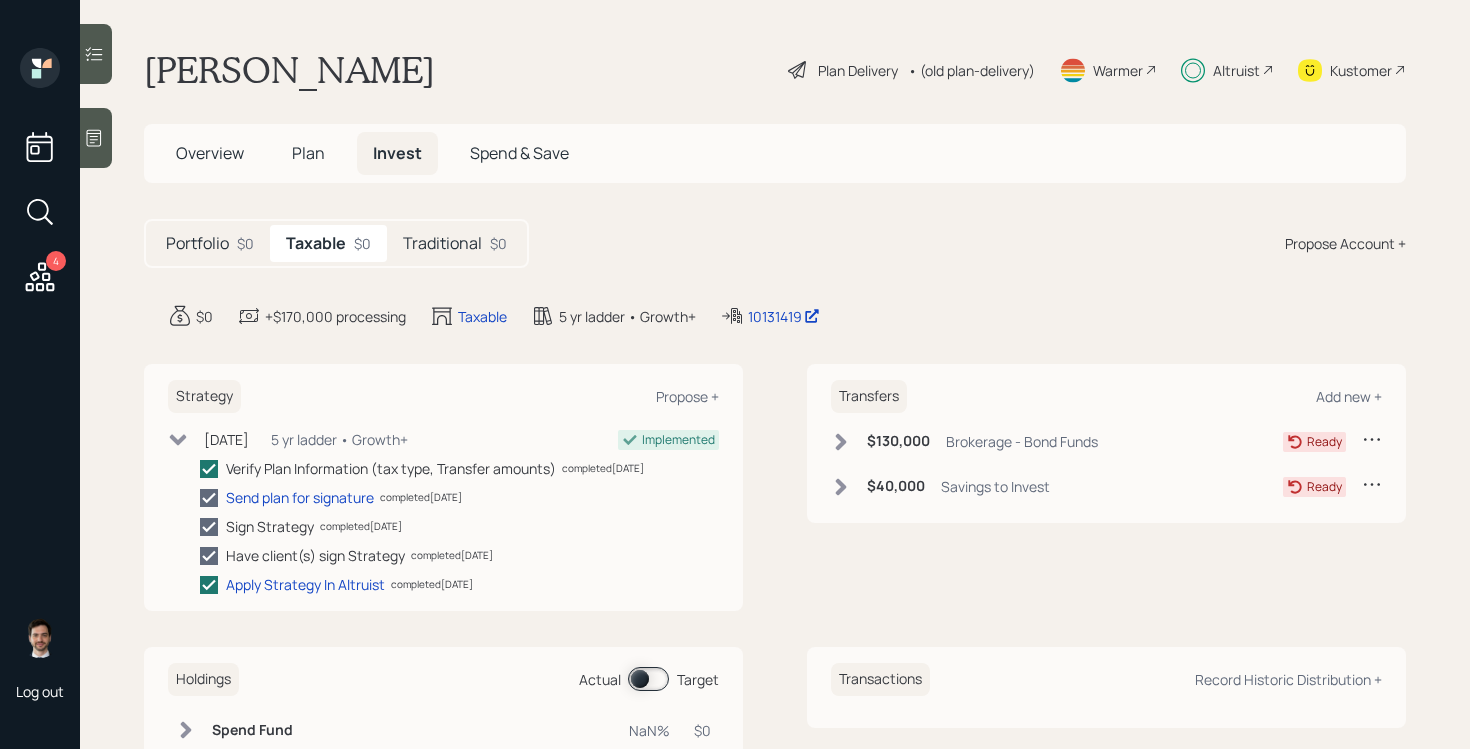
click at [438, 239] on h5 "Traditional" at bounding box center [442, 243] width 79 height 19
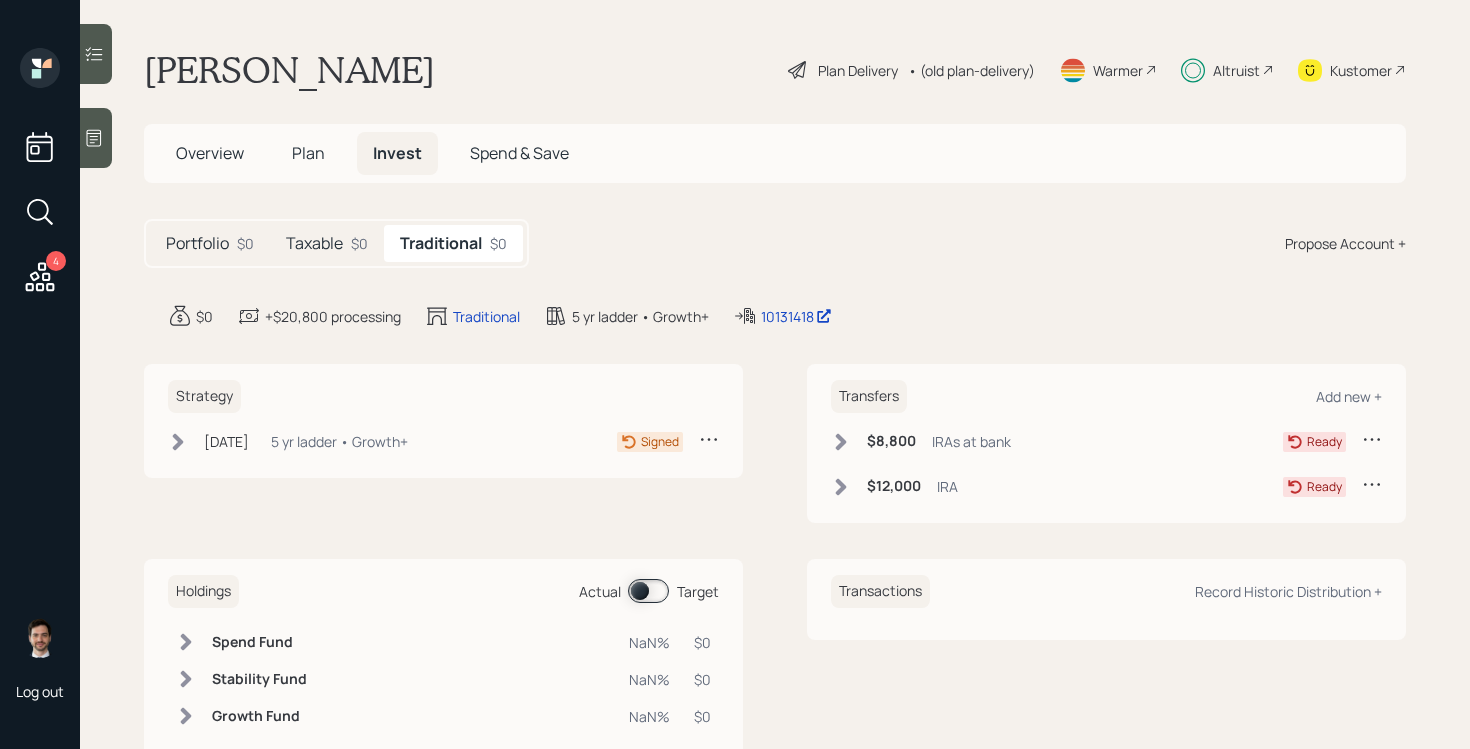
click at [176, 445] on icon at bounding box center [178, 441] width 11 height 17
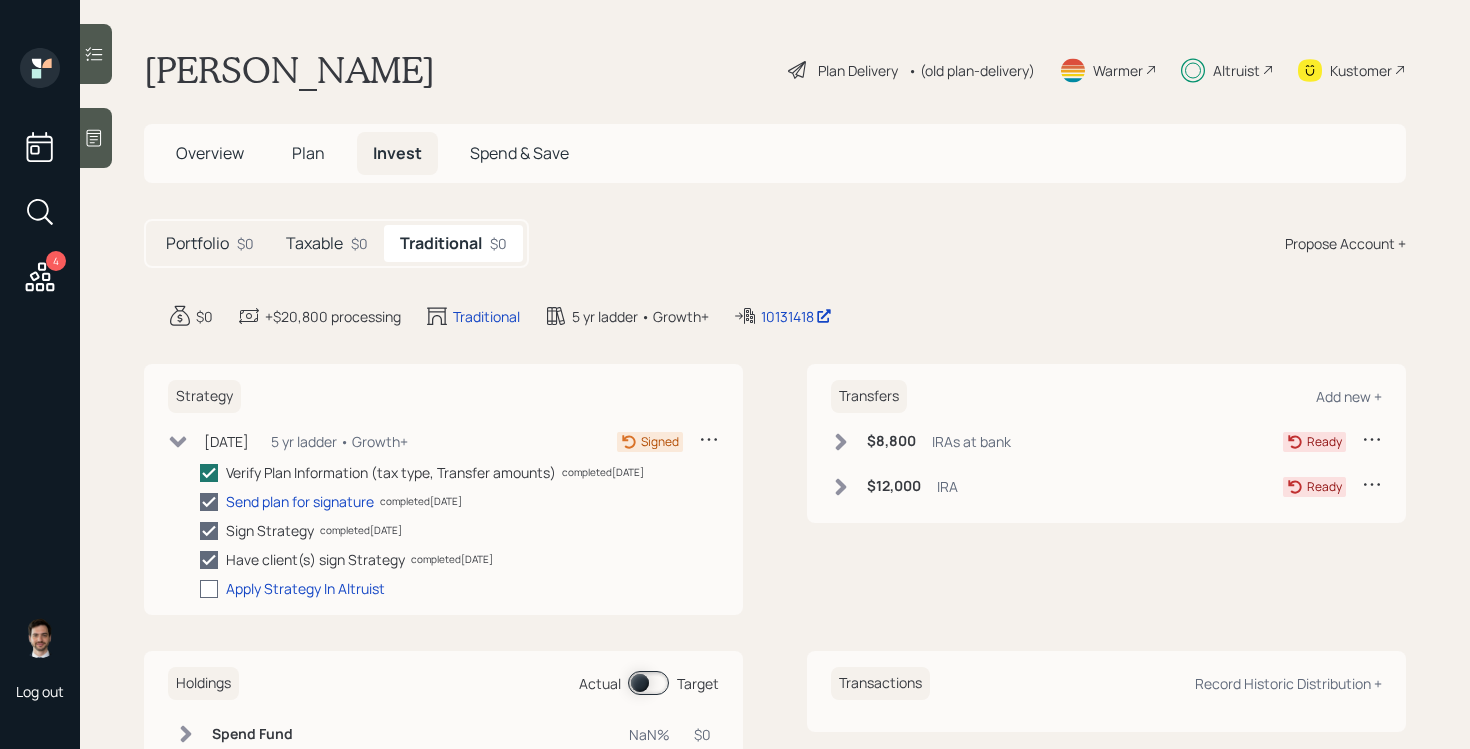
click at [208, 588] on div at bounding box center [209, 589] width 18 height 18
click at [200, 588] on input "checkbox" at bounding box center [199, 588] width 1 height 1
checkbox input "true"
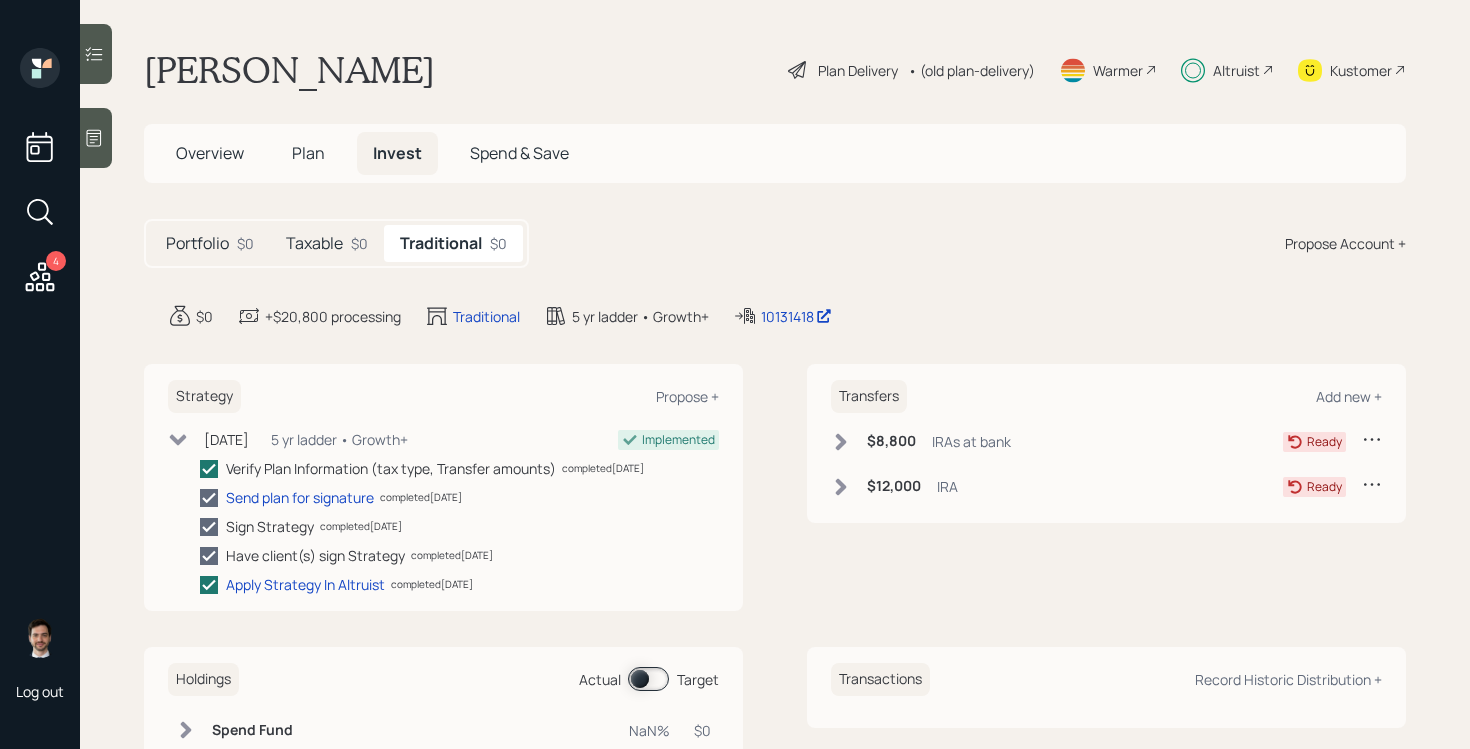
click at [843, 439] on icon at bounding box center [841, 441] width 11 height 17
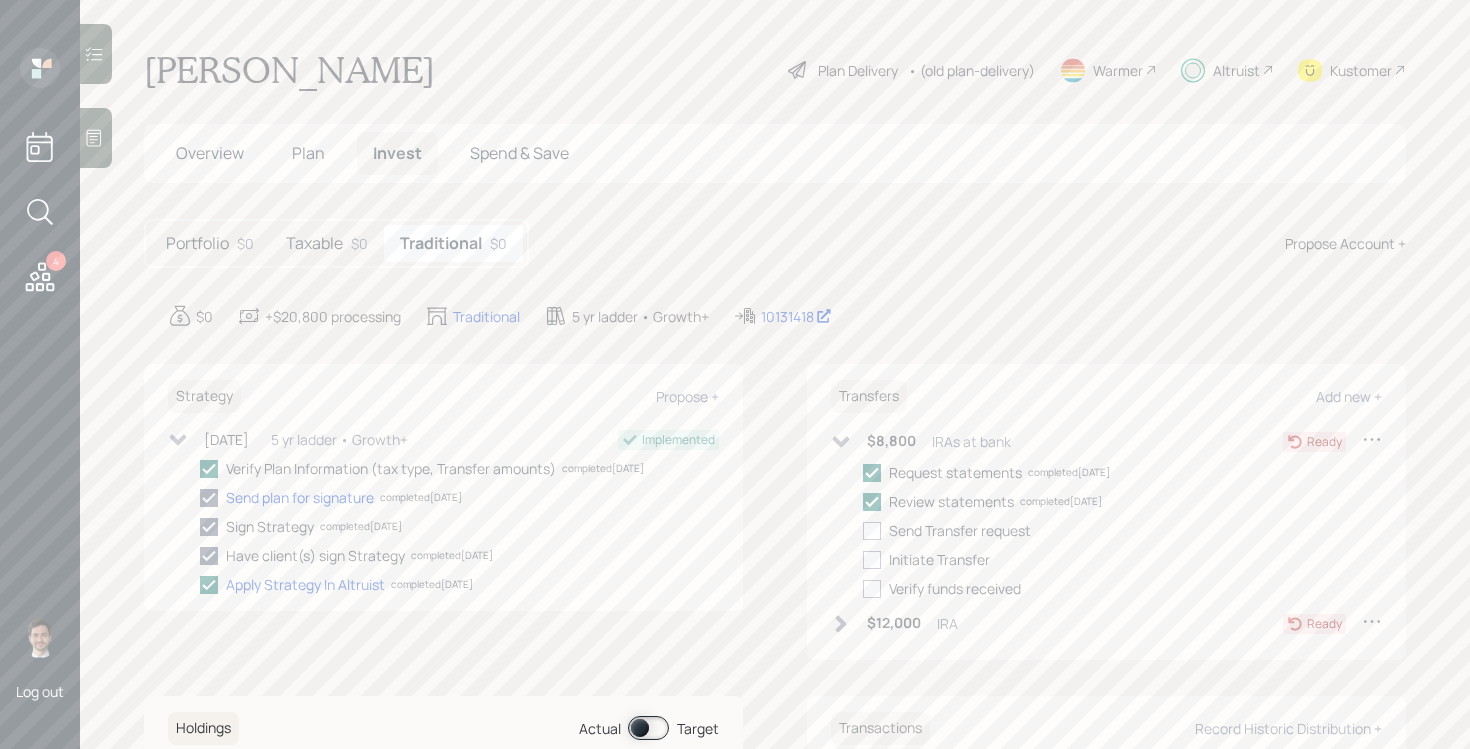
click at [843, 438] on icon at bounding box center [841, 442] width 20 height 20
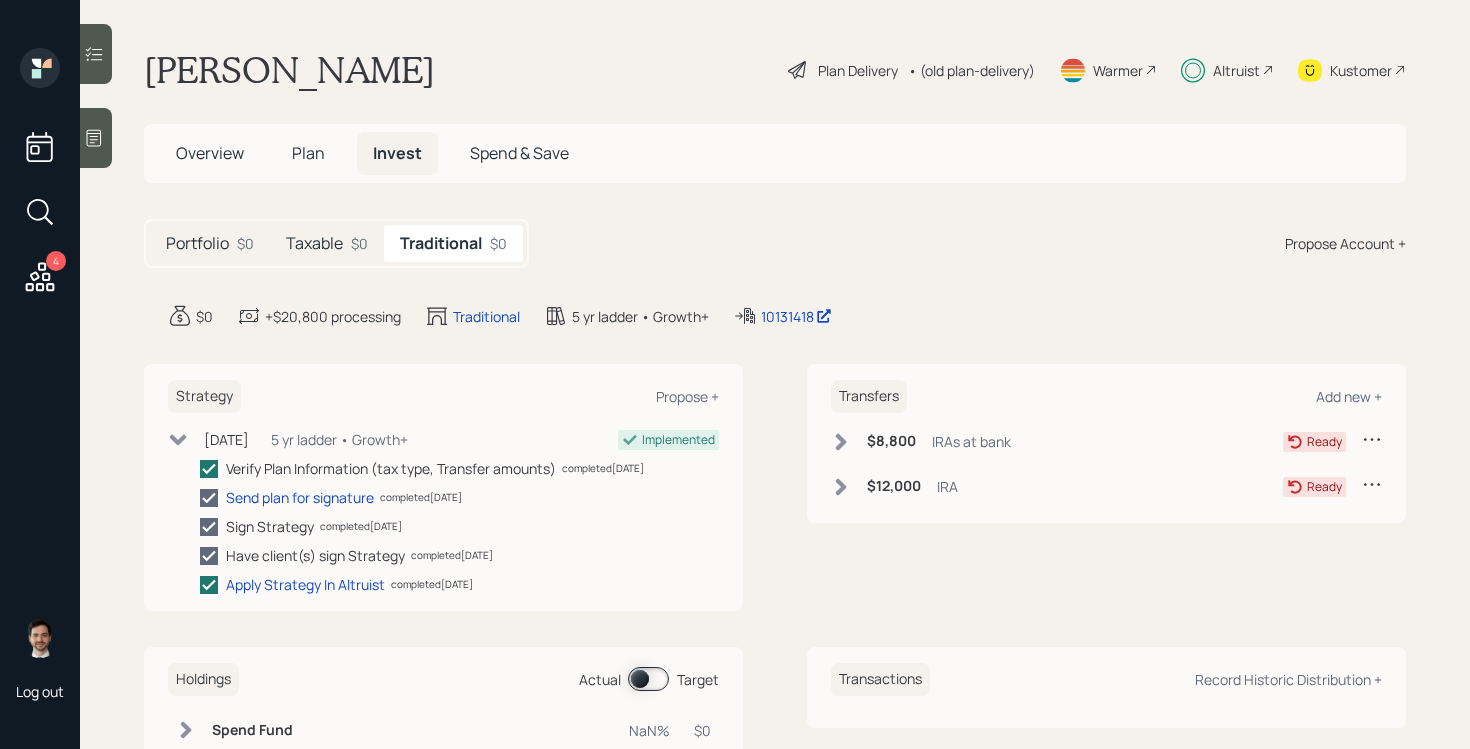
click at [844, 439] on icon at bounding box center [841, 441] width 11 height 17
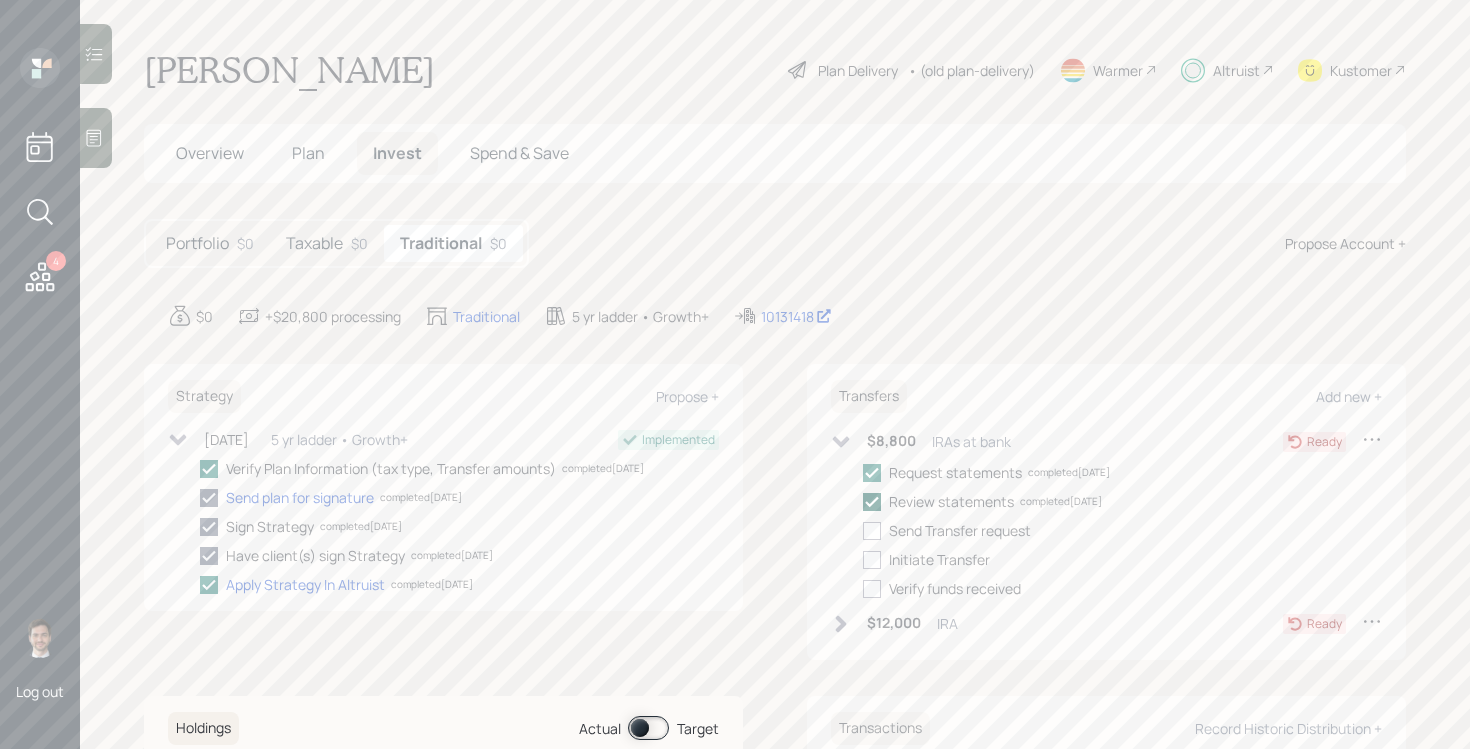
click at [877, 505] on icon at bounding box center [872, 502] width 18 height 18
click at [863, 502] on input "checkbox" at bounding box center [862, 501] width 1 height 1
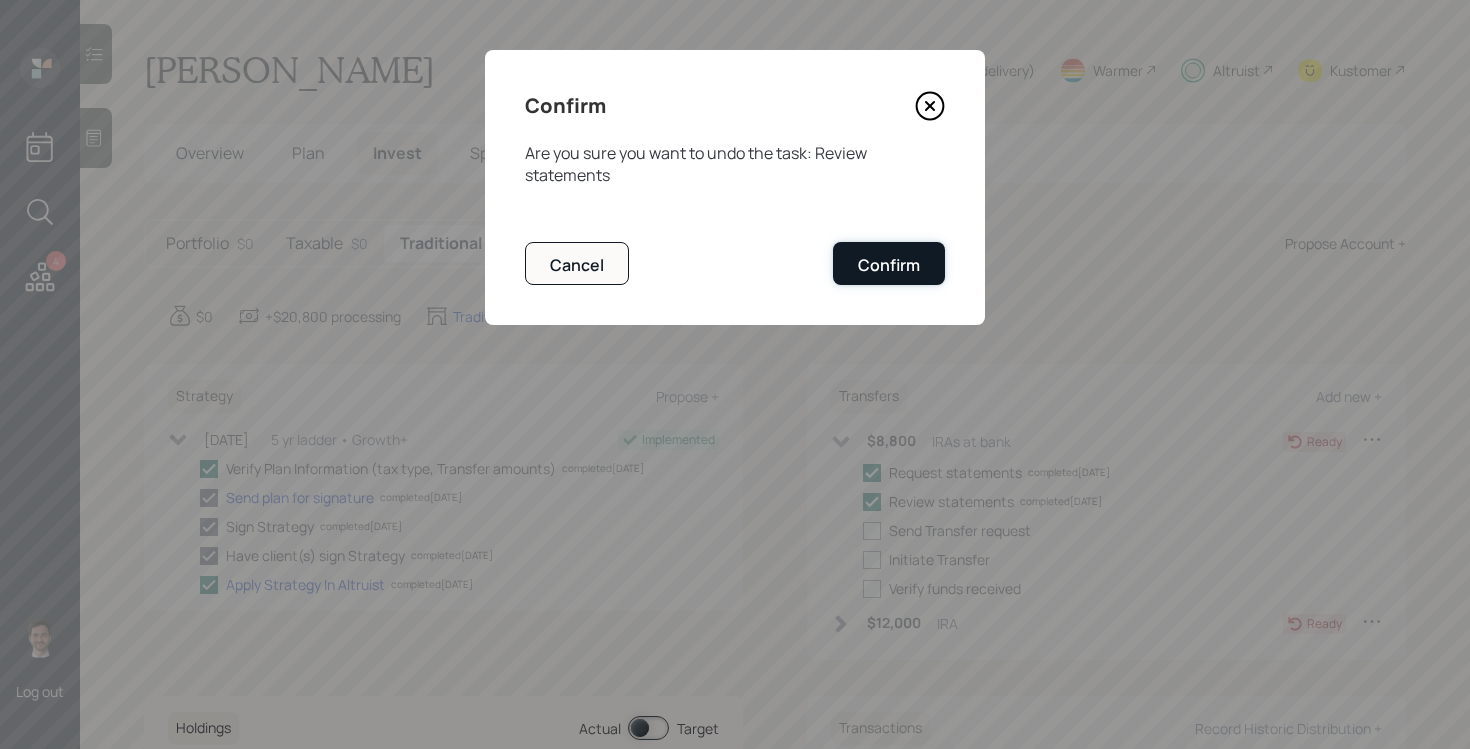
click at [888, 260] on div "Confirm" at bounding box center [889, 265] width 62 height 22
checkbox input "false"
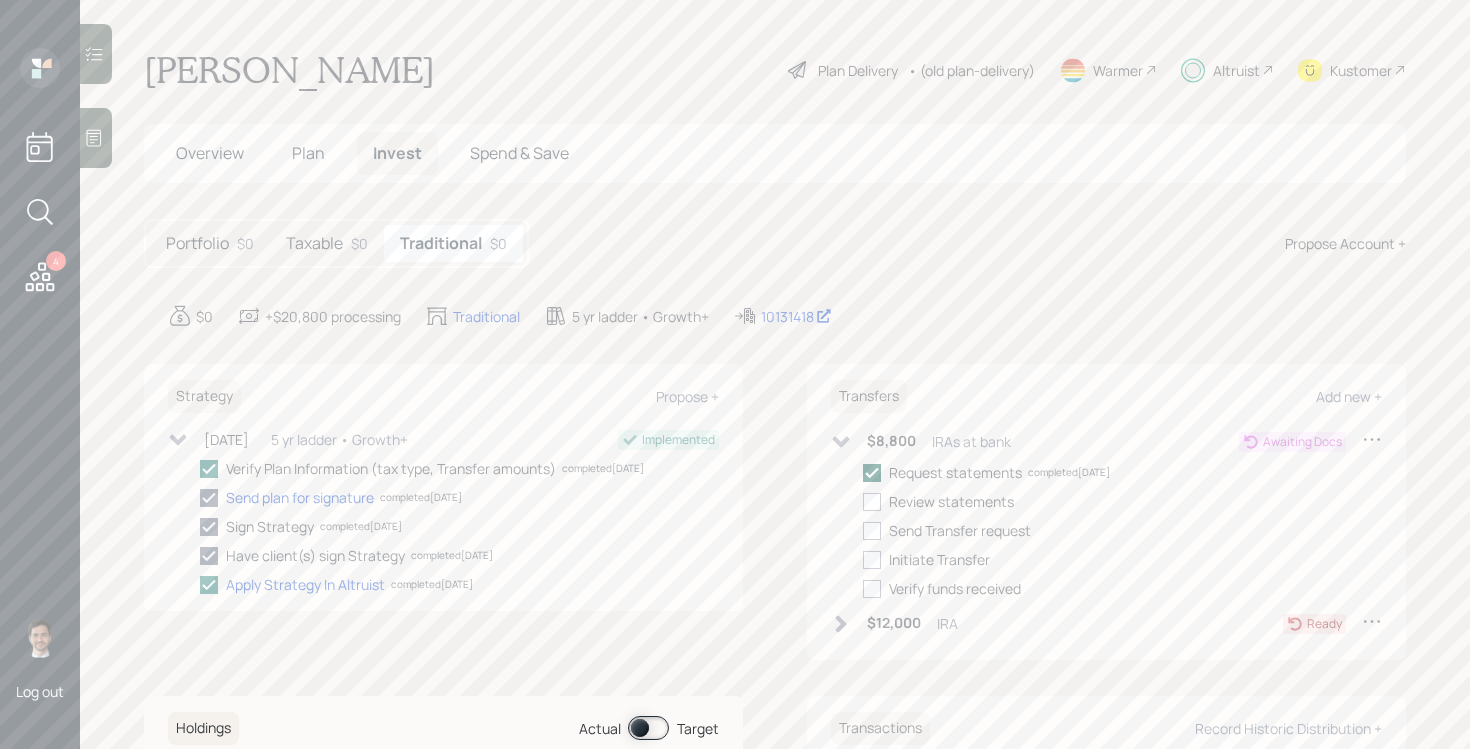
click at [873, 473] on polyline at bounding box center [872, 472] width 12 height 8
click at [863, 473] on input "checkbox" at bounding box center [862, 472] width 1 height 1
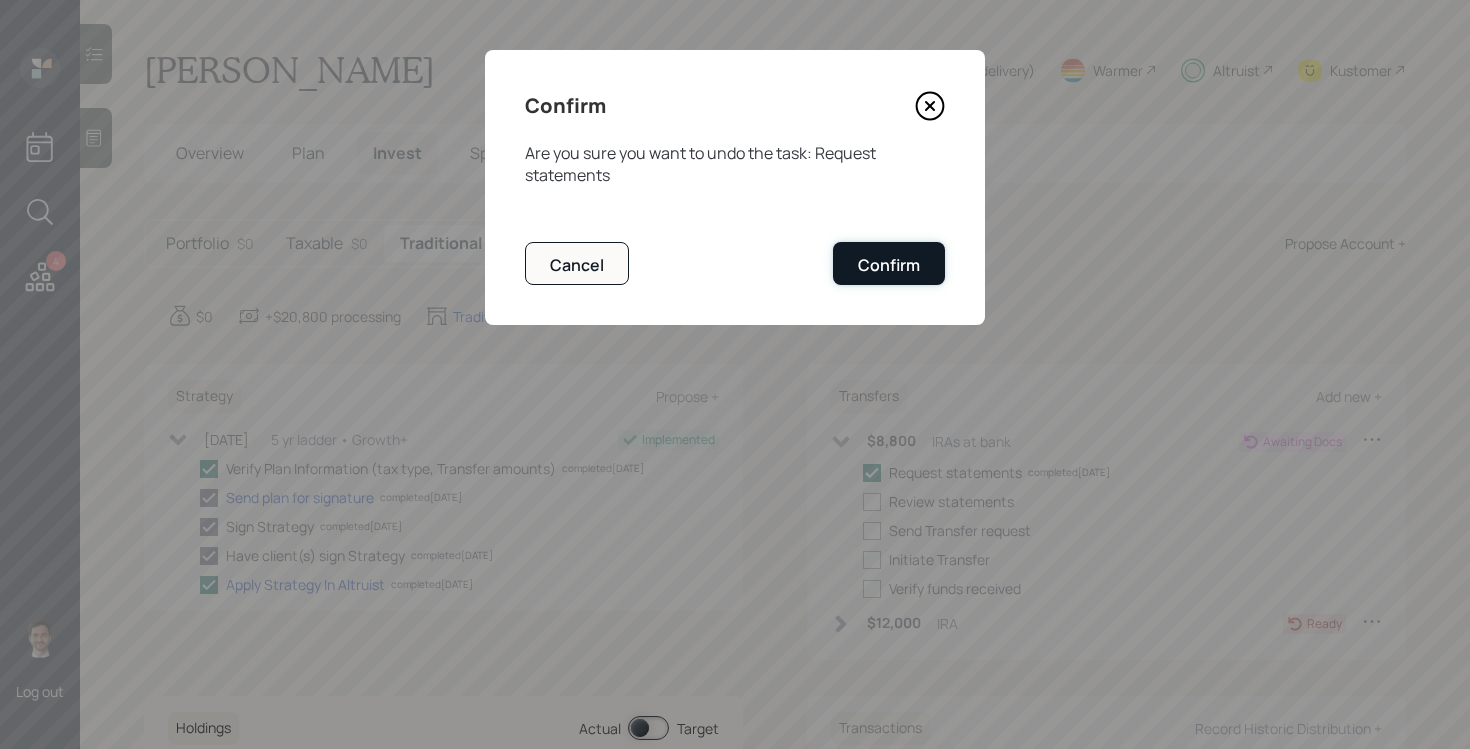
click at [874, 282] on button "Confirm" at bounding box center [889, 263] width 112 height 43
checkbox input "false"
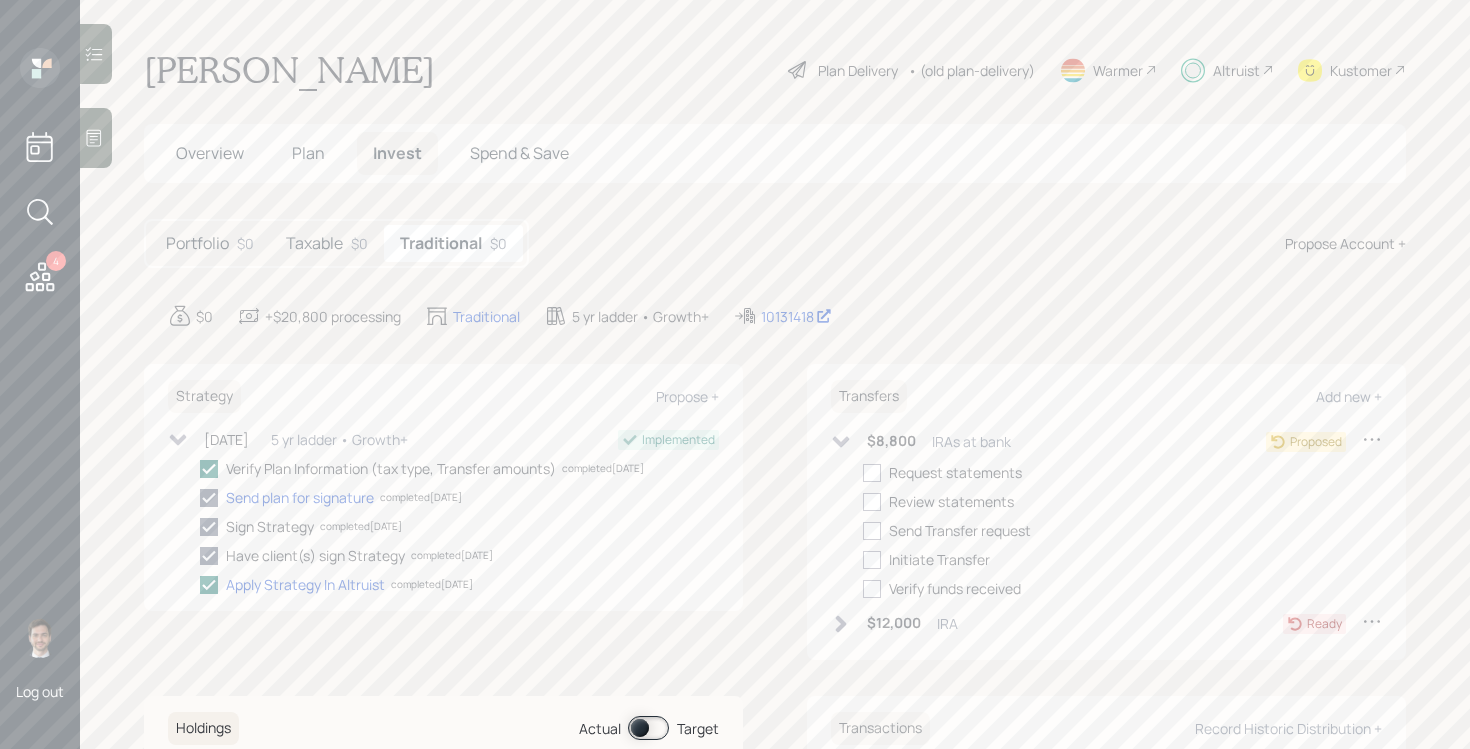
click at [840, 436] on icon at bounding box center [841, 442] width 20 height 20
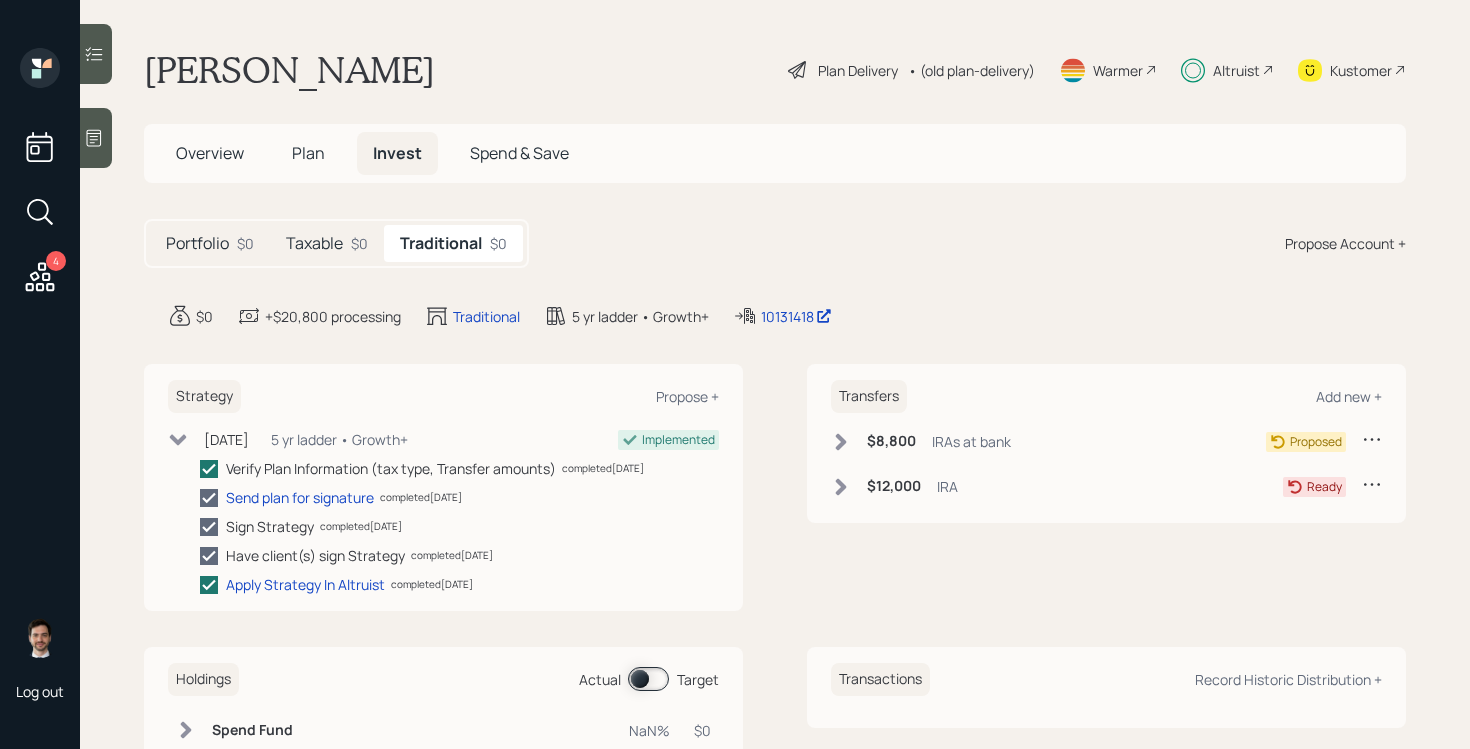
click at [839, 488] on icon at bounding box center [841, 486] width 11 height 17
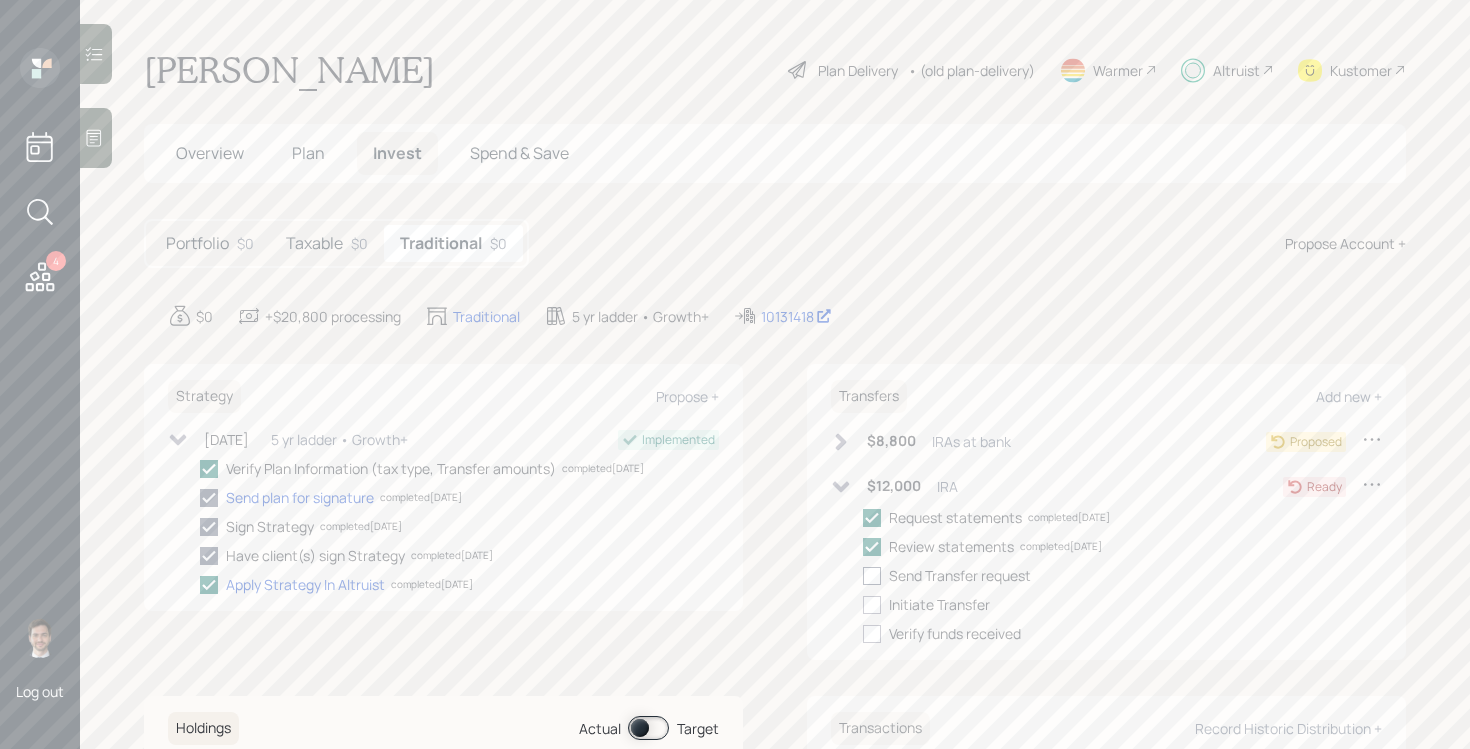
click at [870, 572] on div at bounding box center [872, 576] width 18 height 18
click at [863, 575] on input "checkbox" at bounding box center [862, 575] width 1 height 1
checkbox input "true"
click at [870, 605] on div at bounding box center [872, 605] width 18 height 18
click at [863, 605] on input "checkbox" at bounding box center [862, 604] width 1 height 1
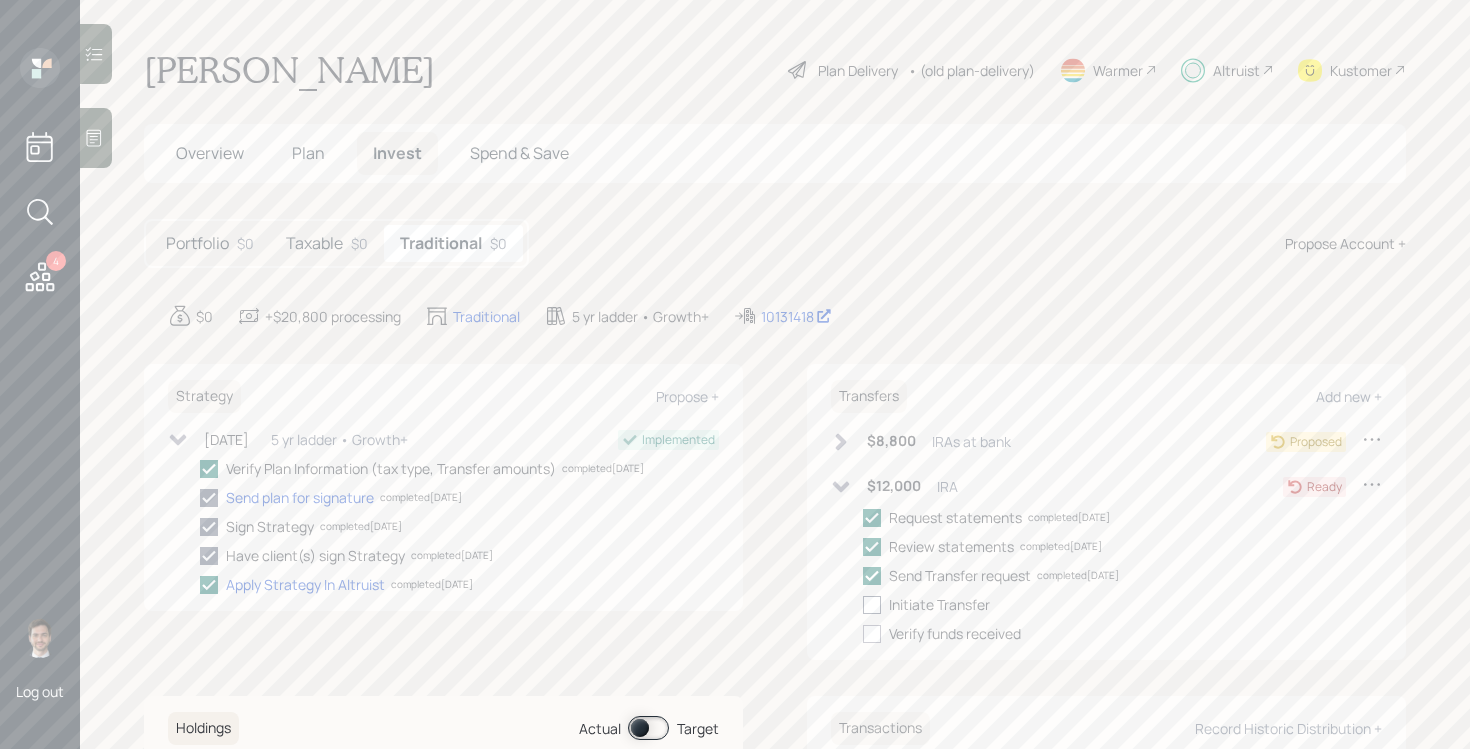
checkbox input "true"
click at [840, 484] on icon at bounding box center [841, 487] width 20 height 20
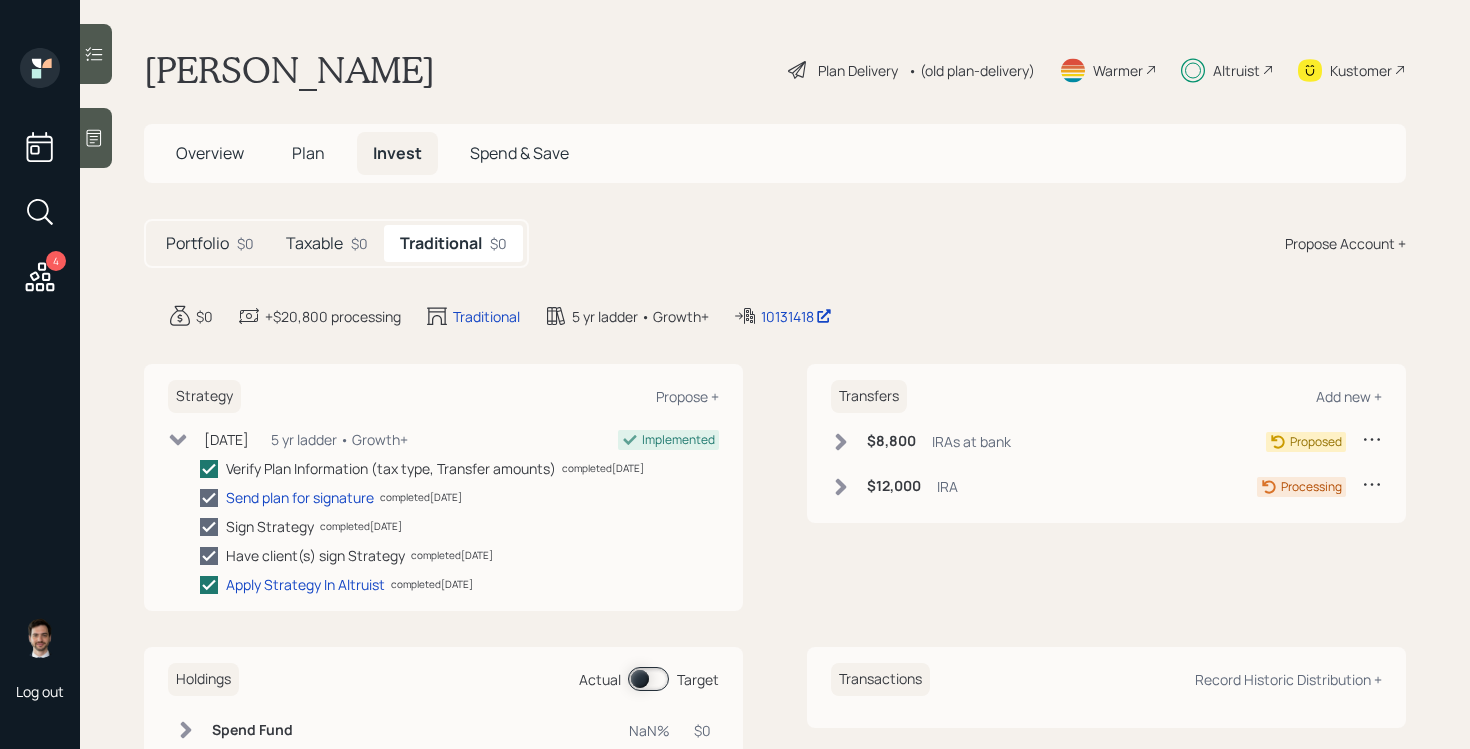
click at [310, 252] on h5 "Taxable" at bounding box center [314, 243] width 57 height 19
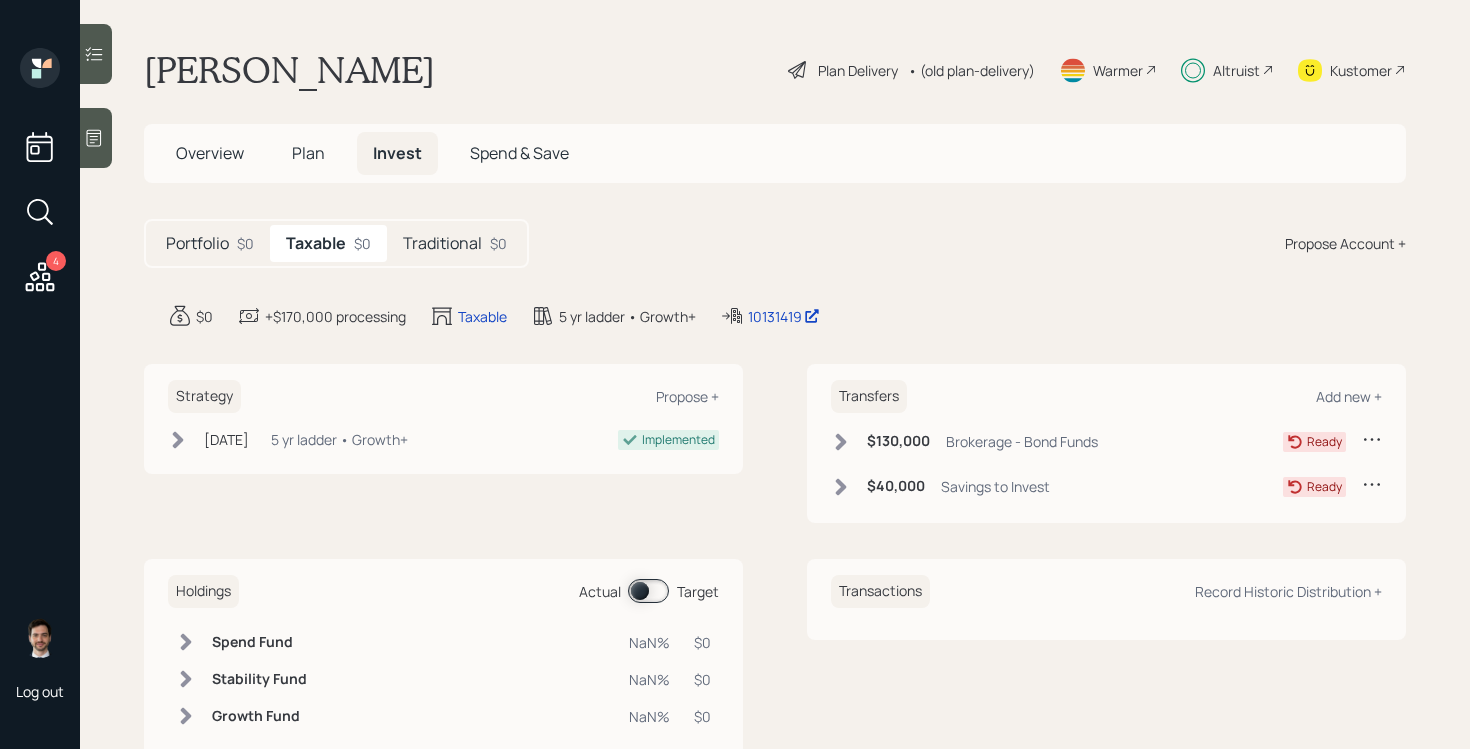
click at [843, 440] on icon at bounding box center [841, 441] width 11 height 17
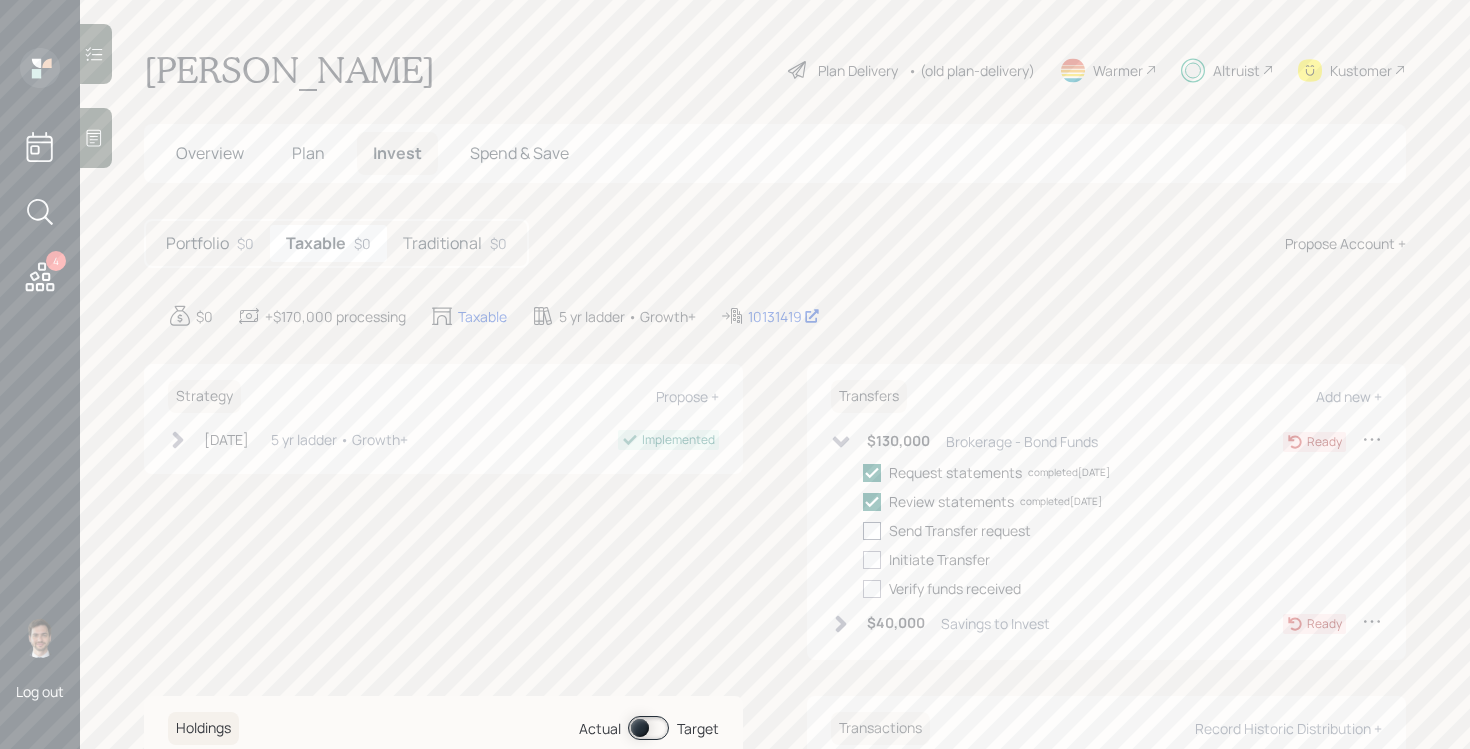
click at [869, 533] on div at bounding box center [872, 531] width 18 height 18
click at [863, 531] on input "checkbox" at bounding box center [862, 530] width 1 height 1
checkbox input "true"
click at [870, 556] on div at bounding box center [872, 560] width 18 height 18
click at [863, 559] on input "checkbox" at bounding box center [862, 559] width 1 height 1
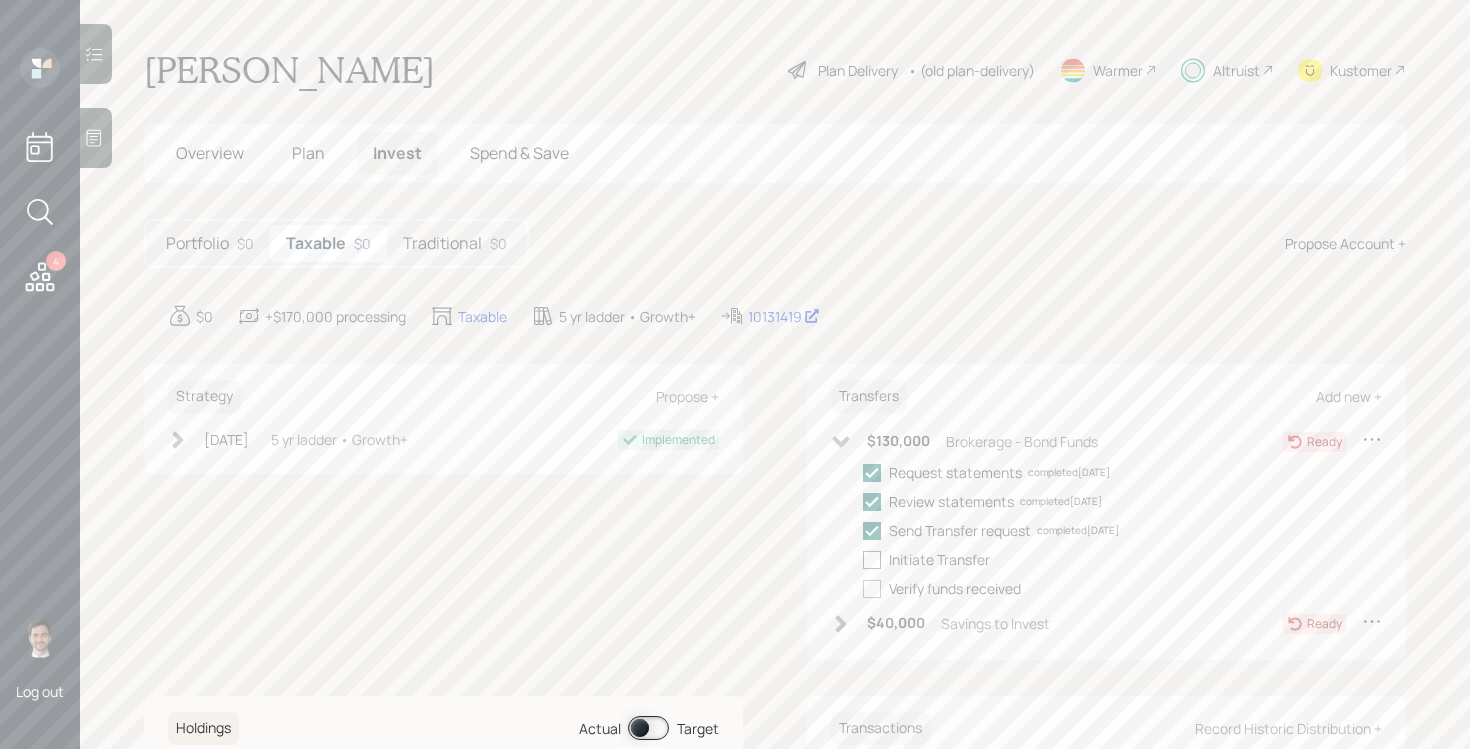
checkbox input "true"
click at [838, 445] on icon at bounding box center [841, 442] width 20 height 20
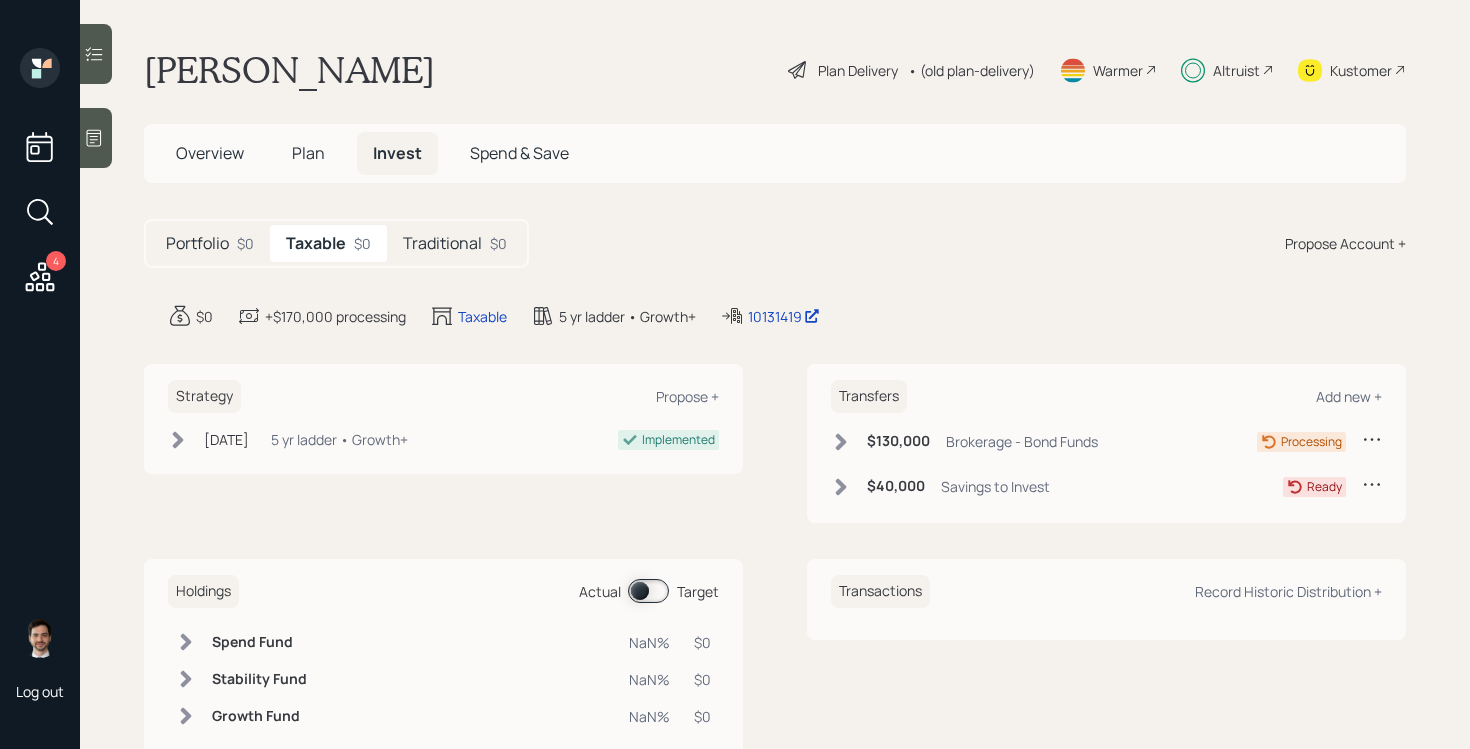
click at [206, 154] on span "Overview" at bounding box center [210, 153] width 68 height 22
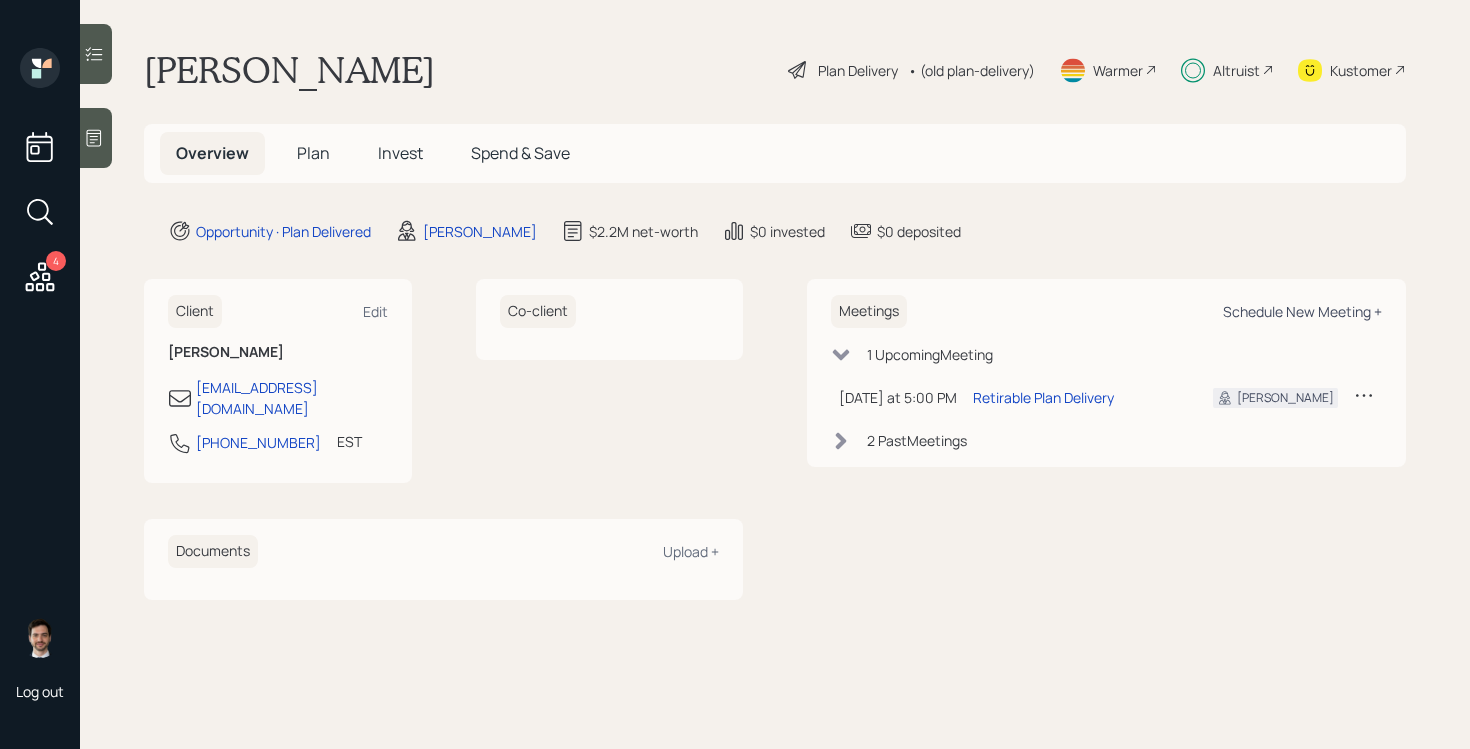
click at [1288, 314] on div "Schedule New Meeting +" at bounding box center [1302, 311] width 159 height 19
select select "ef6b64e1-8f62-4a74-b865-a7df4b35b836"
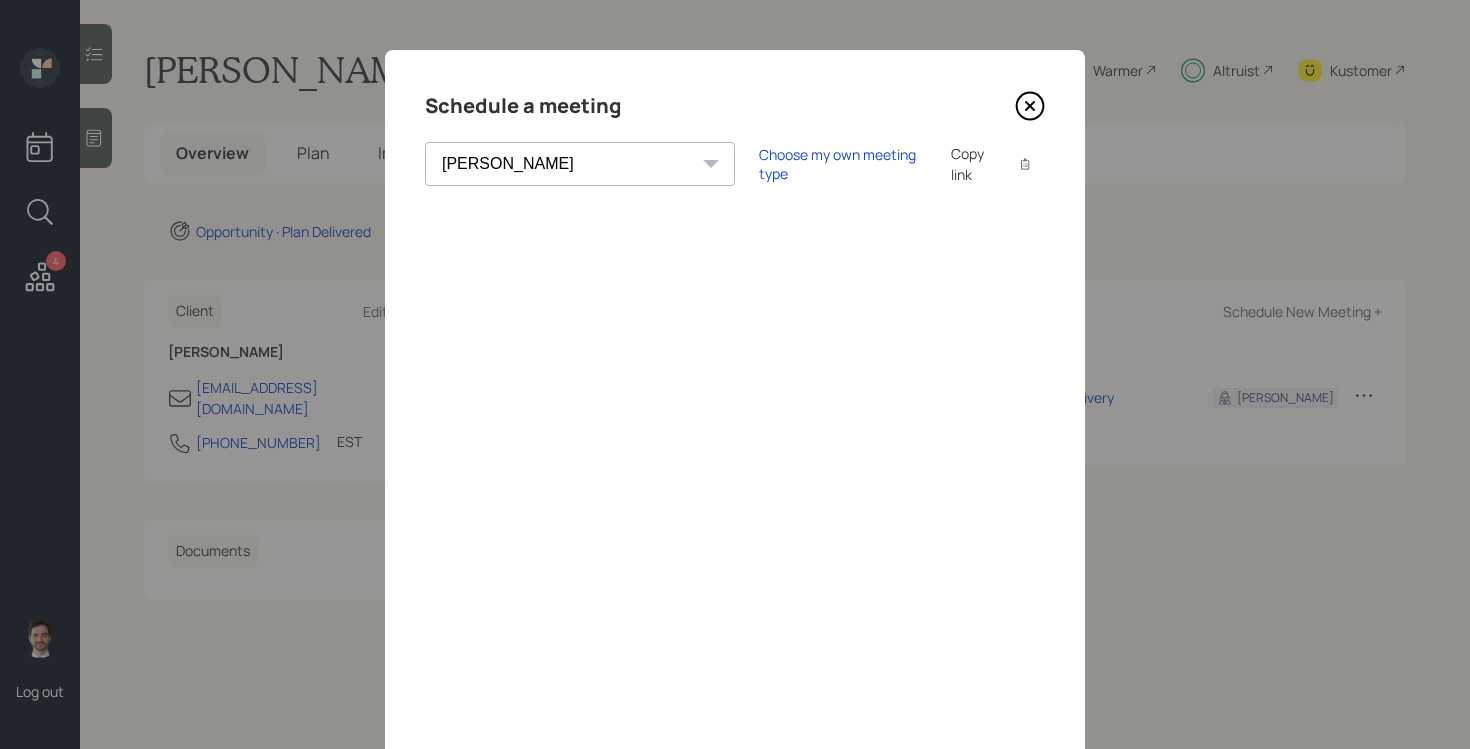
click at [1032, 107] on icon at bounding box center [1030, 106] width 8 height 8
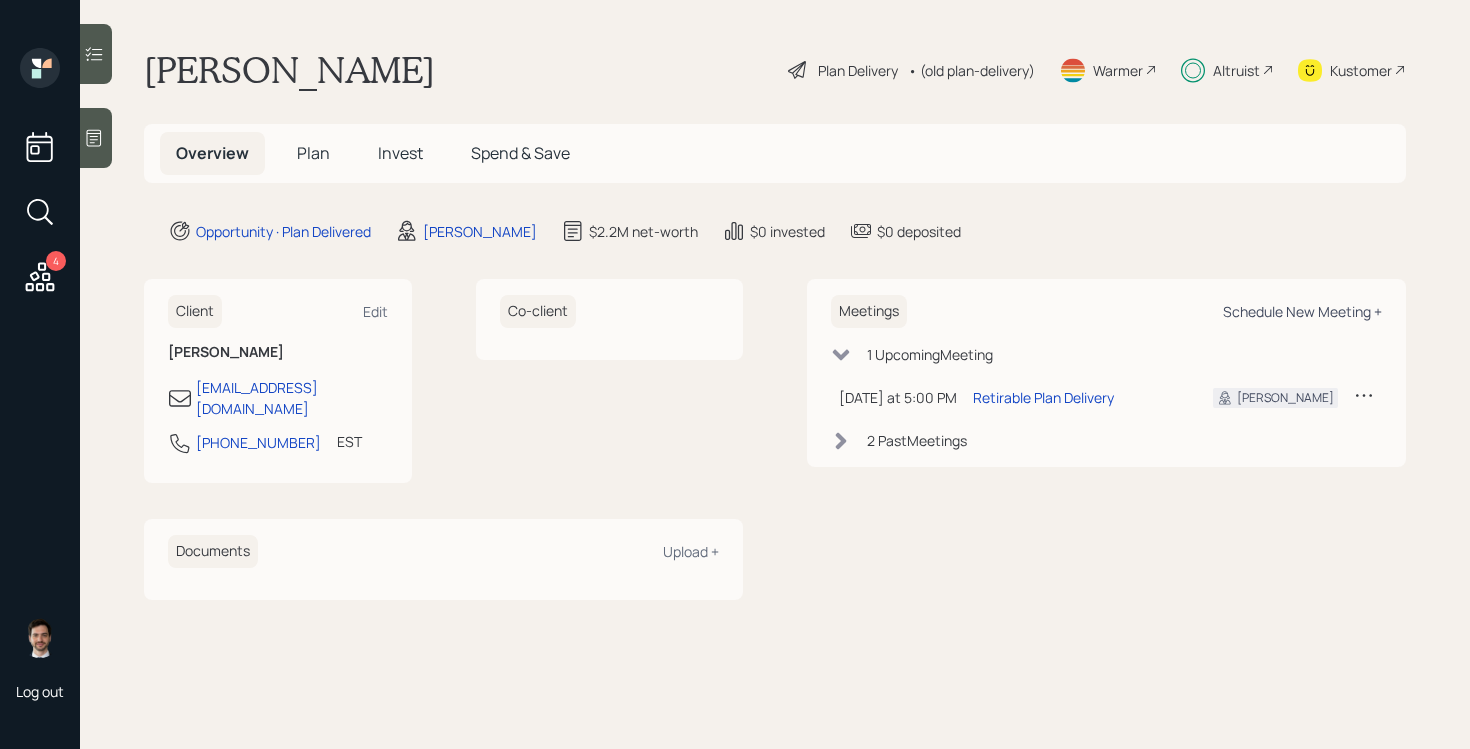
click at [1298, 320] on div "Schedule New Meeting +" at bounding box center [1302, 311] width 159 height 19
select select "ef6b64e1-8f62-4a74-b865-a7df4b35b836"
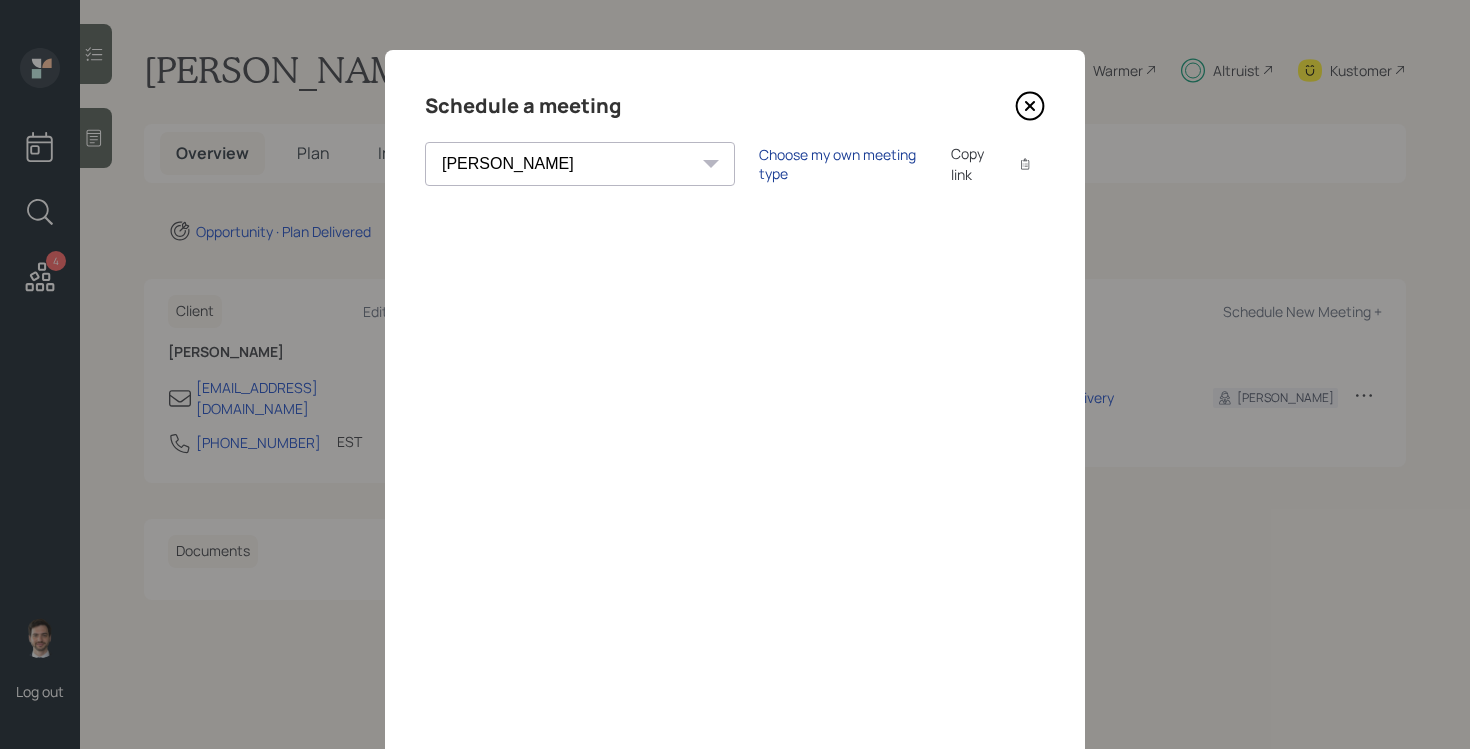
click at [759, 164] on div "Choose my own meeting type" at bounding box center [843, 164] width 168 height 38
